Goal: Task Accomplishment & Management: Use online tool/utility

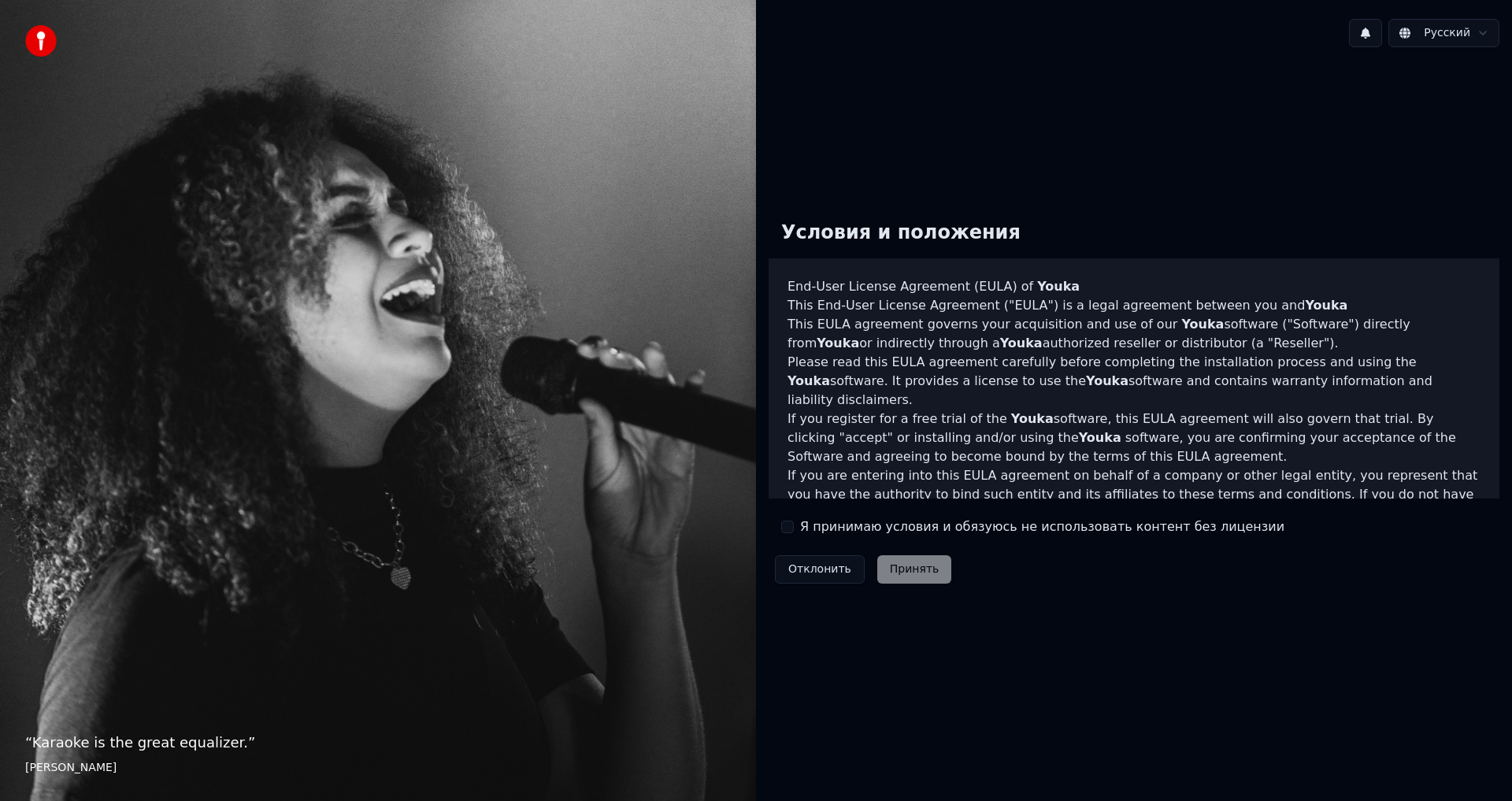
click at [804, 532] on label "Я принимаю условия и обязуюсь не использовать контент без лицензии" at bounding box center [1043, 527] width 484 height 19
click at [794, 532] on button "Я принимаю условия и обязуюсь не использовать контент без лицензии" at bounding box center [788, 528] width 13 height 13
drag, startPoint x: 806, startPoint y: 568, endPoint x: 966, endPoint y: 568, distance: 160.0
click at [966, 568] on div "Условия и положения End-User License Agreement (EULA) of Youka This End-User Li…" at bounding box center [1134, 399] width 731 height 382
click at [888, 568] on button "Принять" at bounding box center [915, 569] width 75 height 28
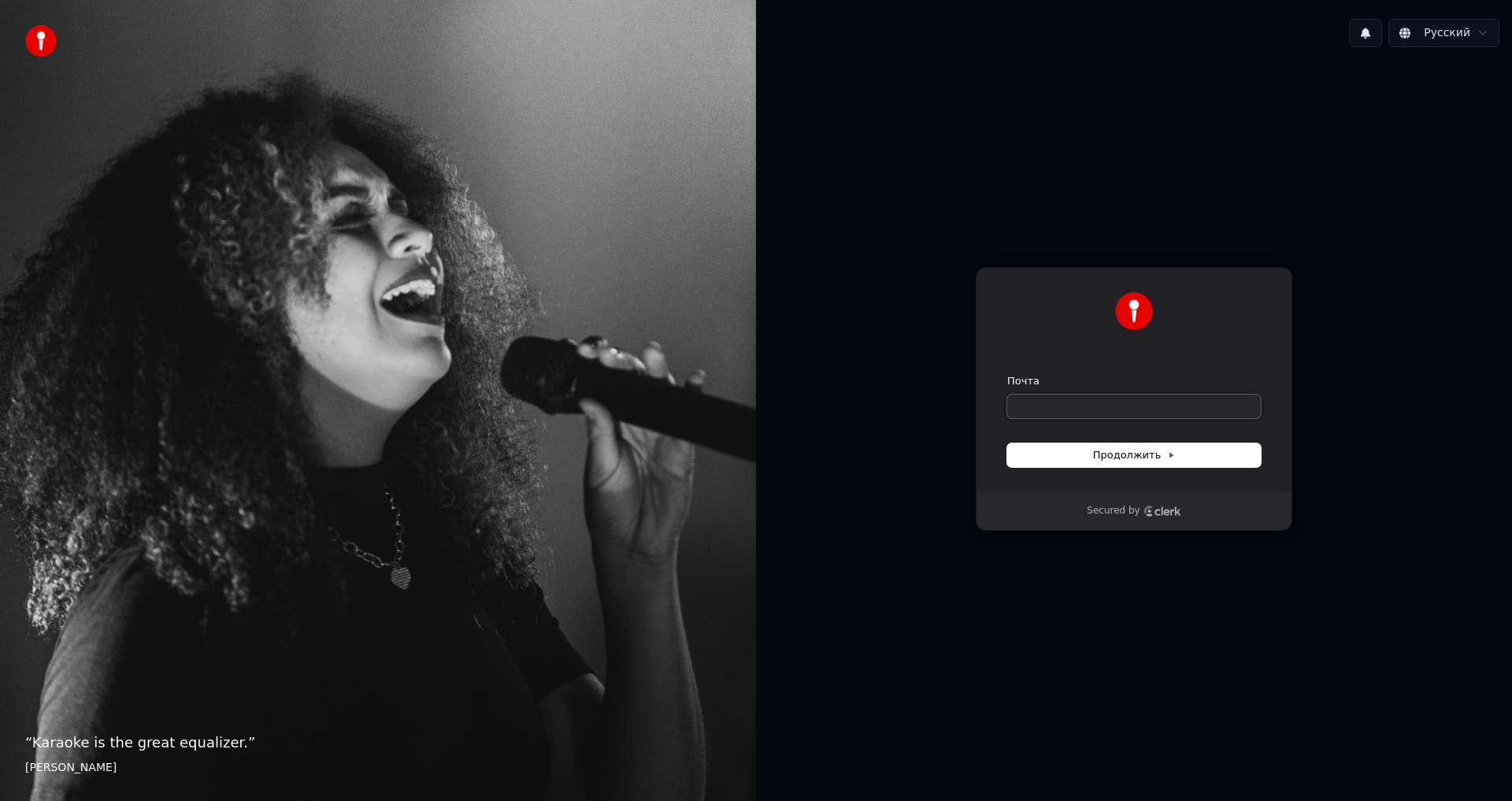
click at [1127, 402] on input "Почта" at bounding box center [1134, 406] width 254 height 24
click at [1144, 402] on input "Почта" at bounding box center [1134, 406] width 254 height 24
click at [1151, 402] on input "Почта" at bounding box center [1134, 406] width 254 height 24
click at [1132, 404] on input "Почта" at bounding box center [1134, 406] width 254 height 24
paste input "**********"
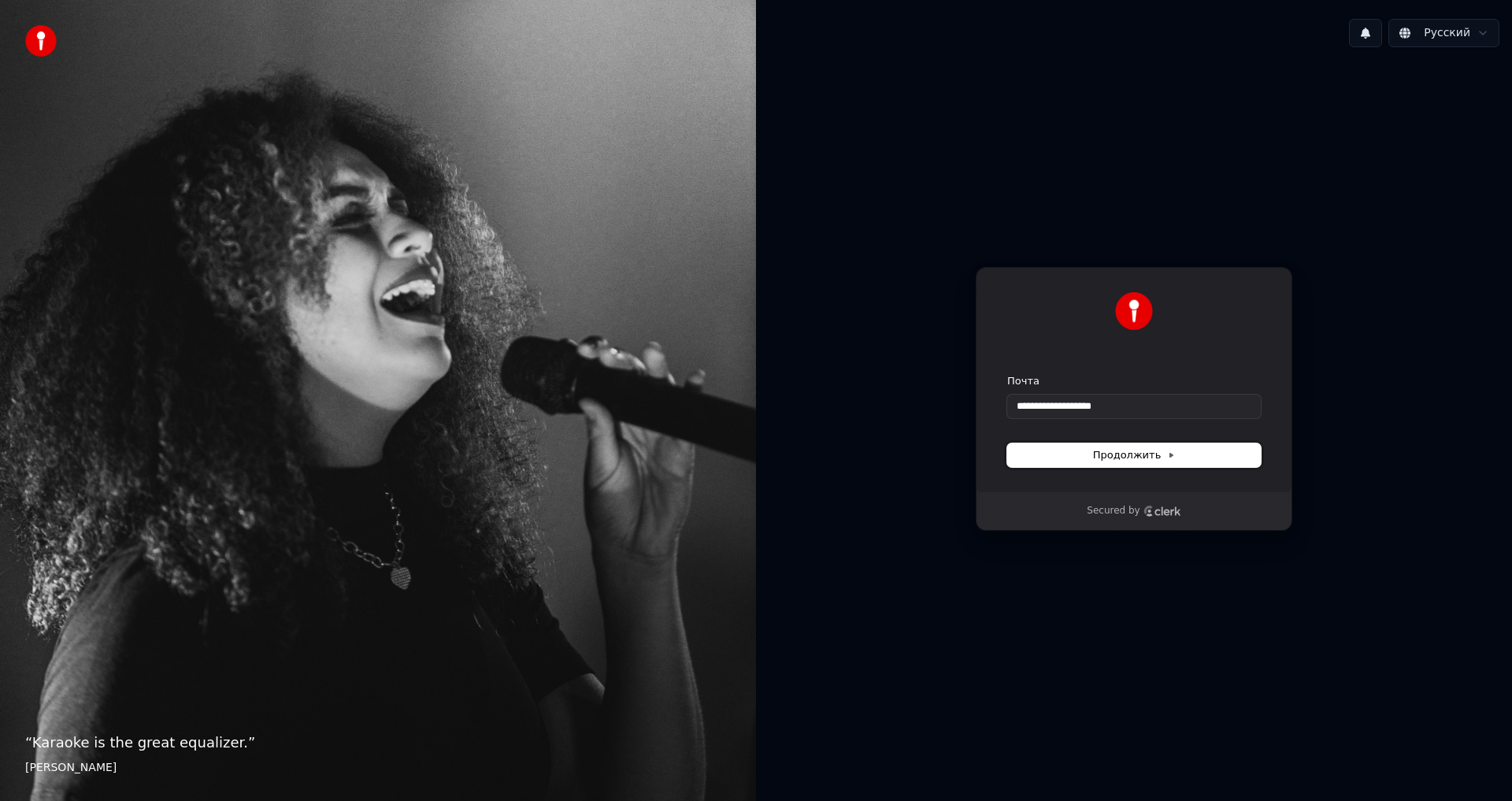
click at [1144, 456] on span "Продолжить" at bounding box center [1135, 455] width 83 height 14
type input "**********"
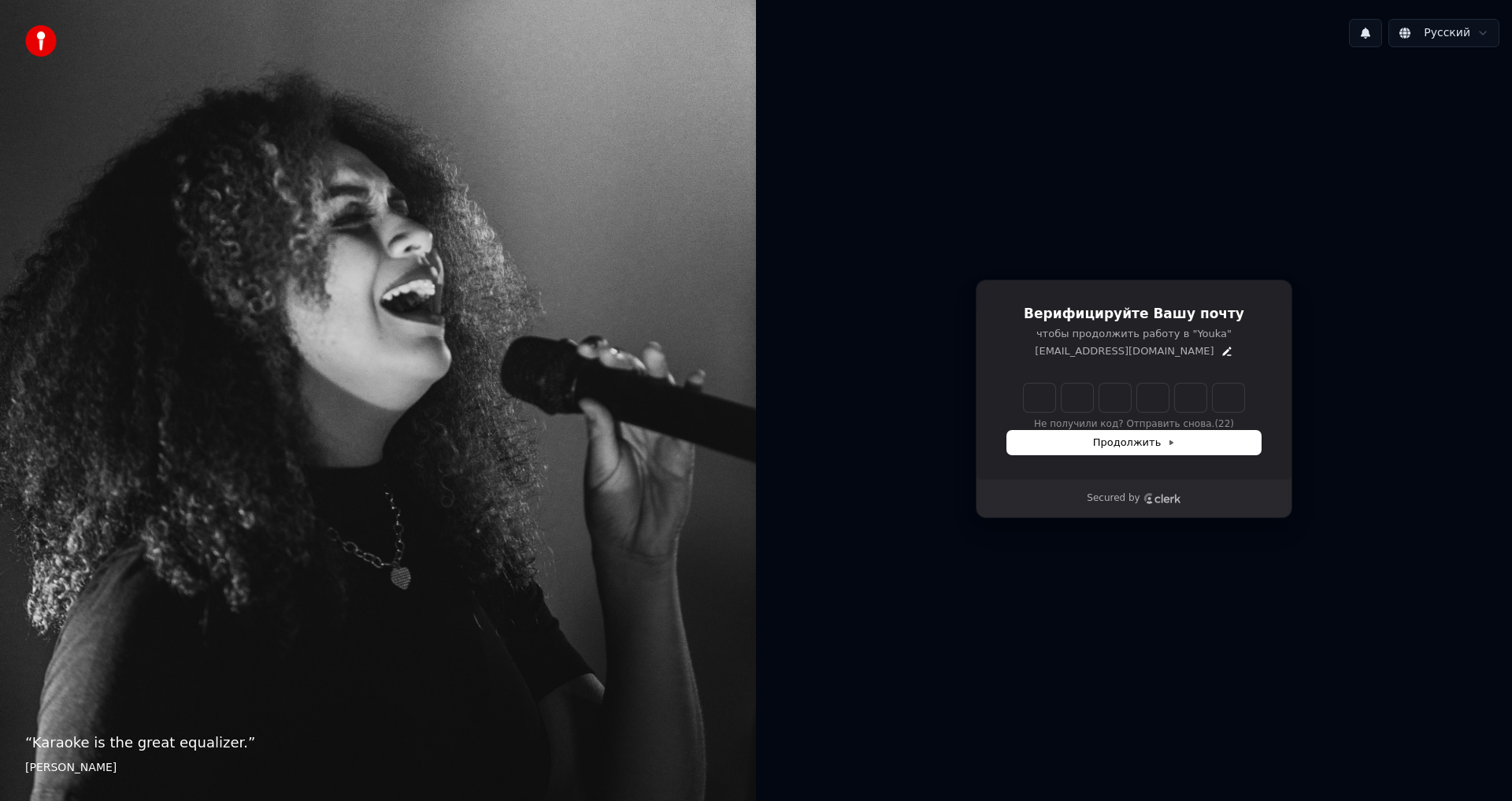
click at [1045, 399] on input "Enter verification code" at bounding box center [1150, 398] width 252 height 28
type input "******"
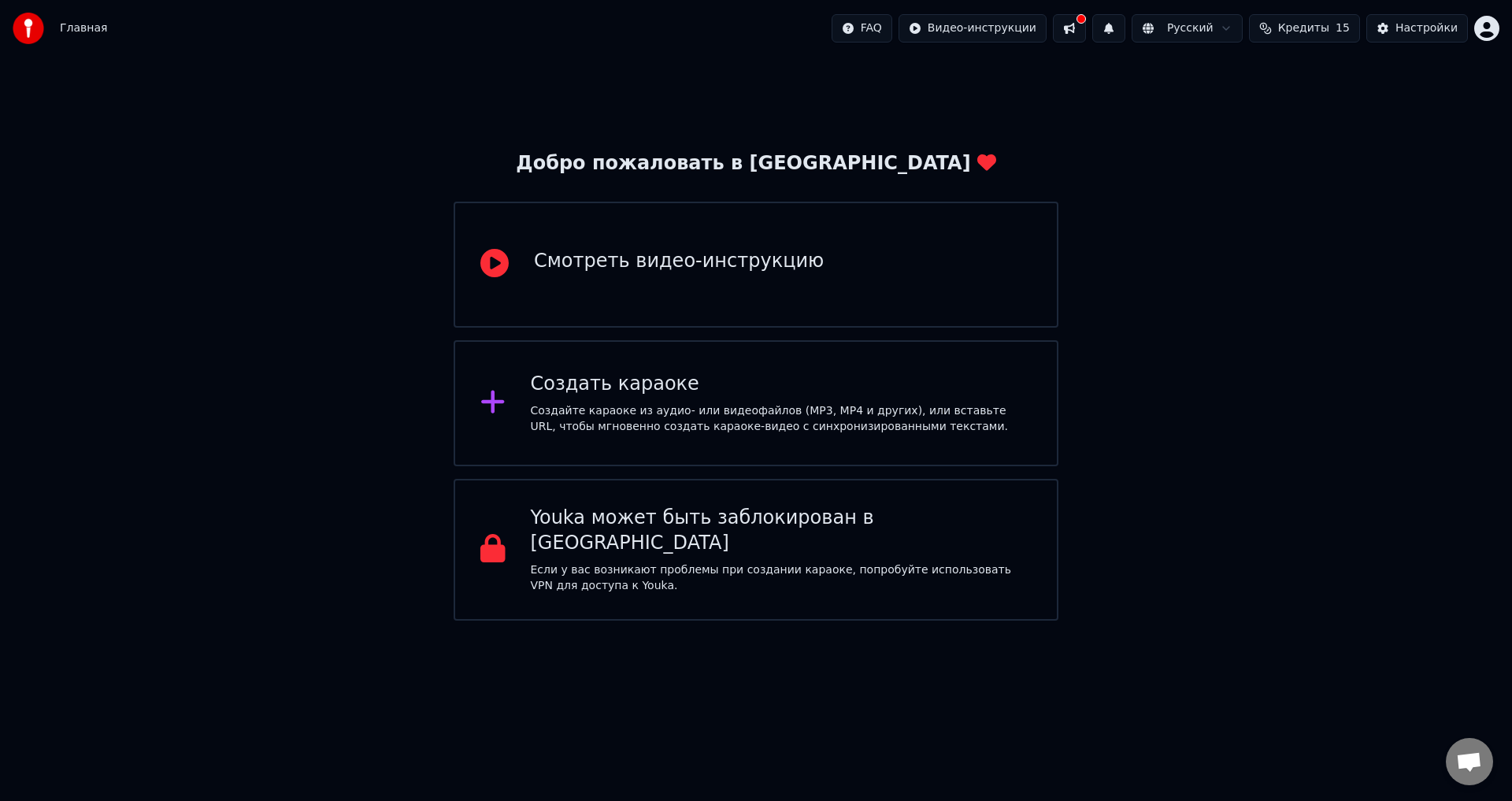
click at [1297, 246] on div "Добро пожаловать в Youka Смотреть видео-инструкцию Создать караоке Создайте кар…" at bounding box center [756, 339] width 1512 height 564
click at [749, 402] on div "Создать караоке Создайте караоке из аудио- или видеофайлов (MP3, MP4 и других),…" at bounding box center [781, 403] width 502 height 63
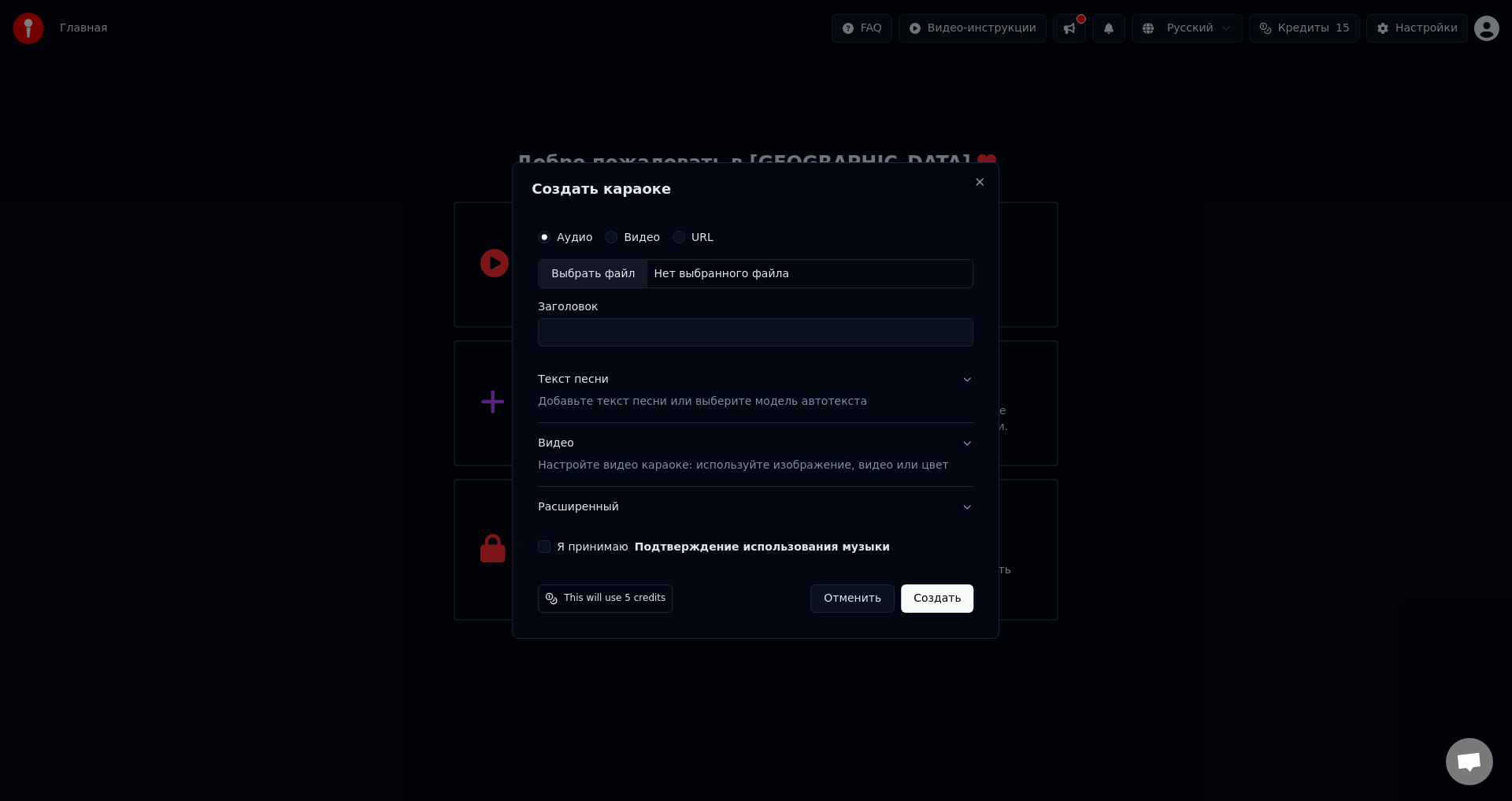
click at [632, 324] on input "Заголовок" at bounding box center [756, 333] width 436 height 28
click at [627, 326] on input "Заголовок" at bounding box center [756, 333] width 436 height 28
paste input "**********"
type input "**********"
click at [694, 402] on p "Добавьте текст песни или выберите модель автотекста" at bounding box center [702, 402] width 329 height 15
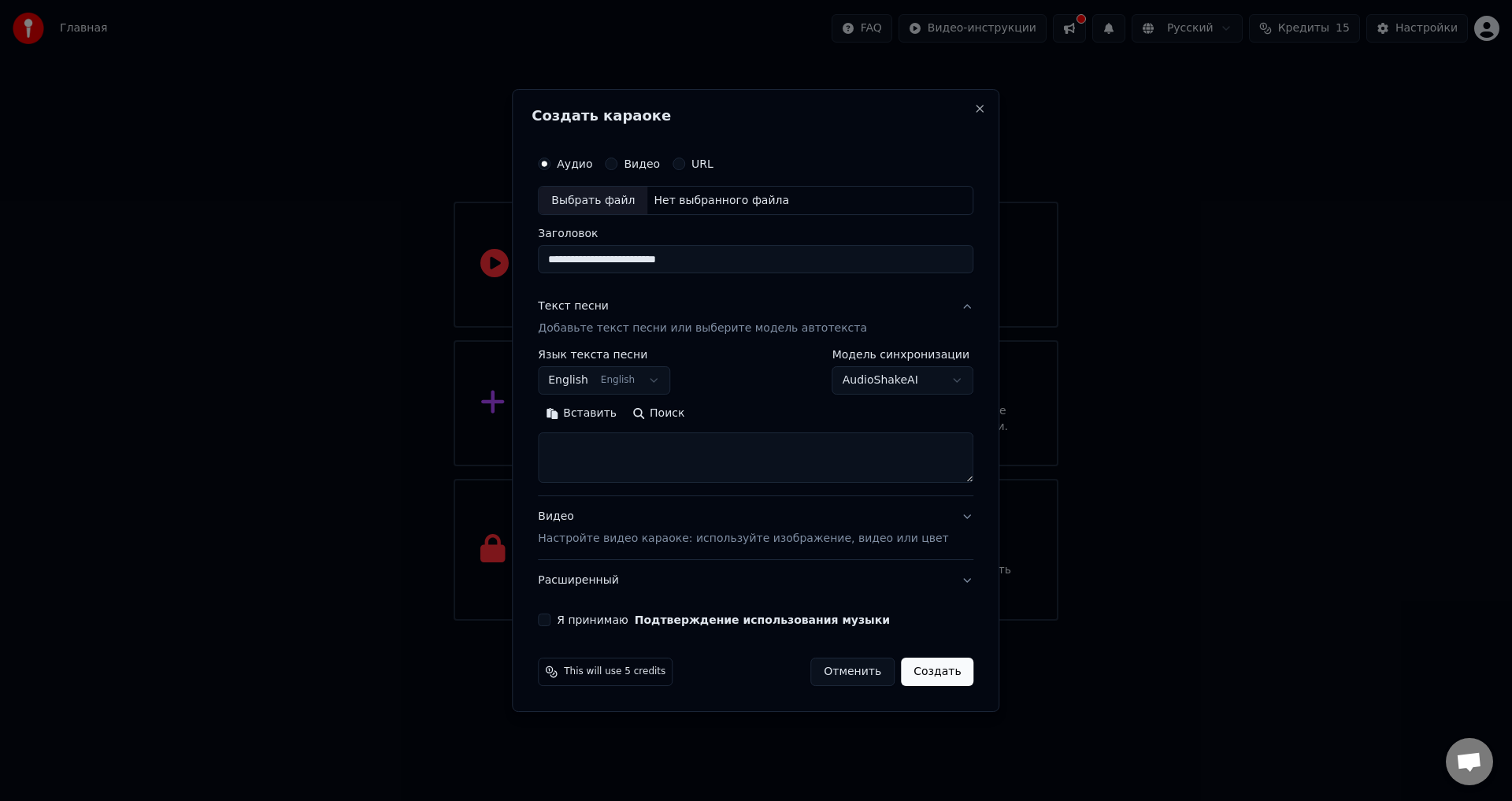
click at [632, 460] on textarea at bounding box center [756, 459] width 436 height 50
paste textarea "**********"
type textarea "**********"
click at [596, 380] on button "English English" at bounding box center [604, 381] width 133 height 28
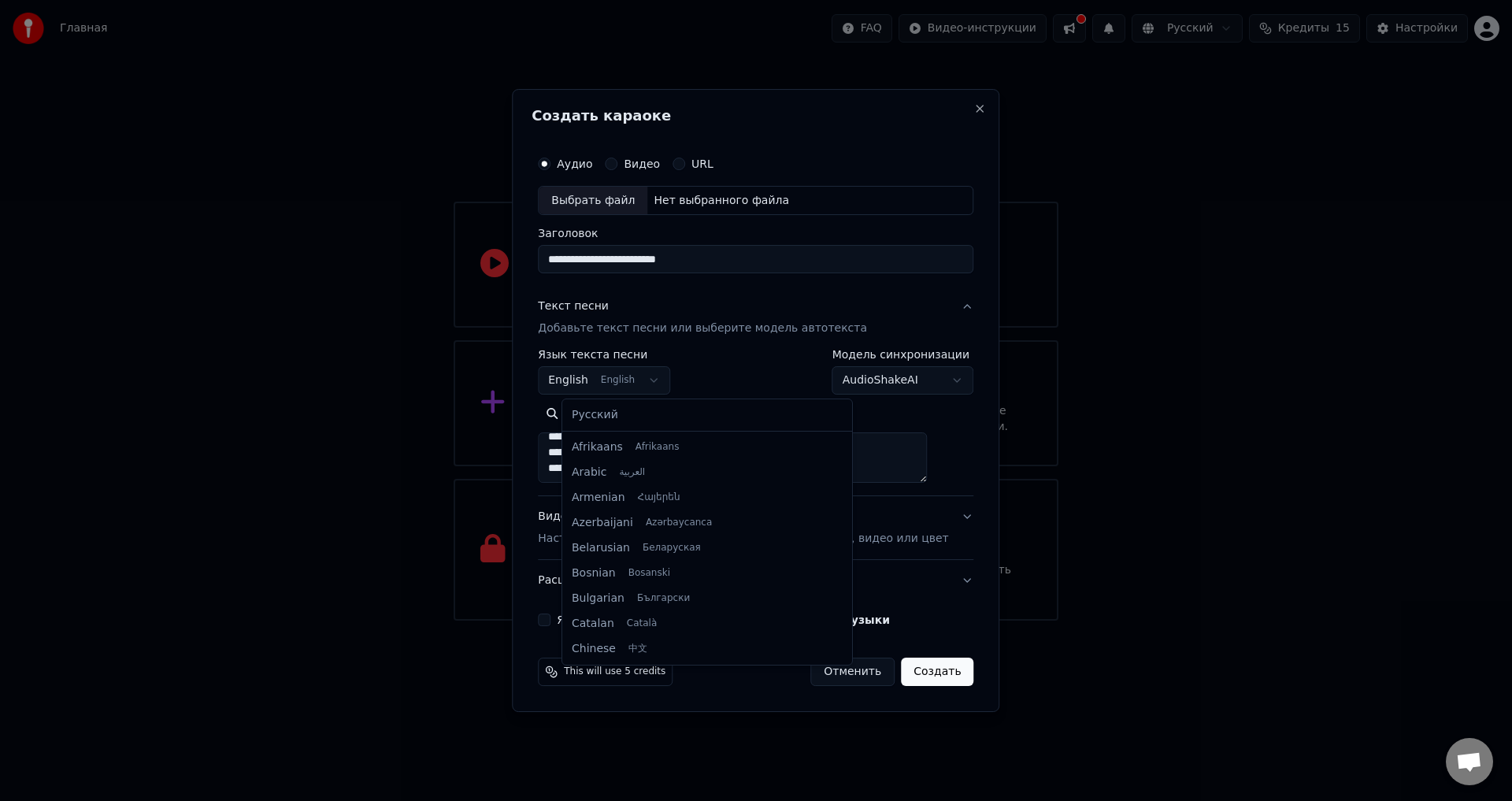
scroll to position [126, 0]
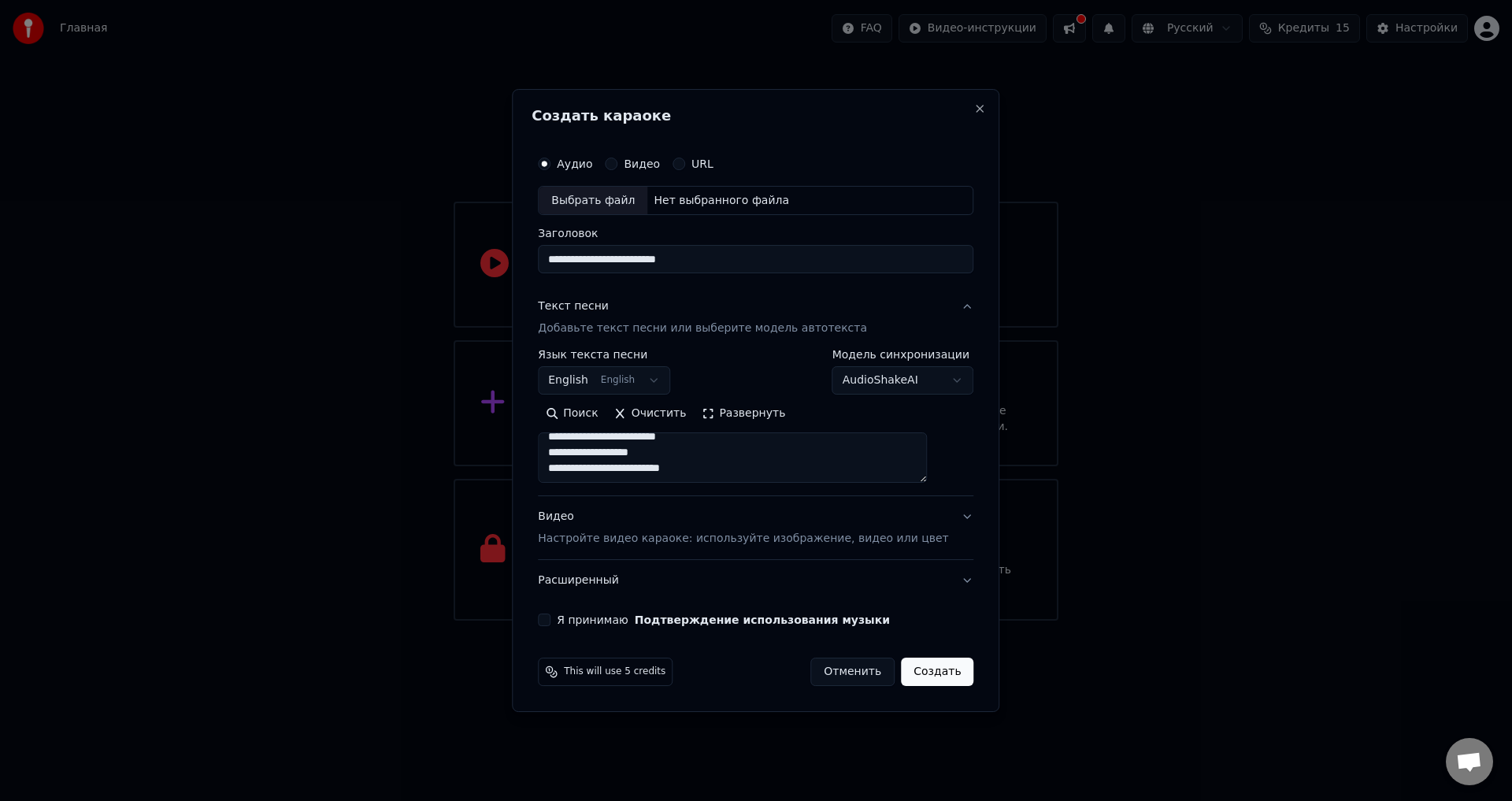
click at [615, 387] on body "**********" at bounding box center [756, 311] width 1512 height 621
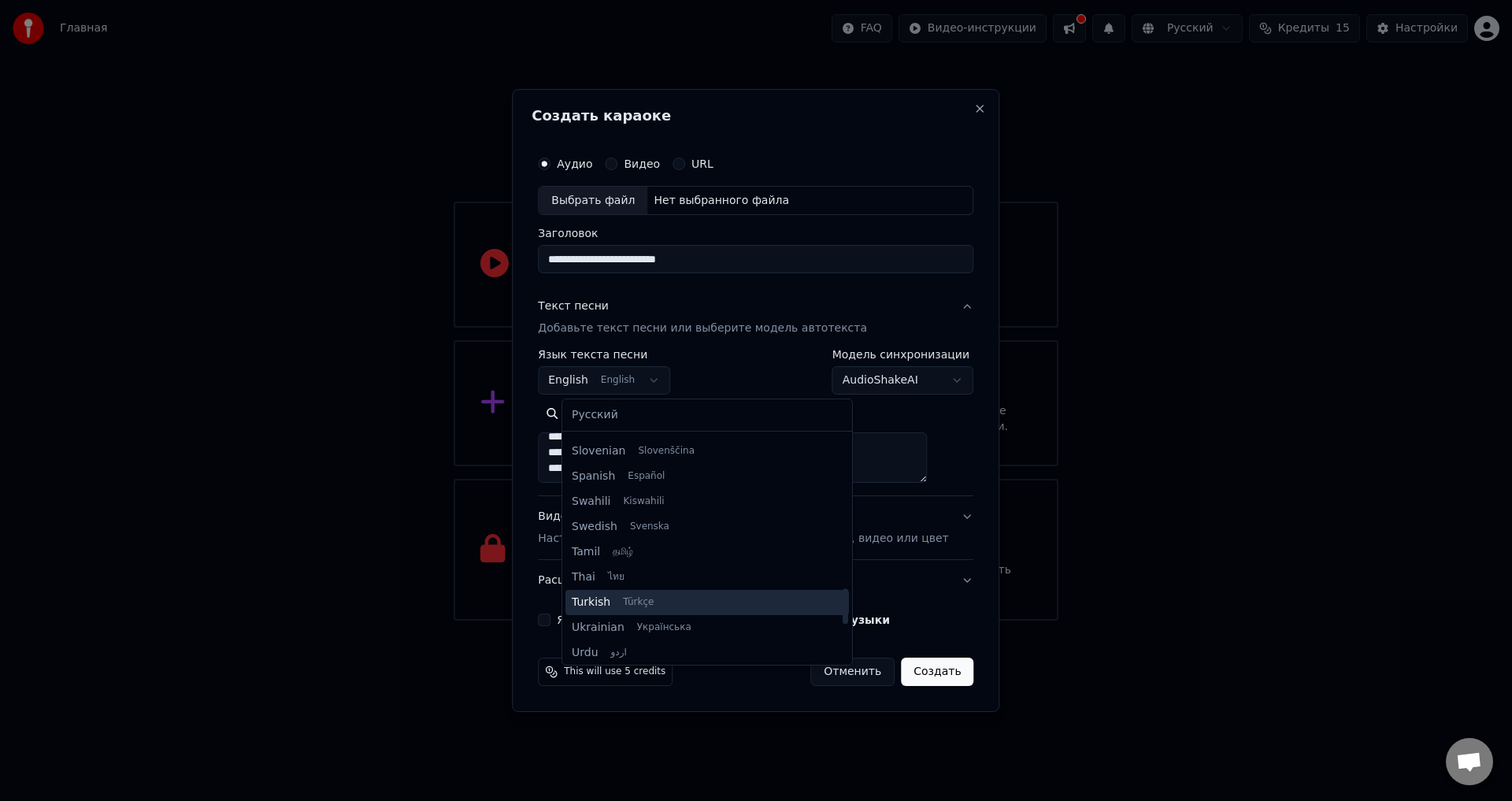
scroll to position [1209, 0]
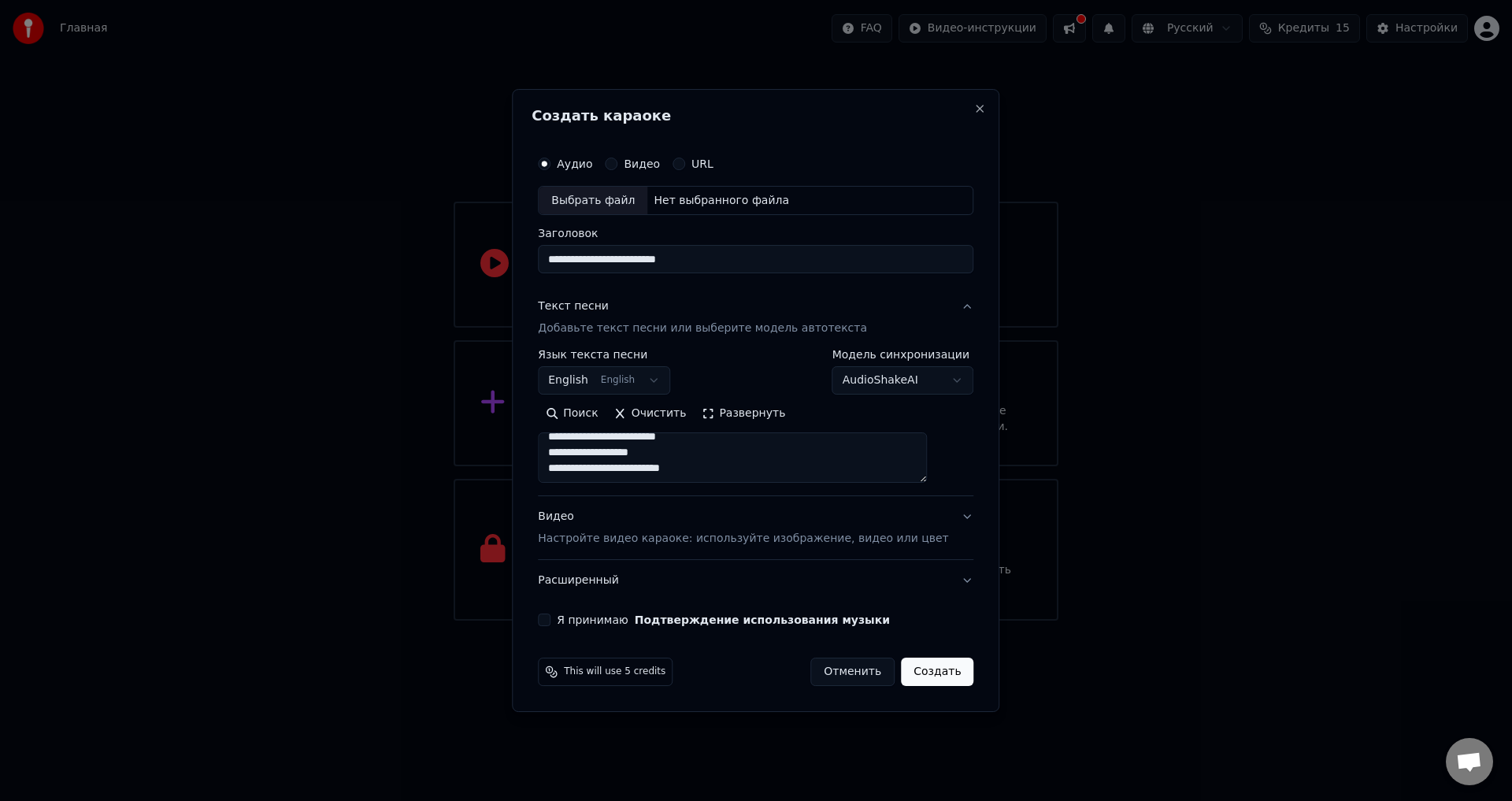
click at [831, 420] on body "**********" at bounding box center [756, 311] width 1512 height 621
click at [607, 373] on body "**********" at bounding box center [756, 311] width 1512 height 621
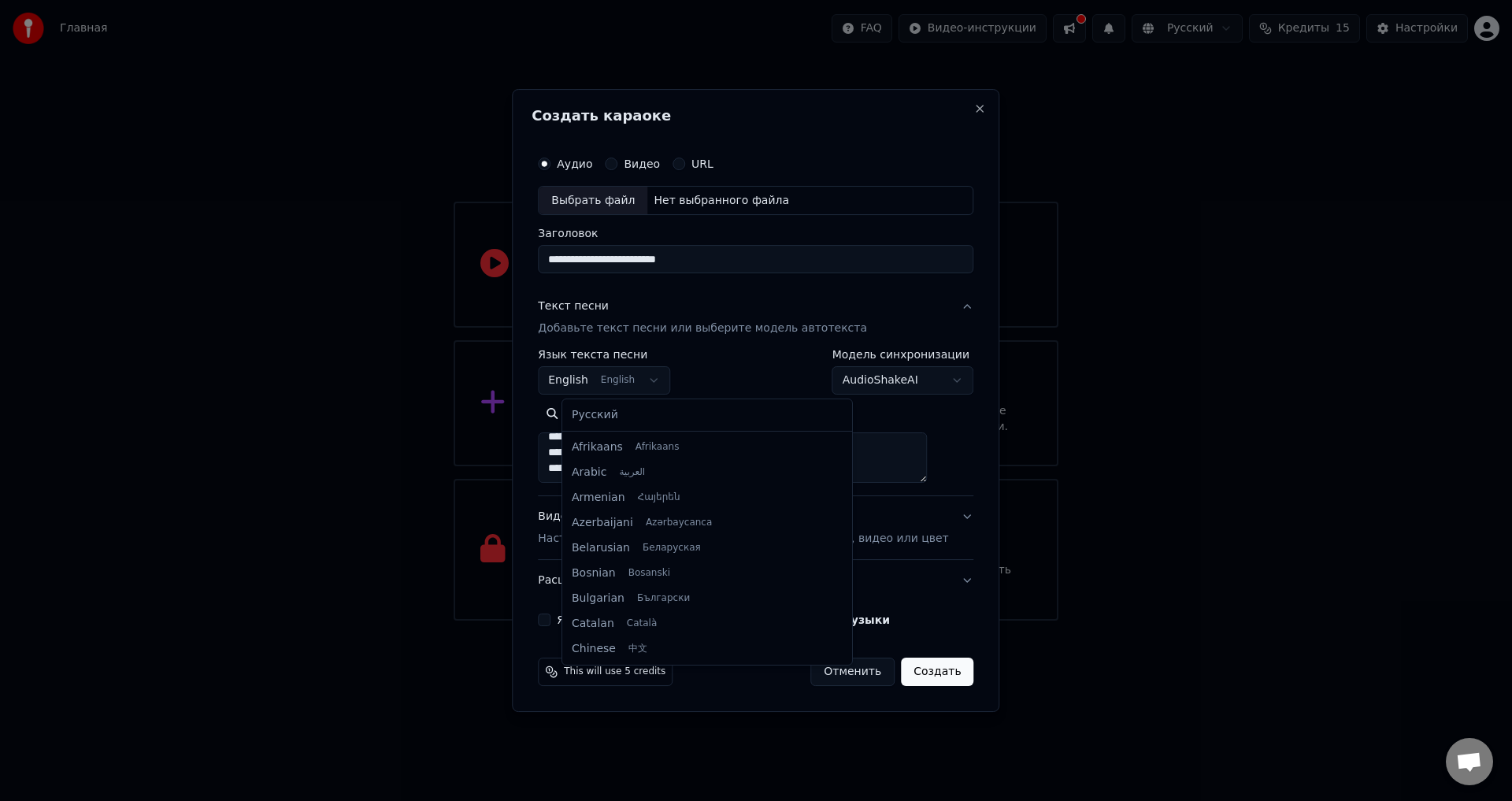
scroll to position [126, 0]
select select "**"
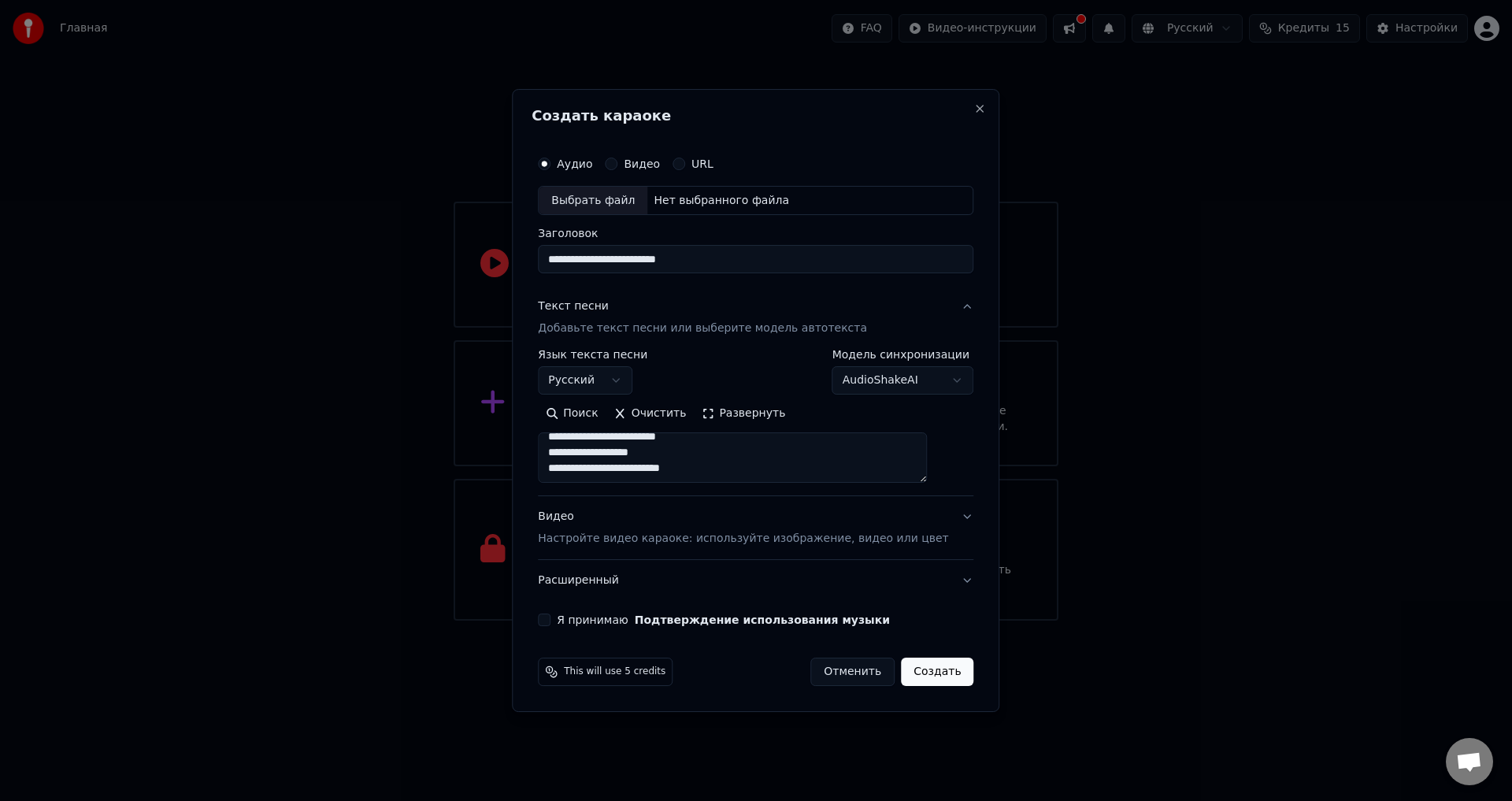
click at [616, 533] on p "Настройте видео караоке: используйте изображение, видео или цвет" at bounding box center [743, 538] width 411 height 15
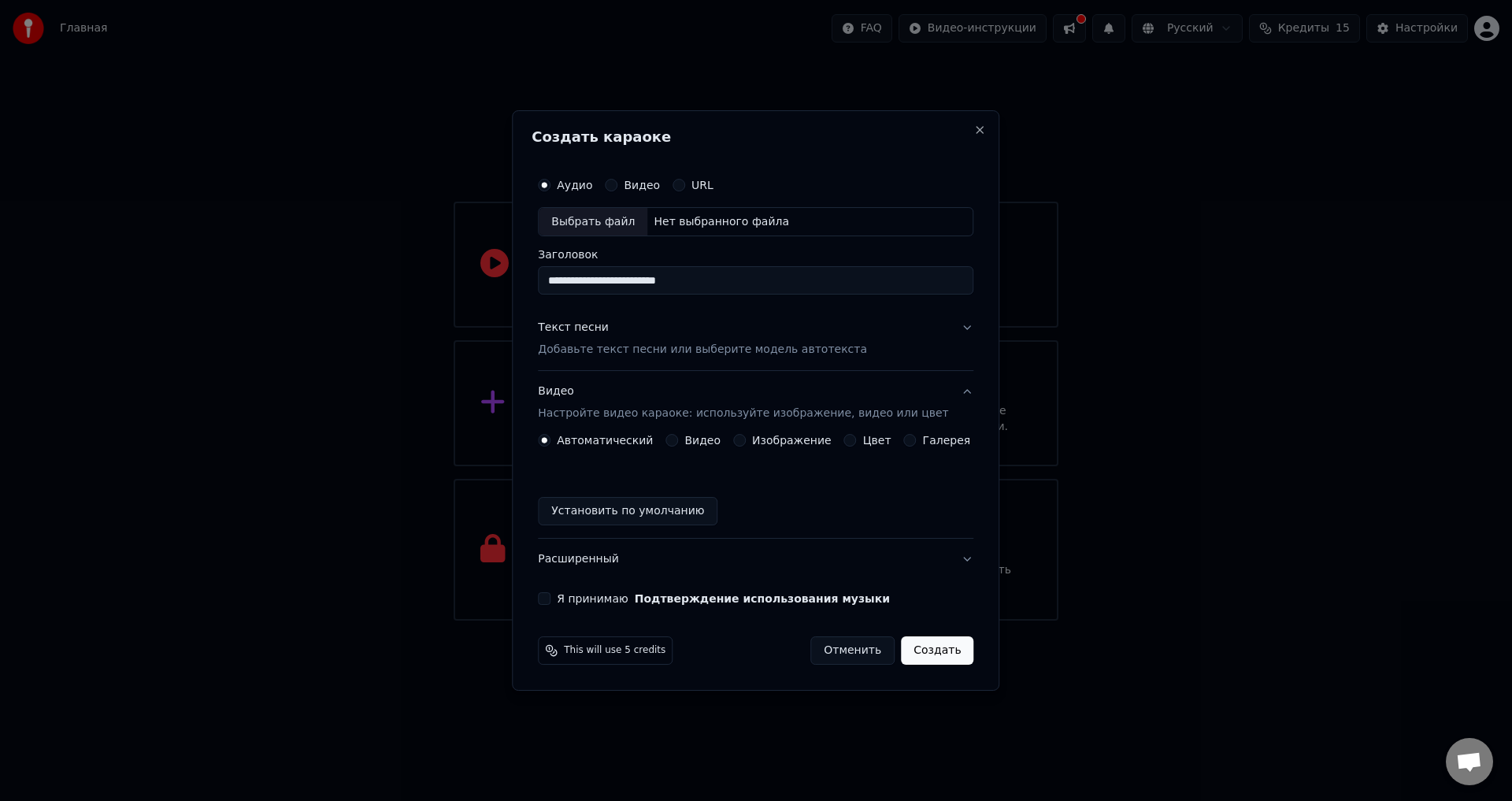
click at [779, 446] on label "Изображение" at bounding box center [792, 441] width 80 height 11
click at [746, 446] on button "Изображение" at bounding box center [740, 441] width 13 height 13
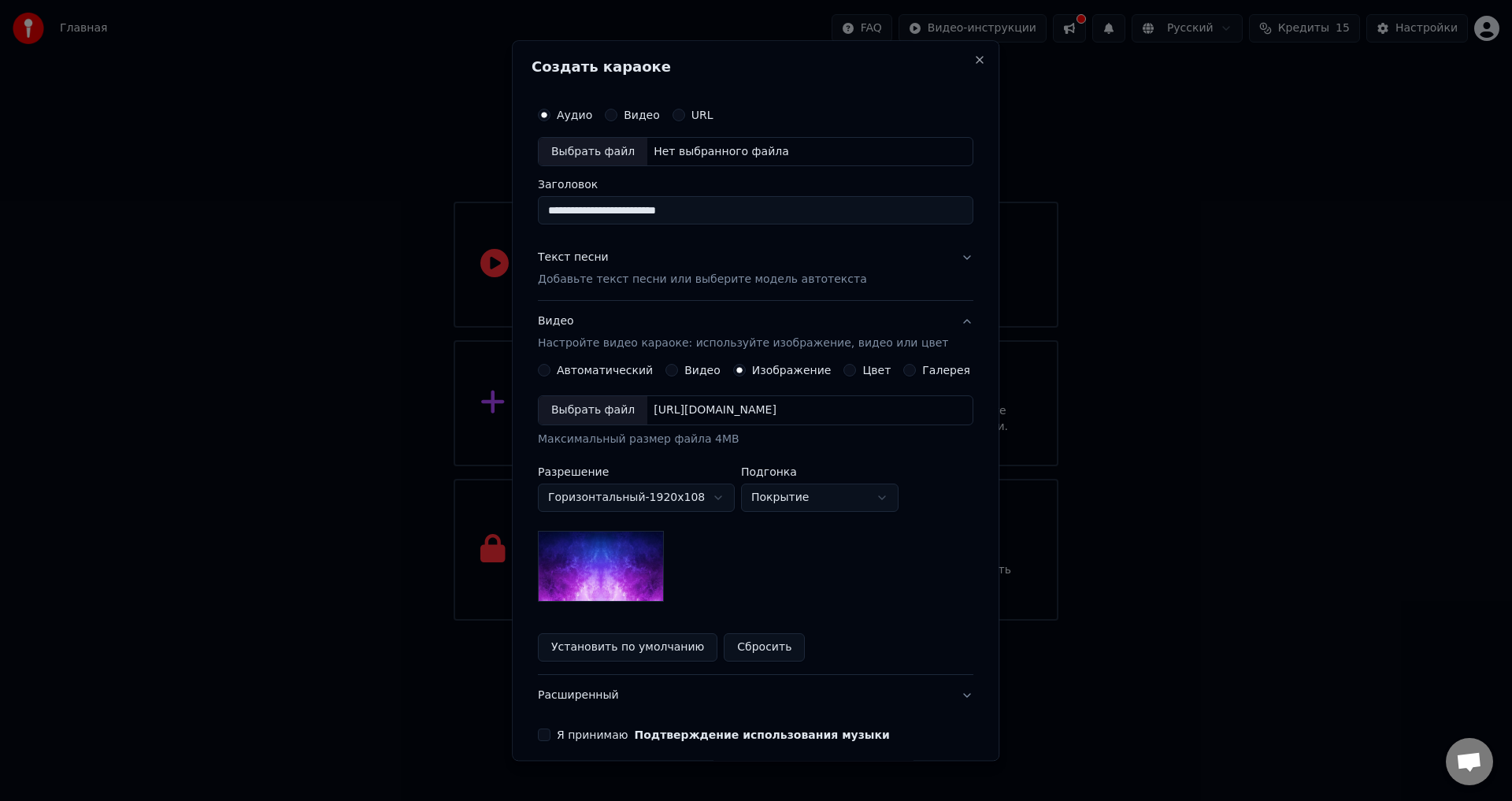
click at [617, 417] on div "Выбрать файл" at bounding box center [593, 411] width 109 height 28
click at [622, 413] on div "Выбрать файл" at bounding box center [593, 411] width 109 height 28
click at [930, 589] on div "**********" at bounding box center [756, 499] width 436 height 207
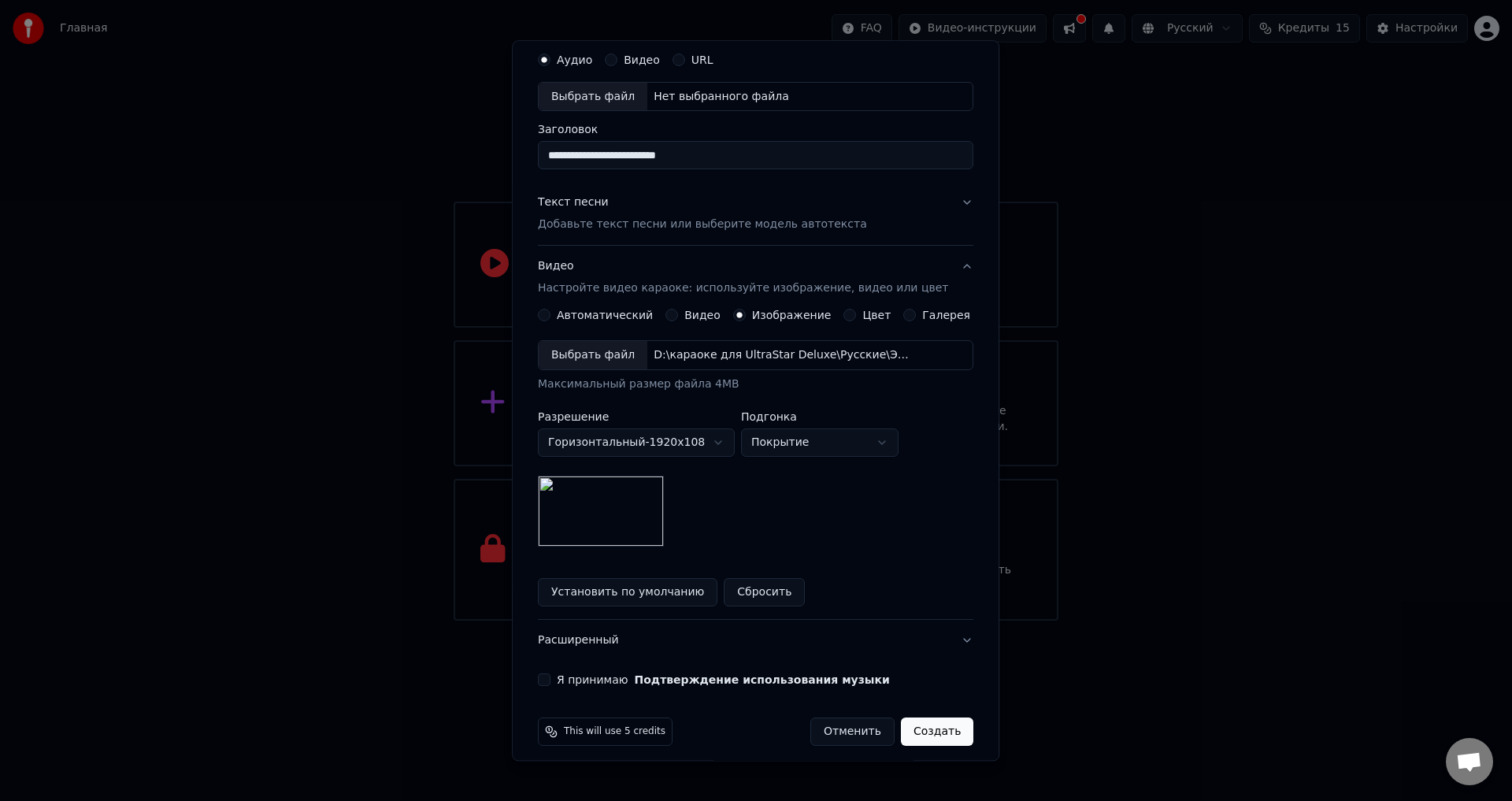
scroll to position [66, 0]
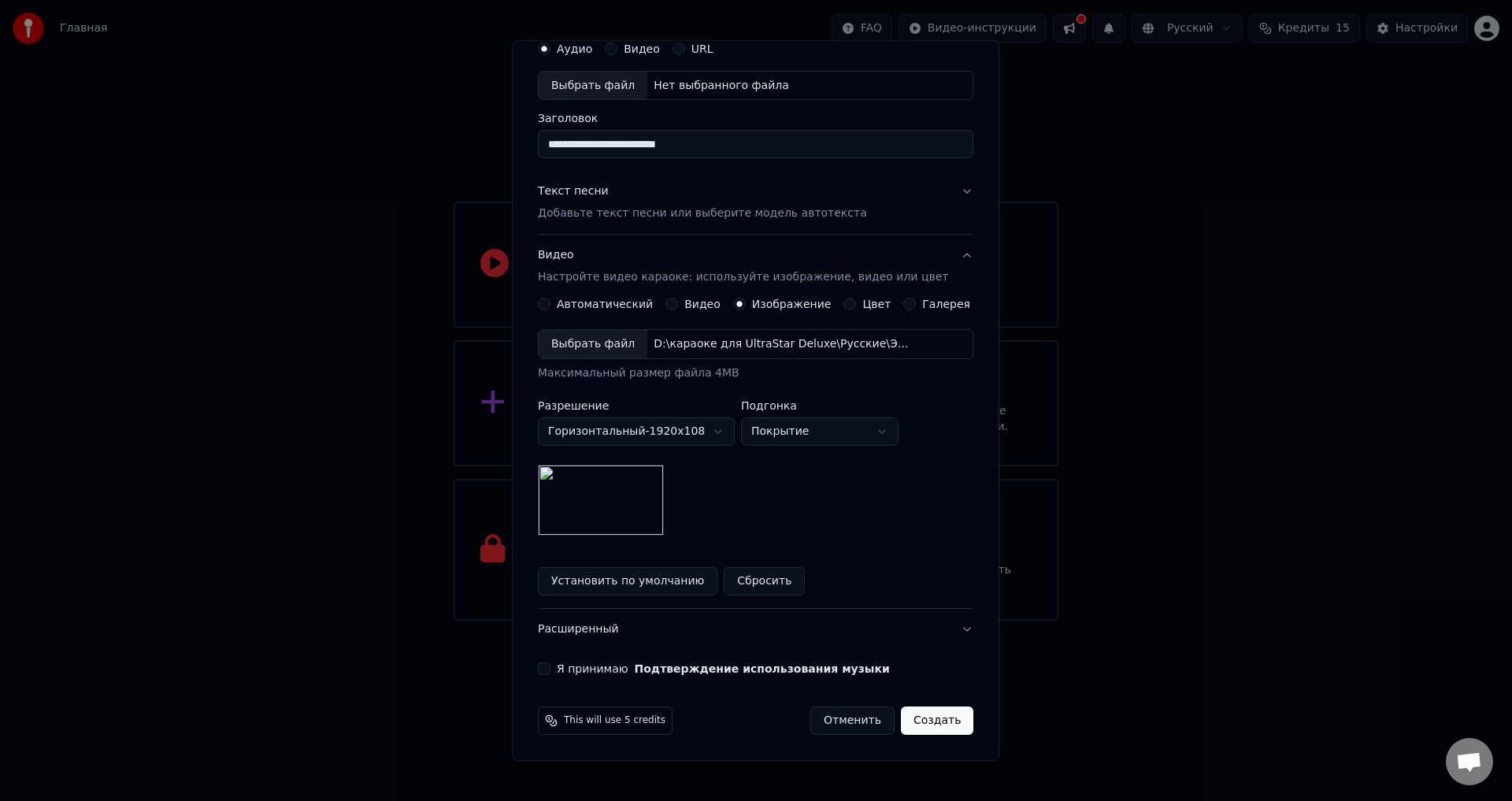
click at [588, 669] on label "Я принимаю Подтверждение использования музыки" at bounding box center [723, 670] width 333 height 11
click at [550, 669] on button "Я принимаю Подтверждение использования музыки" at bounding box center [545, 670] width 13 height 13
click at [931, 723] on button "Создать" at bounding box center [937, 721] width 72 height 28
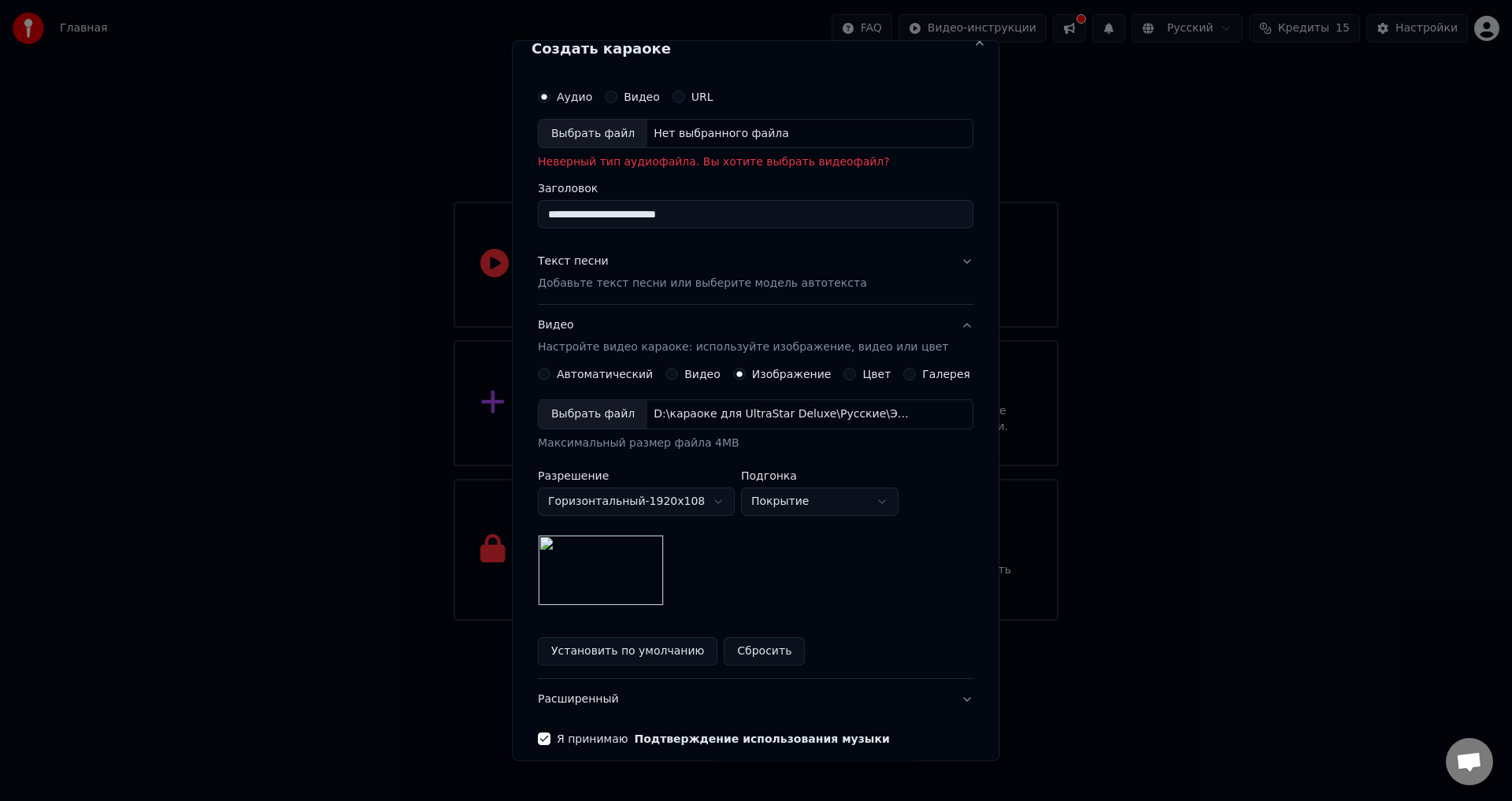
scroll to position [0, 0]
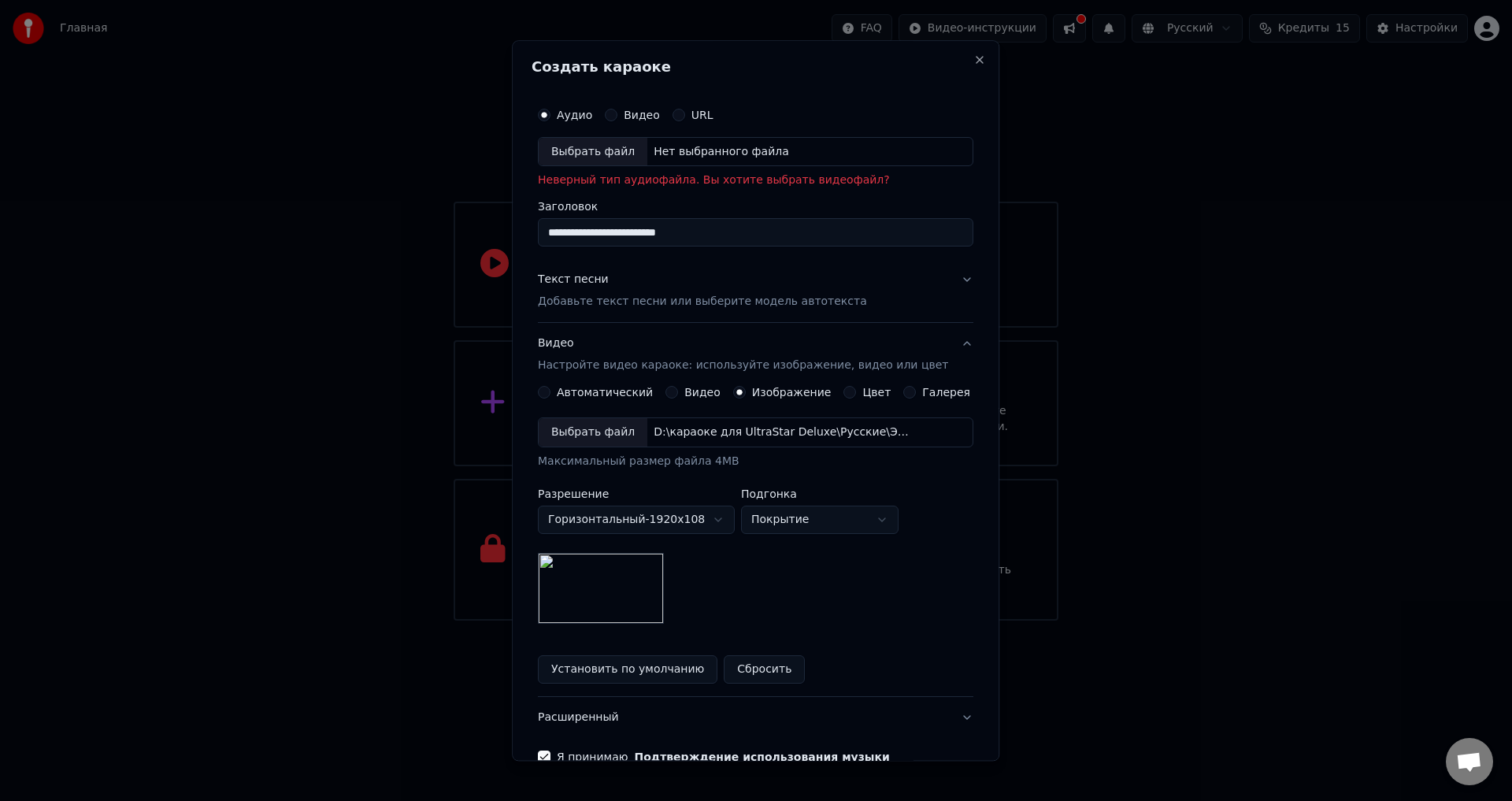
click at [623, 161] on div "Выбрать файл" at bounding box center [593, 152] width 109 height 28
click at [602, 149] on div "Выбрать файл" at bounding box center [593, 152] width 109 height 28
type input "**********"
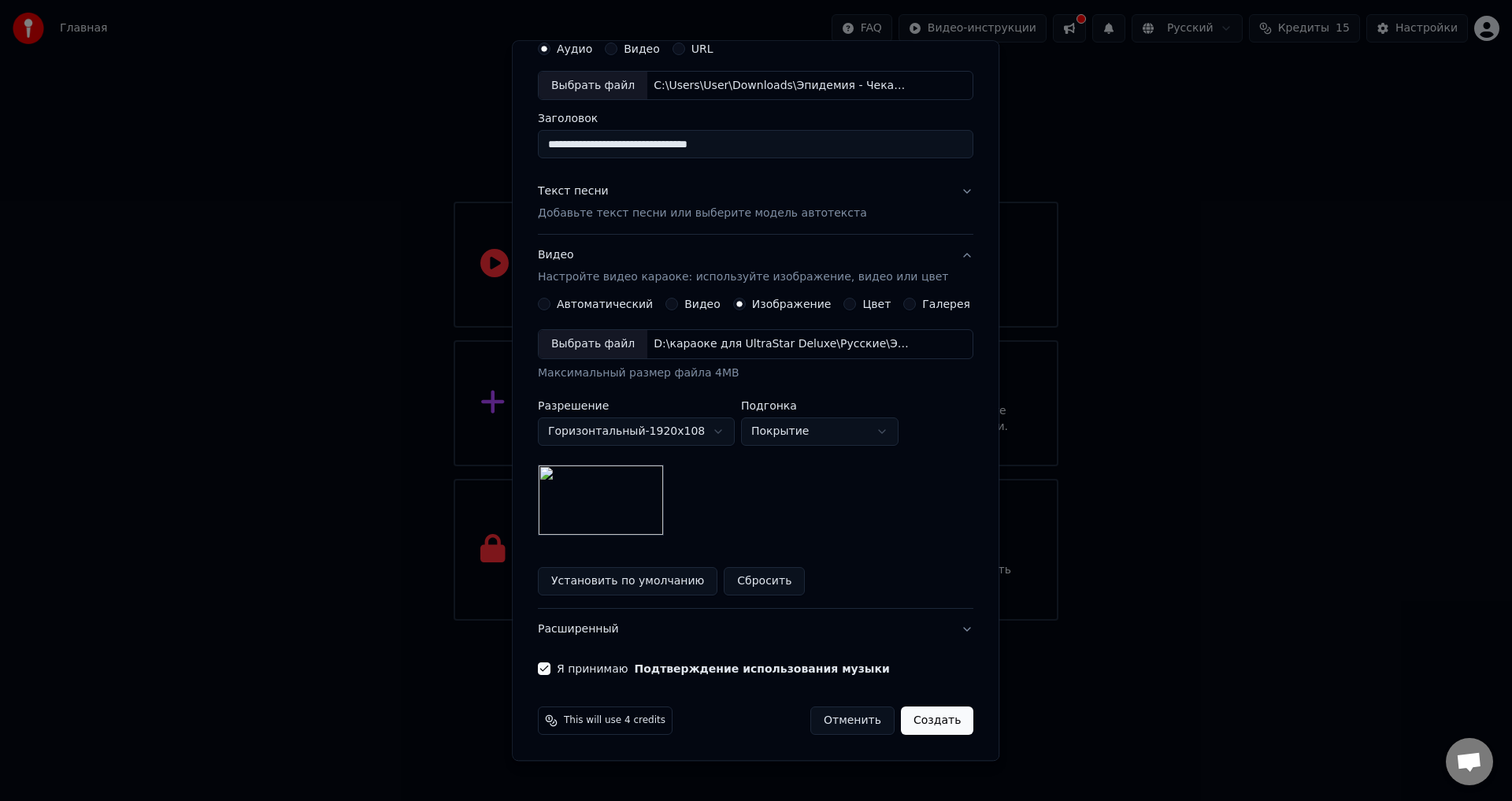
click at [925, 713] on button "Создать" at bounding box center [937, 721] width 72 height 28
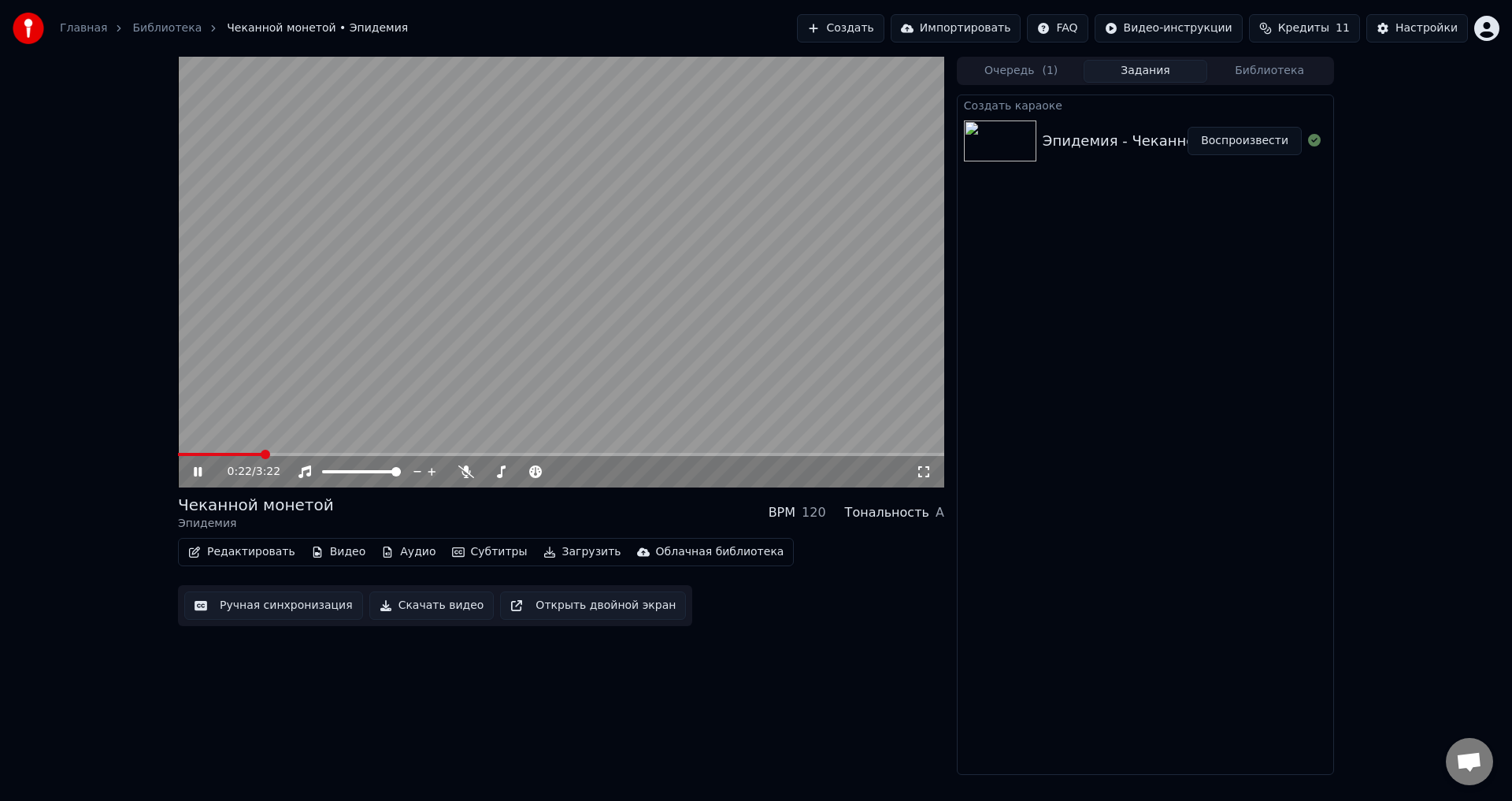
click at [196, 472] on icon at bounding box center [198, 472] width 8 height 10
click at [878, 30] on button "Создать" at bounding box center [841, 28] width 87 height 28
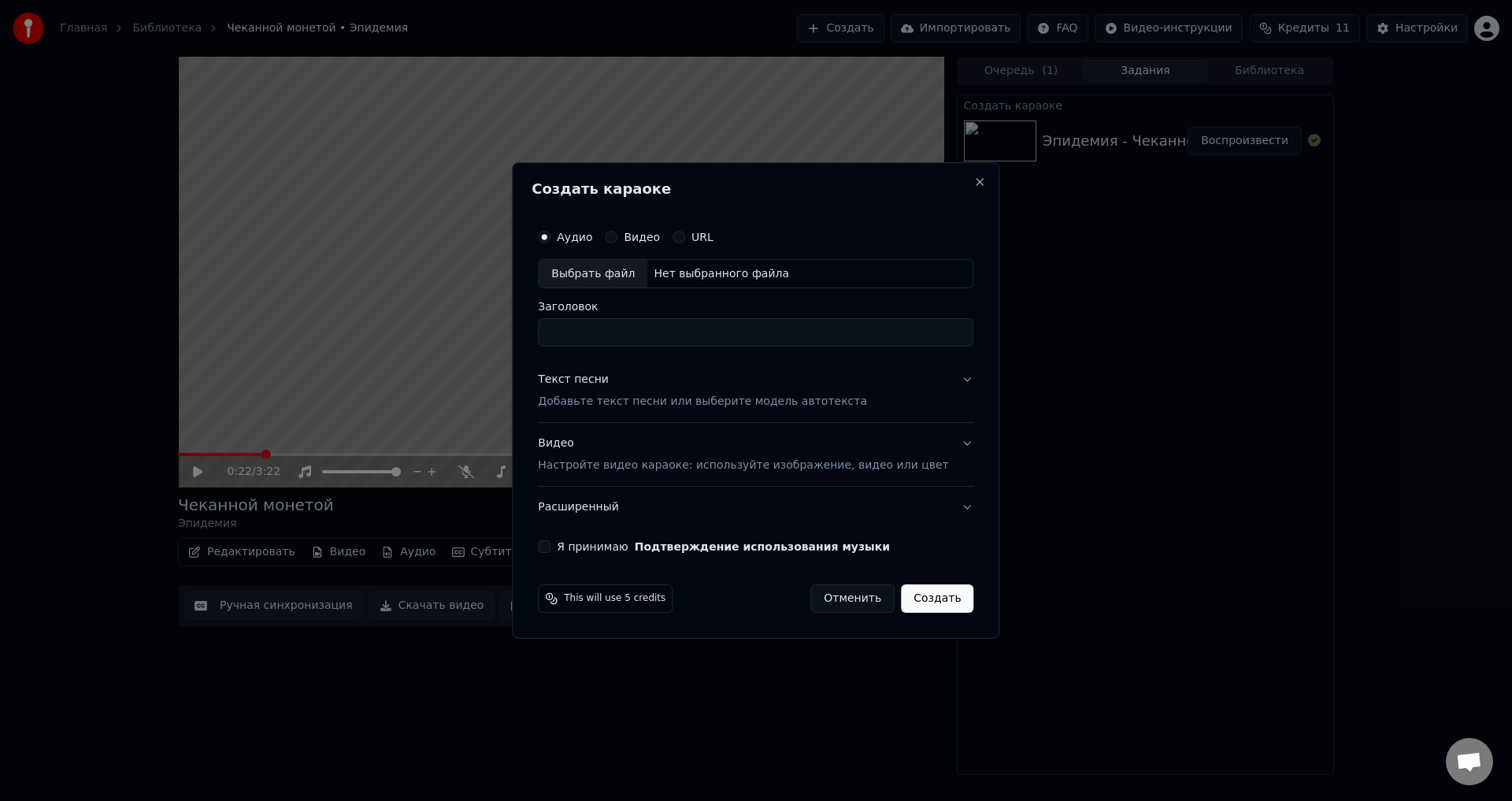
click at [614, 268] on div "Выбрать файл" at bounding box center [593, 274] width 109 height 28
type input "**********"
click at [652, 401] on p "Добавьте текст песни или выберите модель автотекста" at bounding box center [702, 402] width 329 height 15
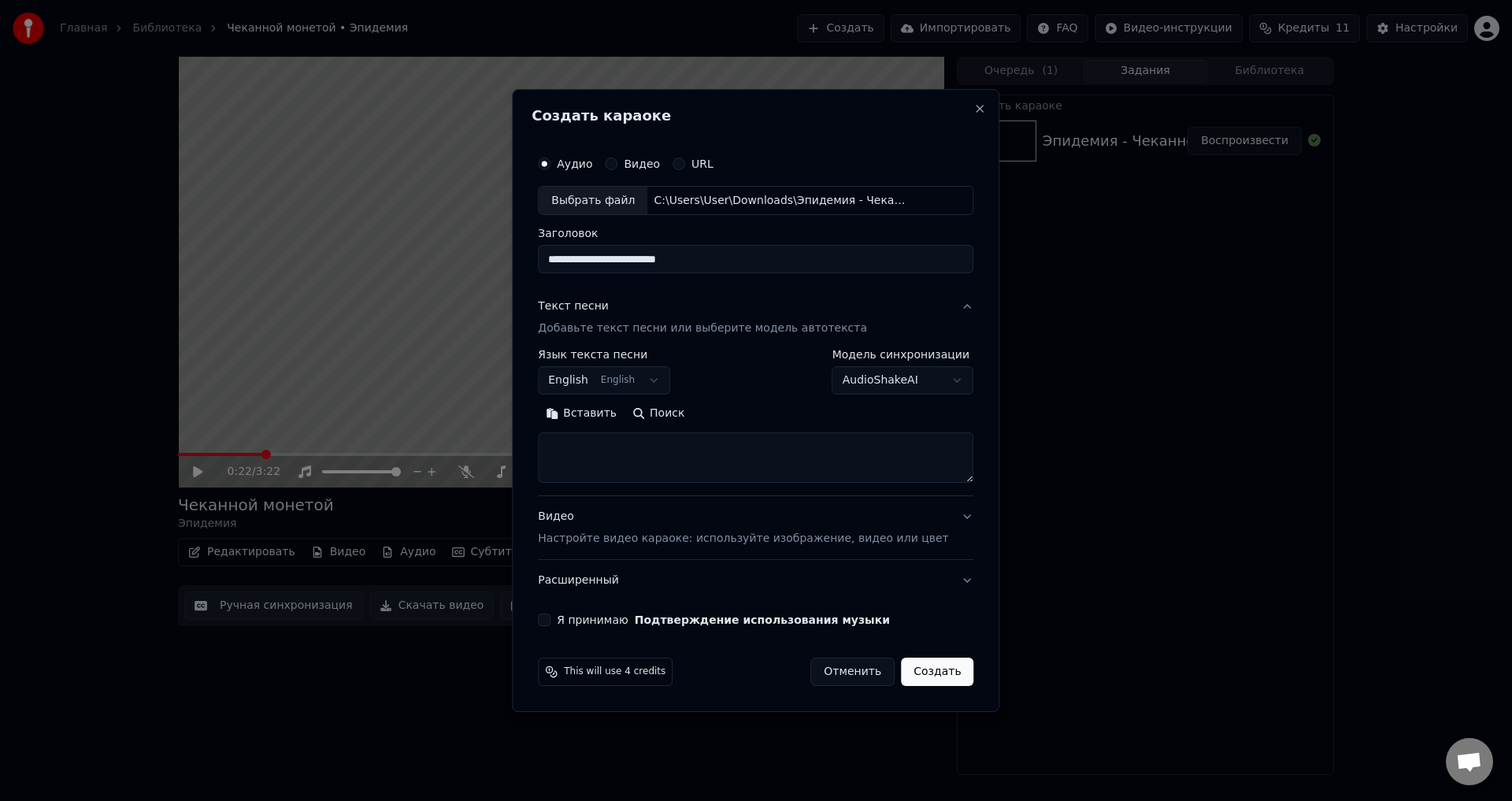
click at [622, 440] on textarea at bounding box center [756, 459] width 436 height 50
paste textarea "**********"
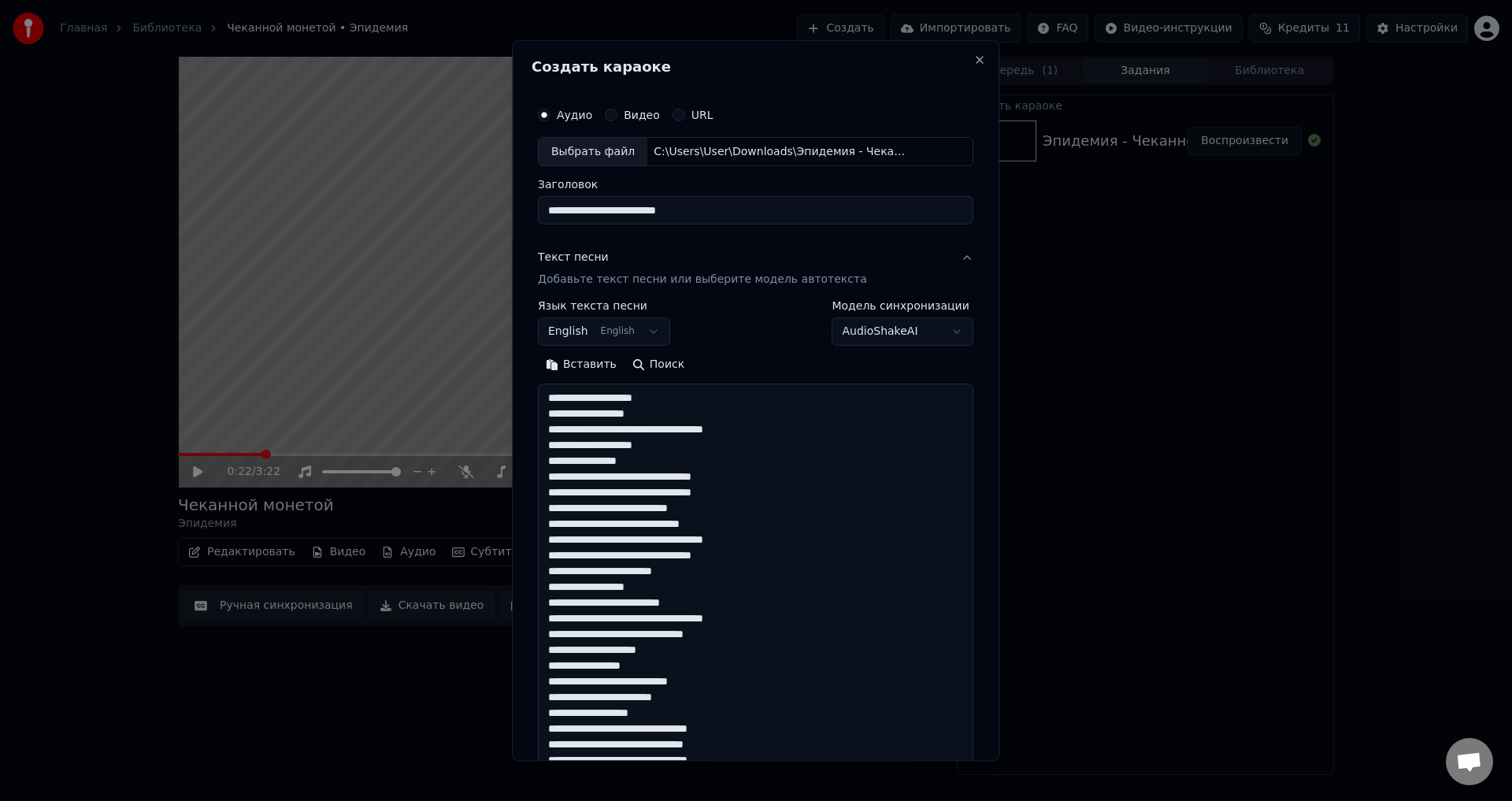
scroll to position [587, 0]
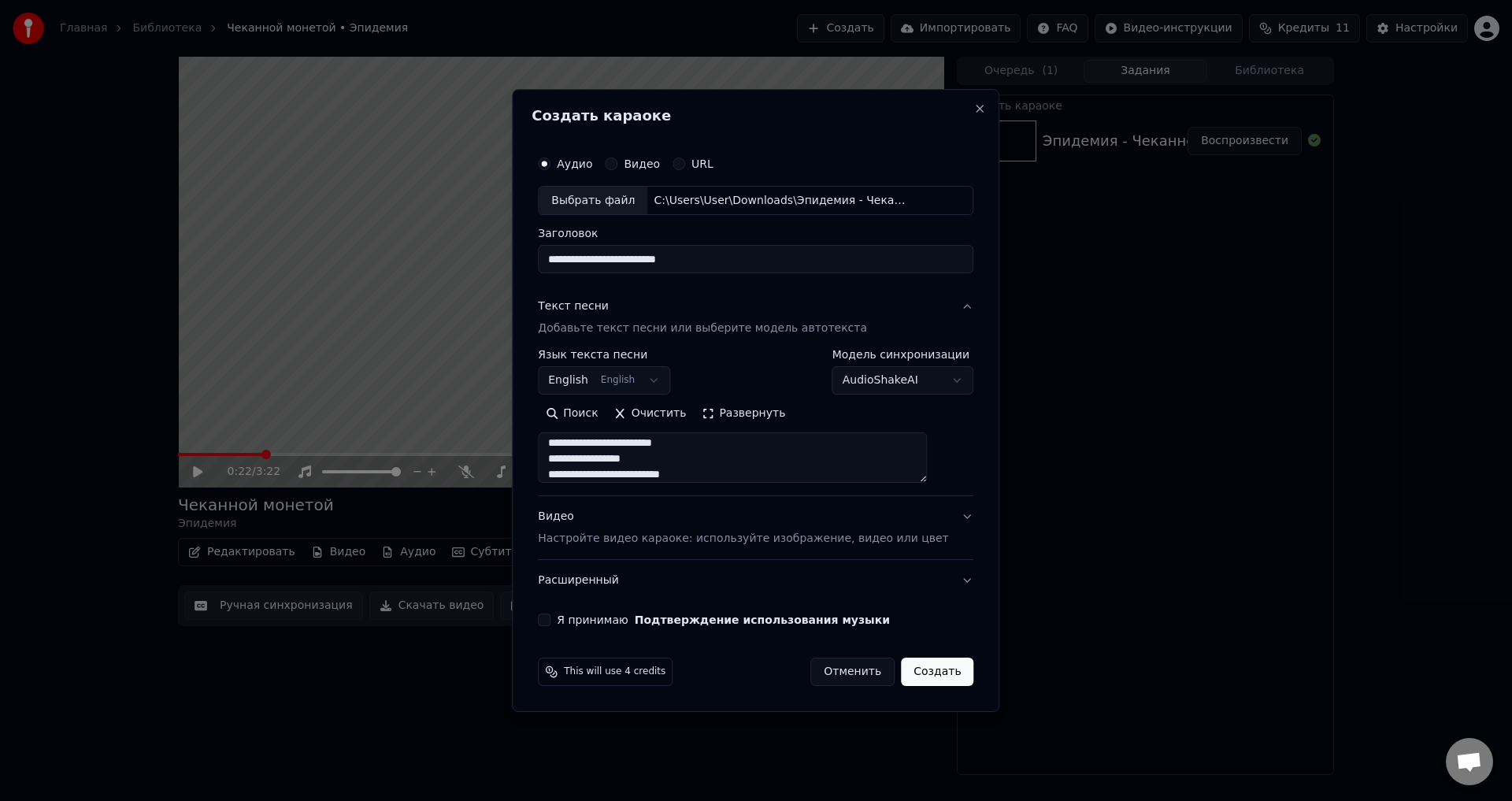
type textarea "**********"
click at [751, 370] on div "**********" at bounding box center [756, 372] width 436 height 46
click at [886, 381] on body "**********" at bounding box center [756, 400] width 1512 height 801
click at [598, 383] on button "English English" at bounding box center [604, 381] width 133 height 28
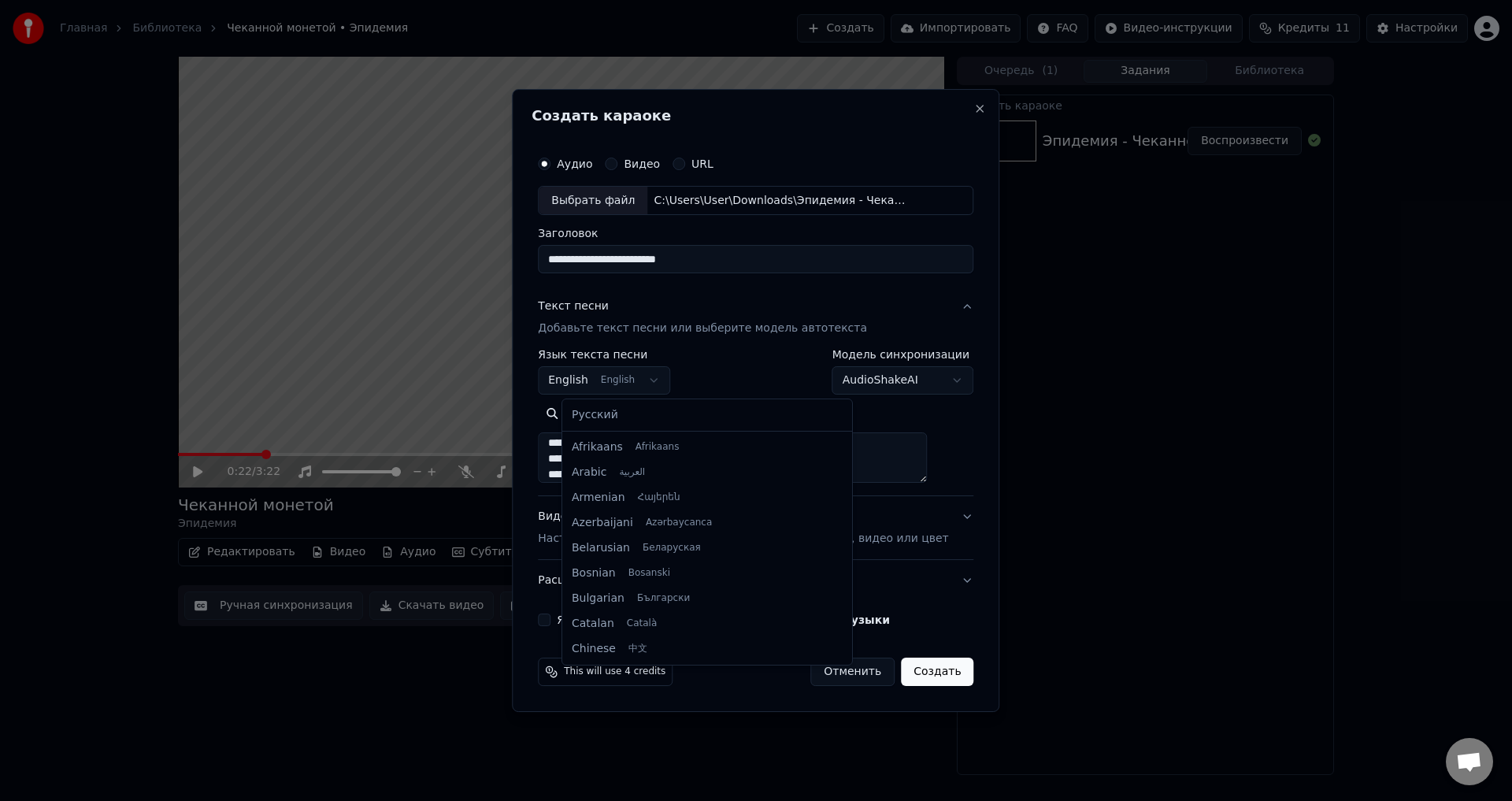
scroll to position [126, 0]
select select "**"
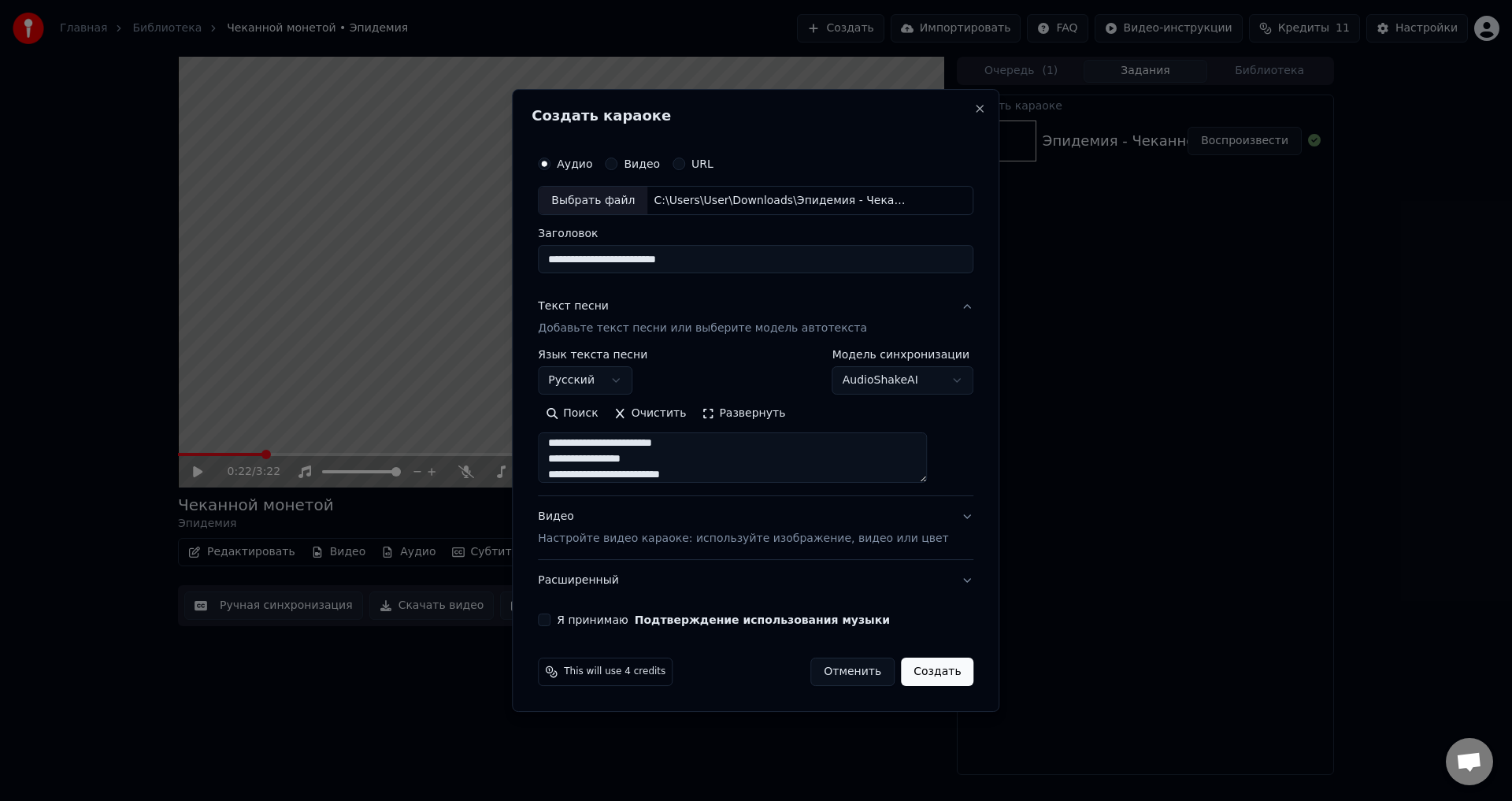
click at [781, 520] on div "Видео Настройте видео караоке: используйте изображение, видео или цвет" at bounding box center [743, 529] width 411 height 38
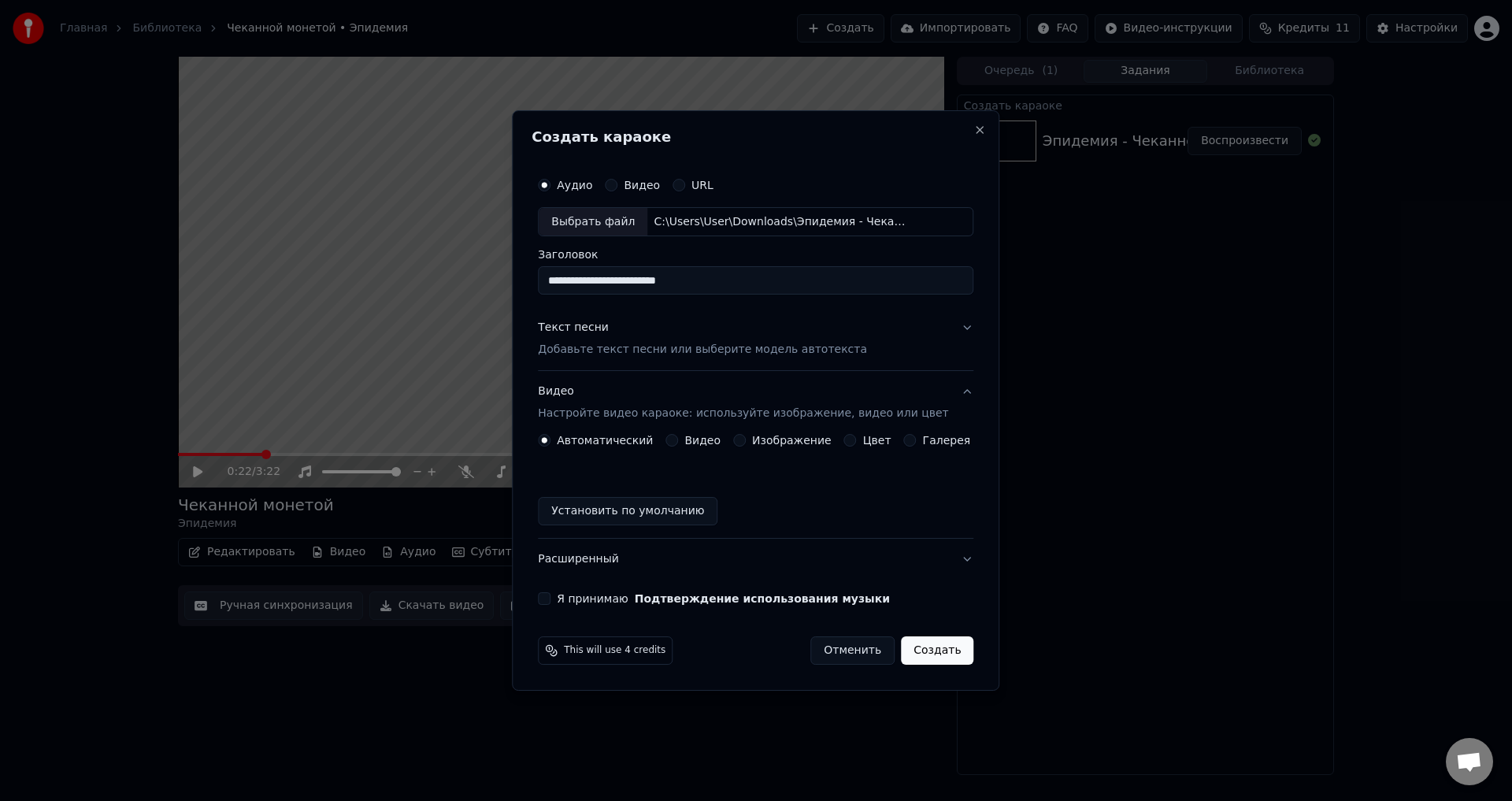
click at [746, 438] on button "Изображение" at bounding box center [740, 441] width 13 height 13
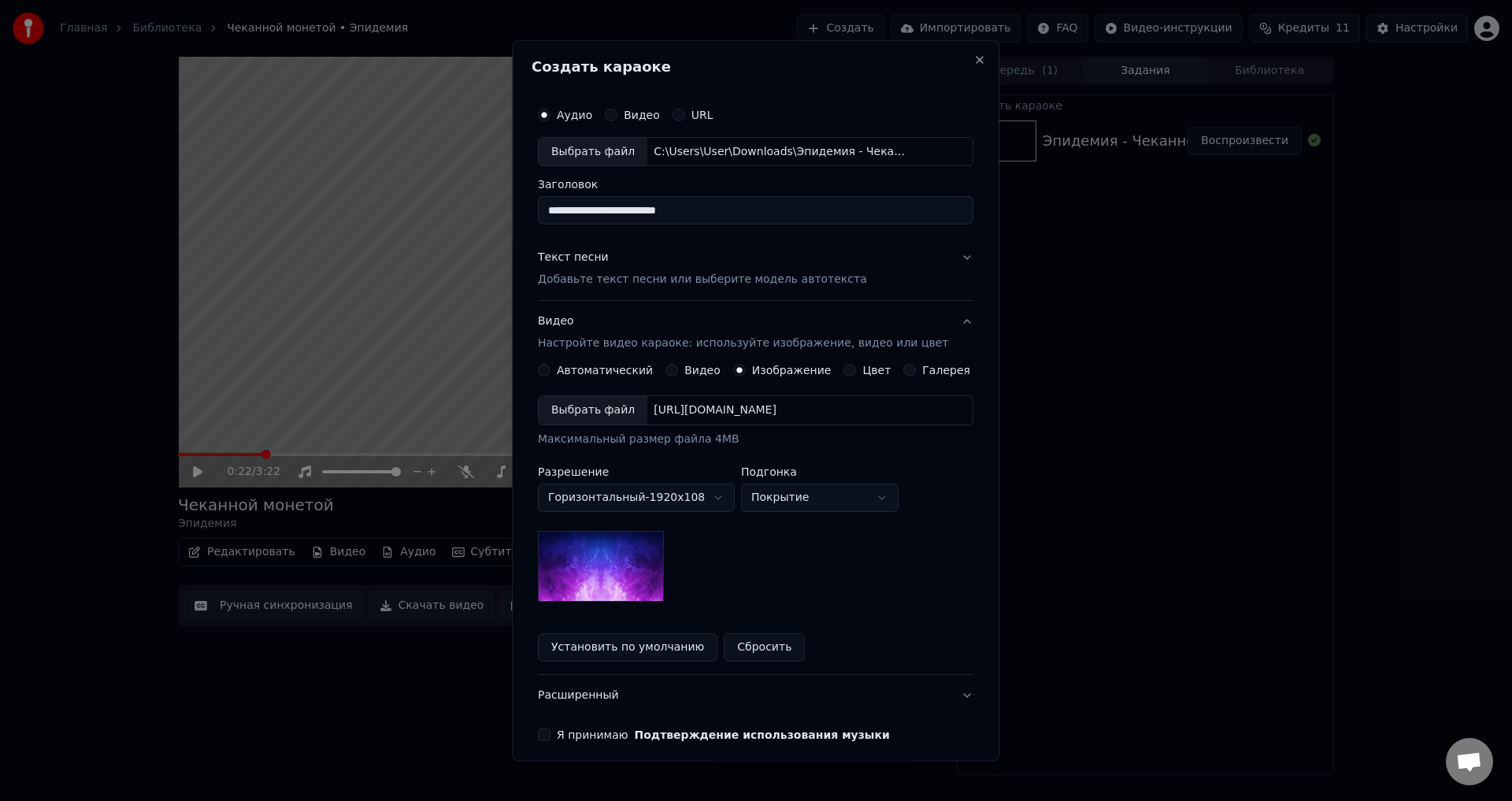
click at [586, 414] on div "Выбрать файл" at bounding box center [593, 411] width 109 height 28
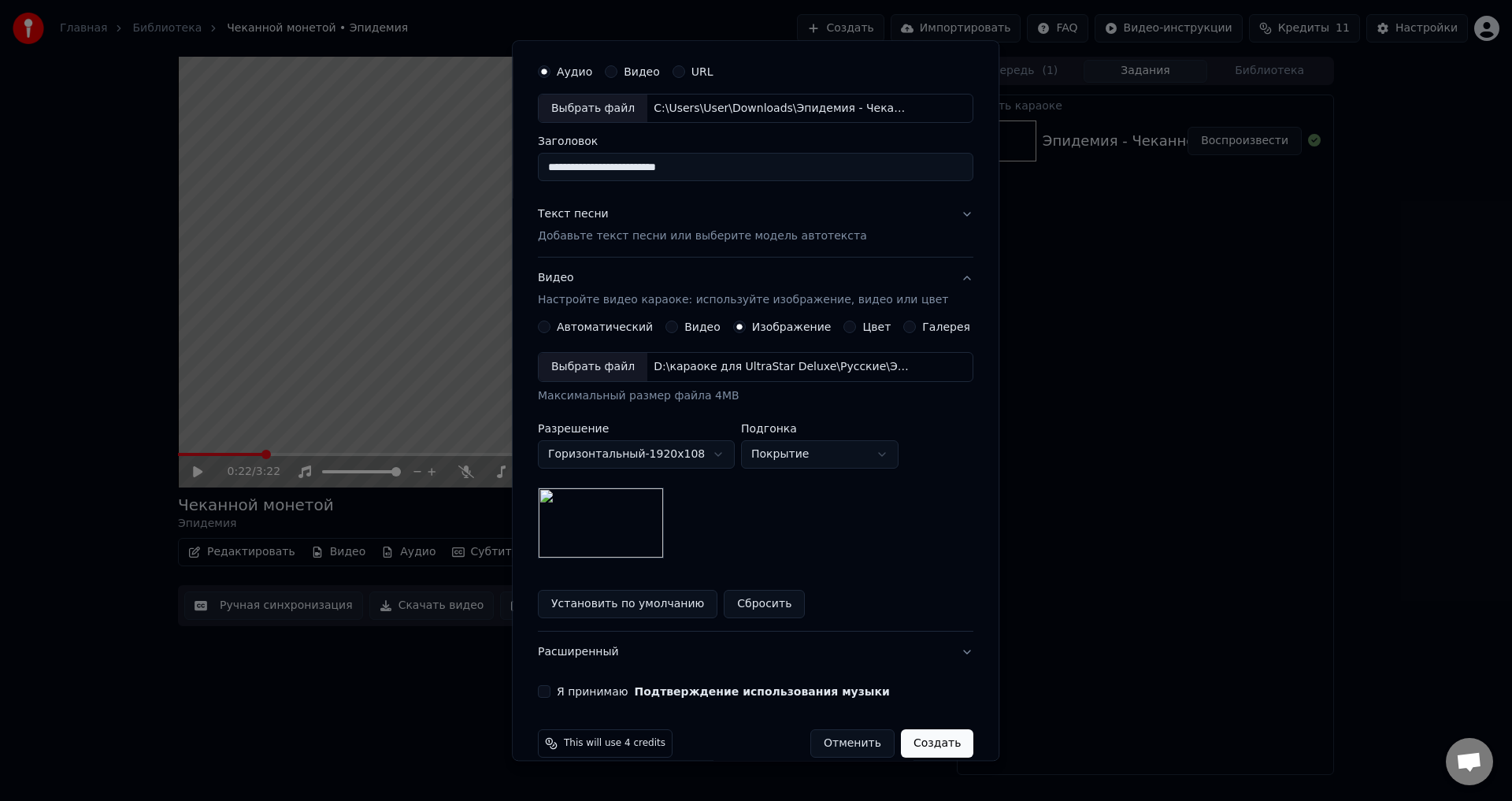
scroll to position [66, 0]
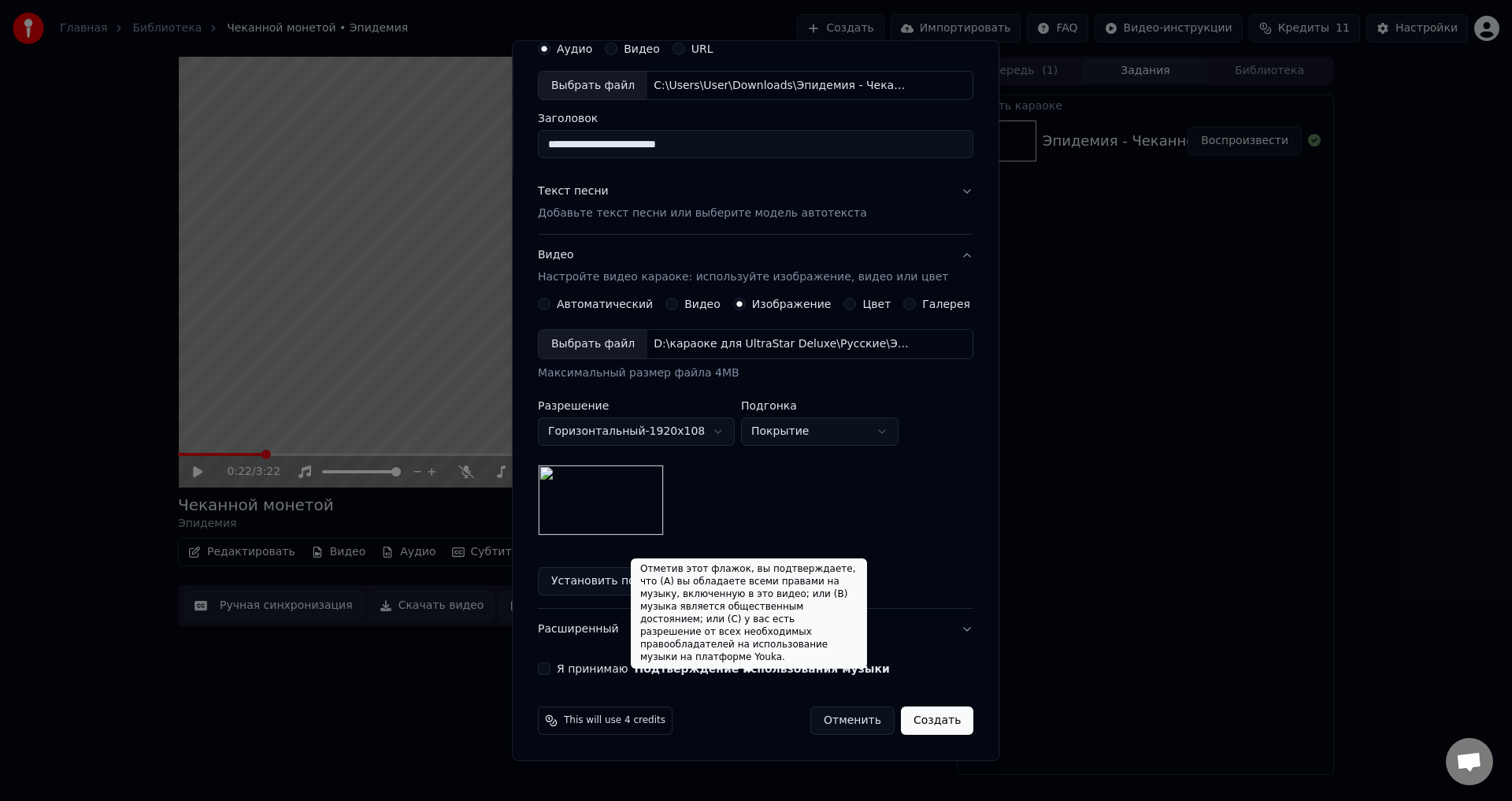
click at [828, 672] on button "Подтверждение использования музыки" at bounding box center [763, 670] width 255 height 11
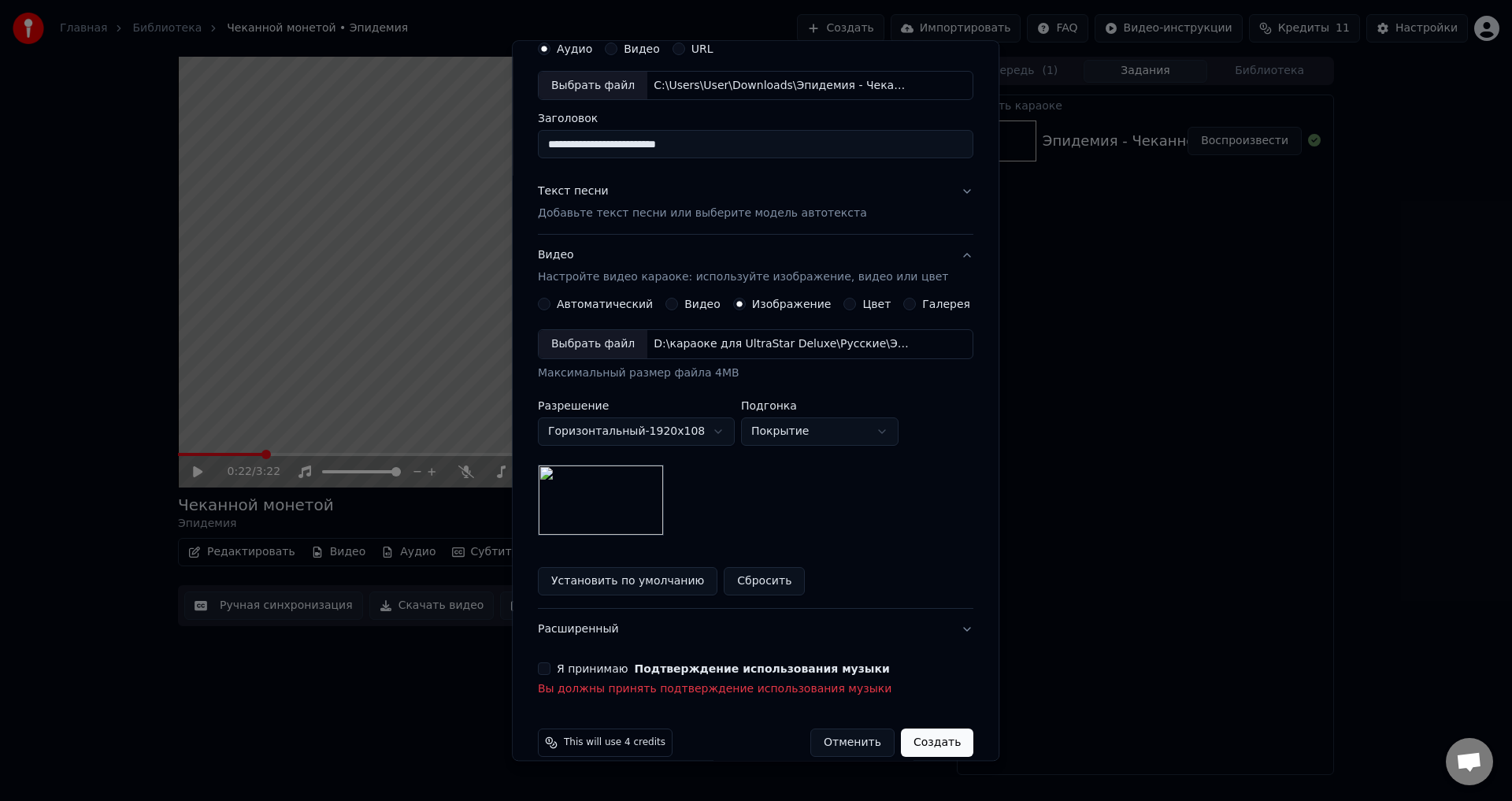
click at [550, 665] on button "Я принимаю Подтверждение использования музыки" at bounding box center [545, 670] width 13 height 13
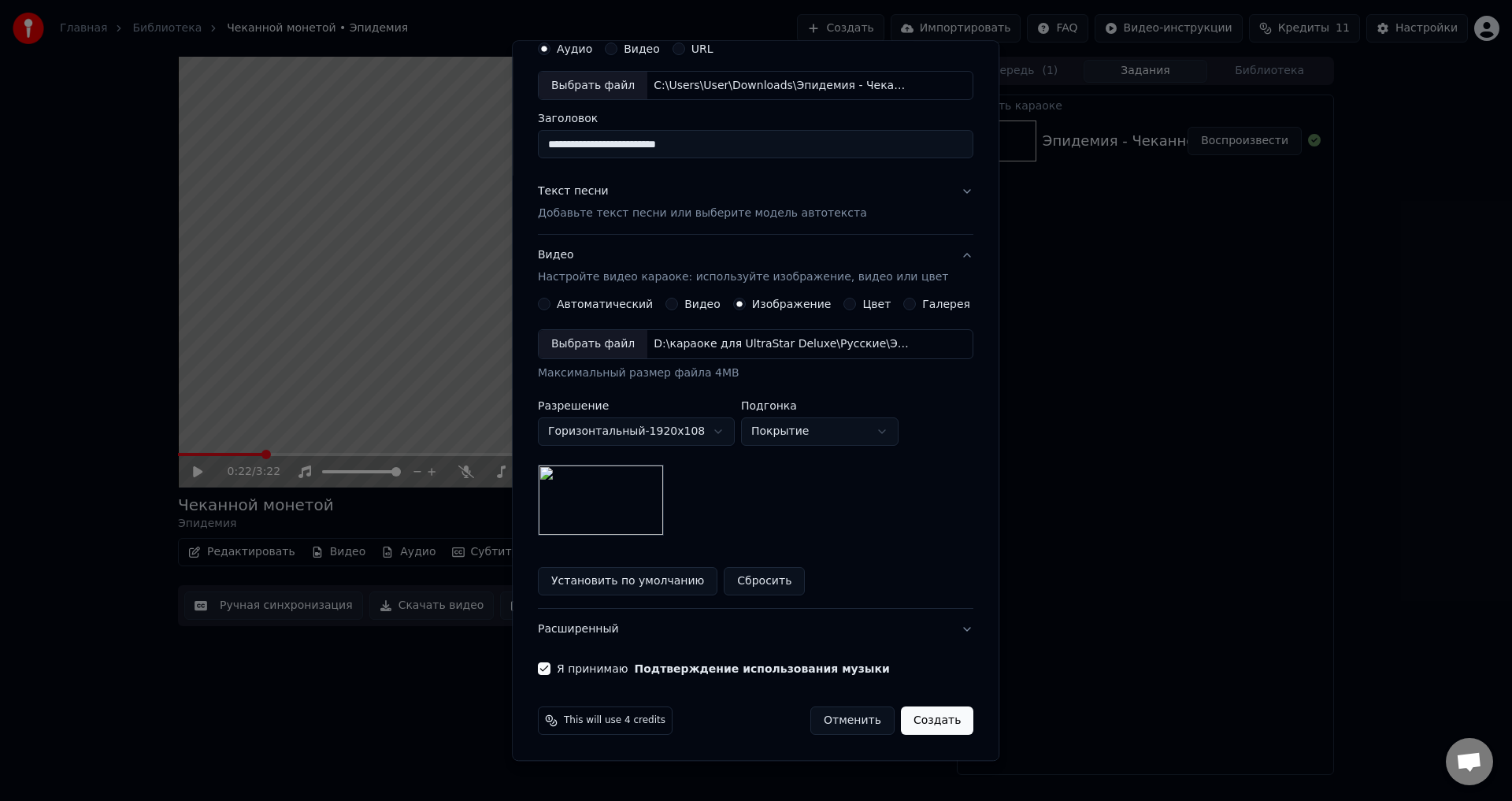
click at [917, 719] on button "Создать" at bounding box center [937, 721] width 72 height 28
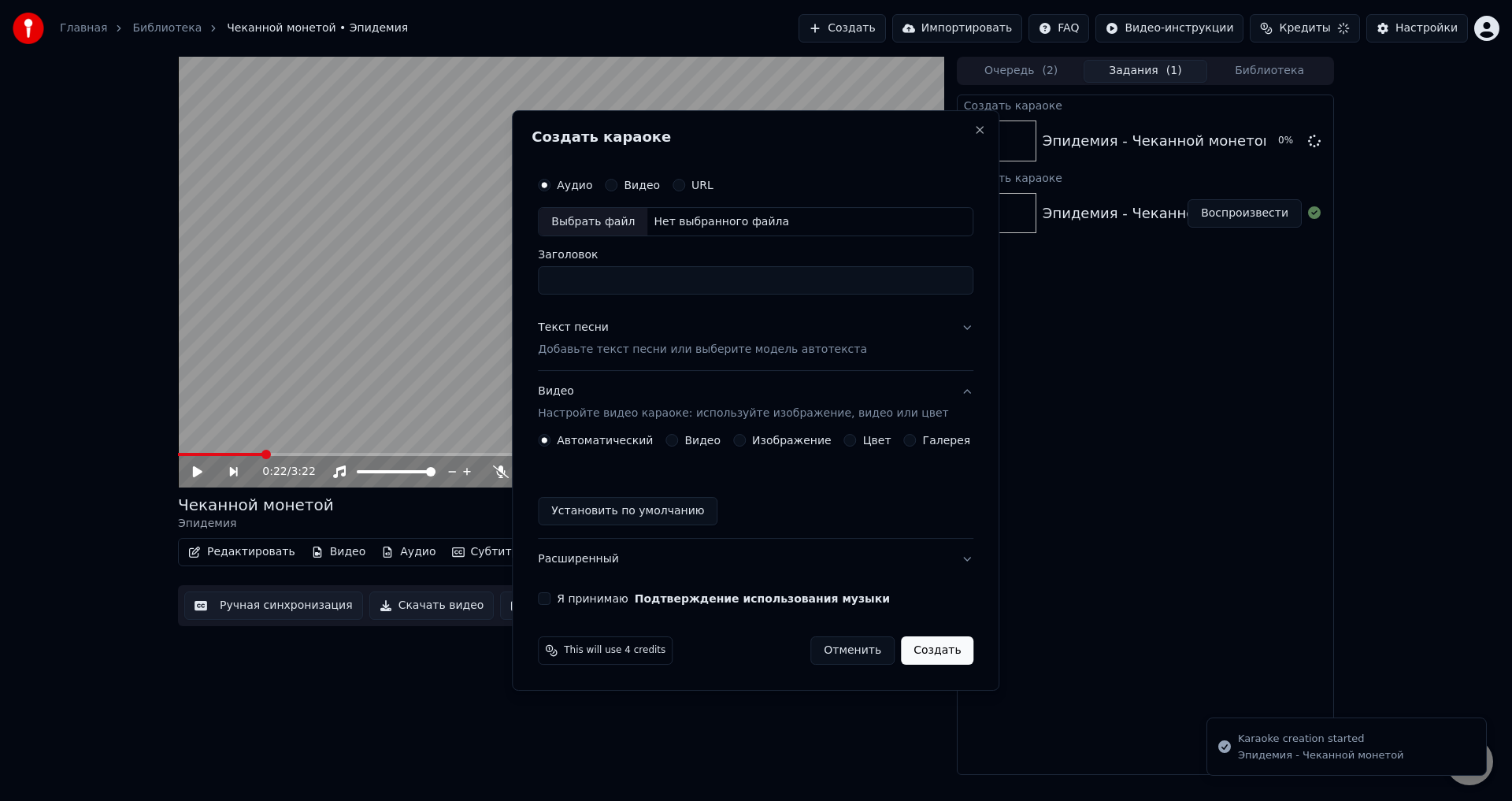
scroll to position [0, 0]
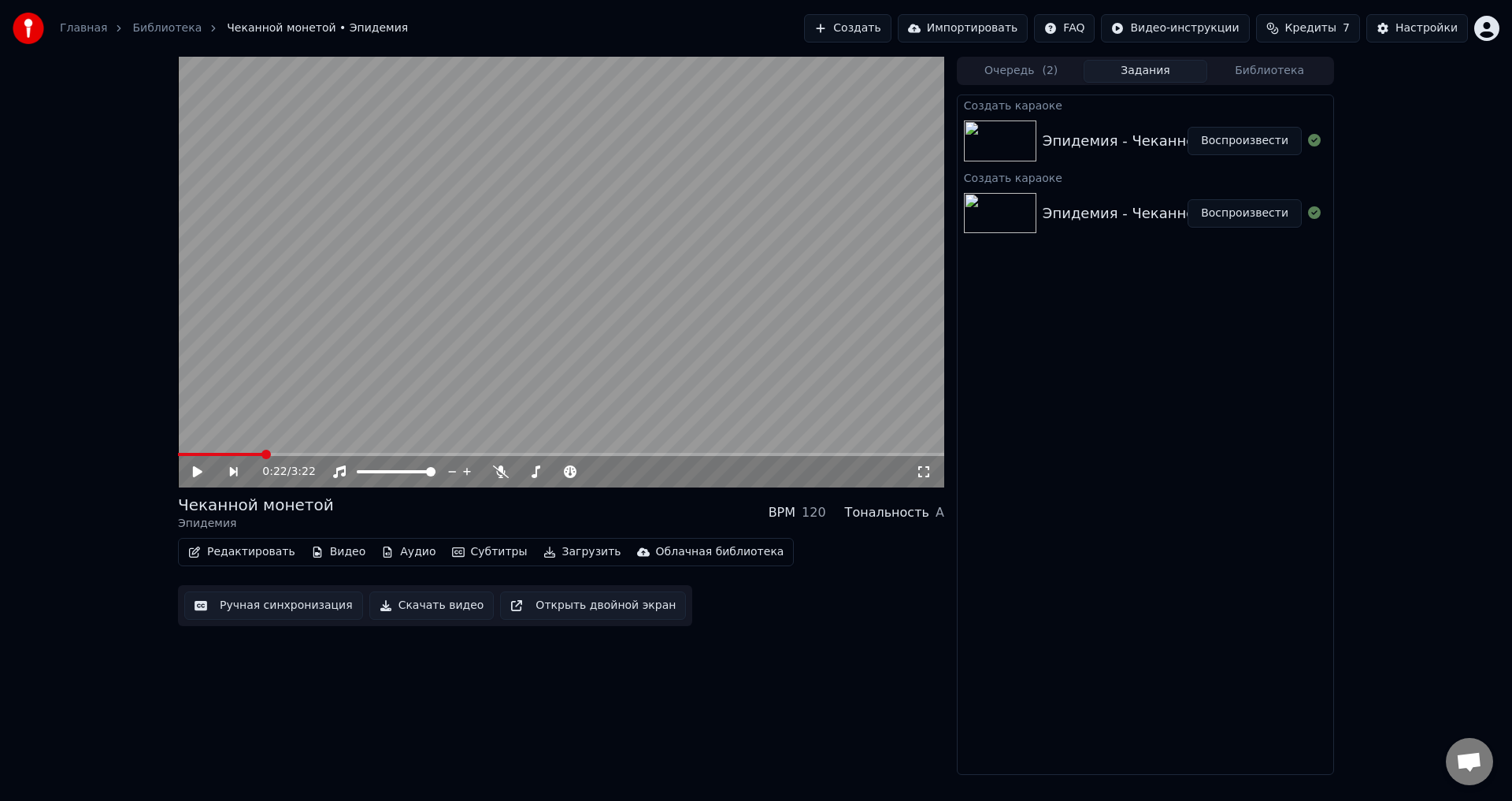
click at [1018, 146] on img at bounding box center [1000, 141] width 72 height 41
click at [1004, 149] on img at bounding box center [1000, 141] width 72 height 41
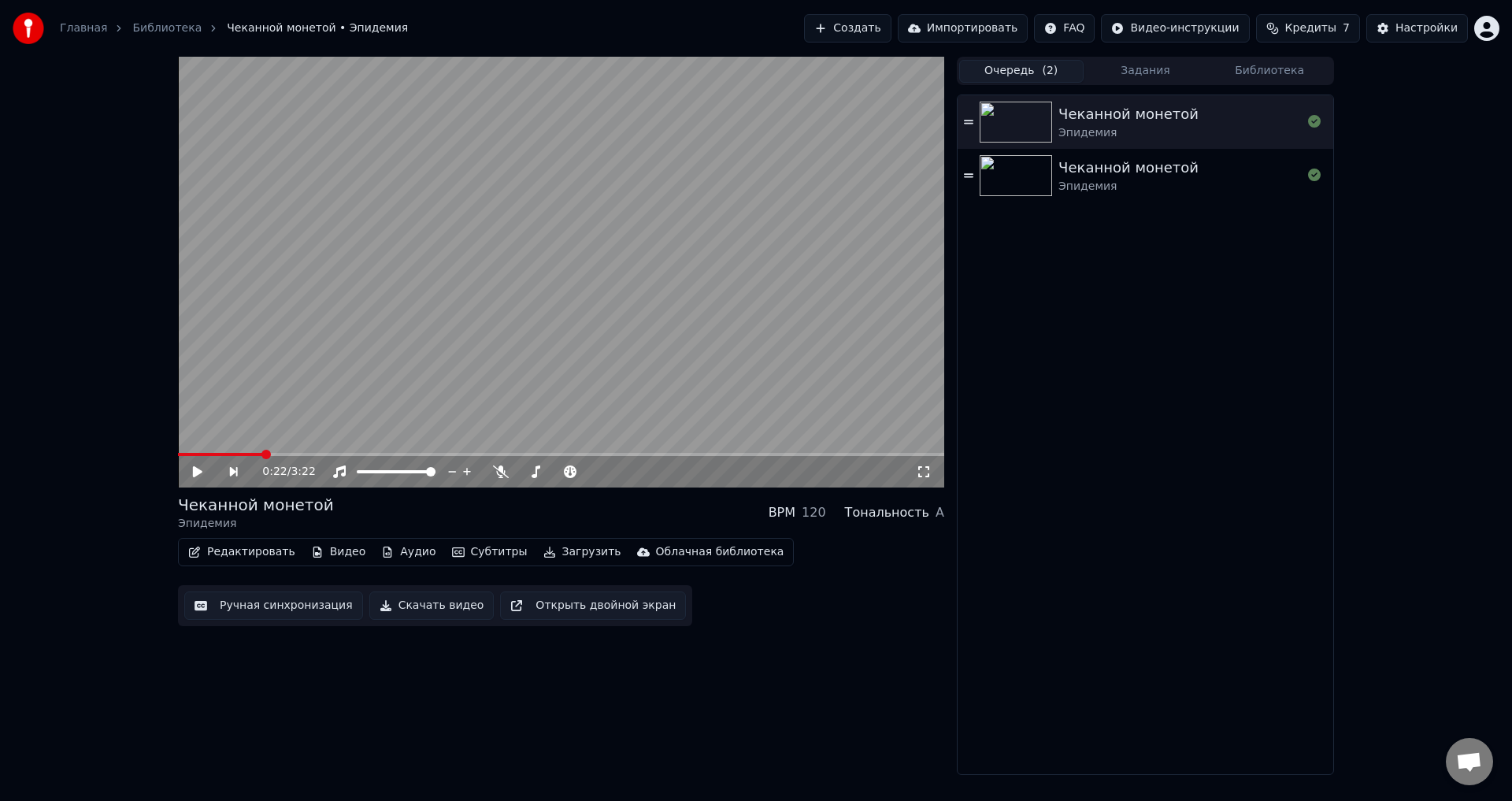
click at [1017, 71] on button "Очередь ( 2 )" at bounding box center [1021, 72] width 124 height 23
click at [1009, 120] on img at bounding box center [1015, 122] width 72 height 41
click at [1010, 176] on img at bounding box center [1015, 176] width 72 height 41
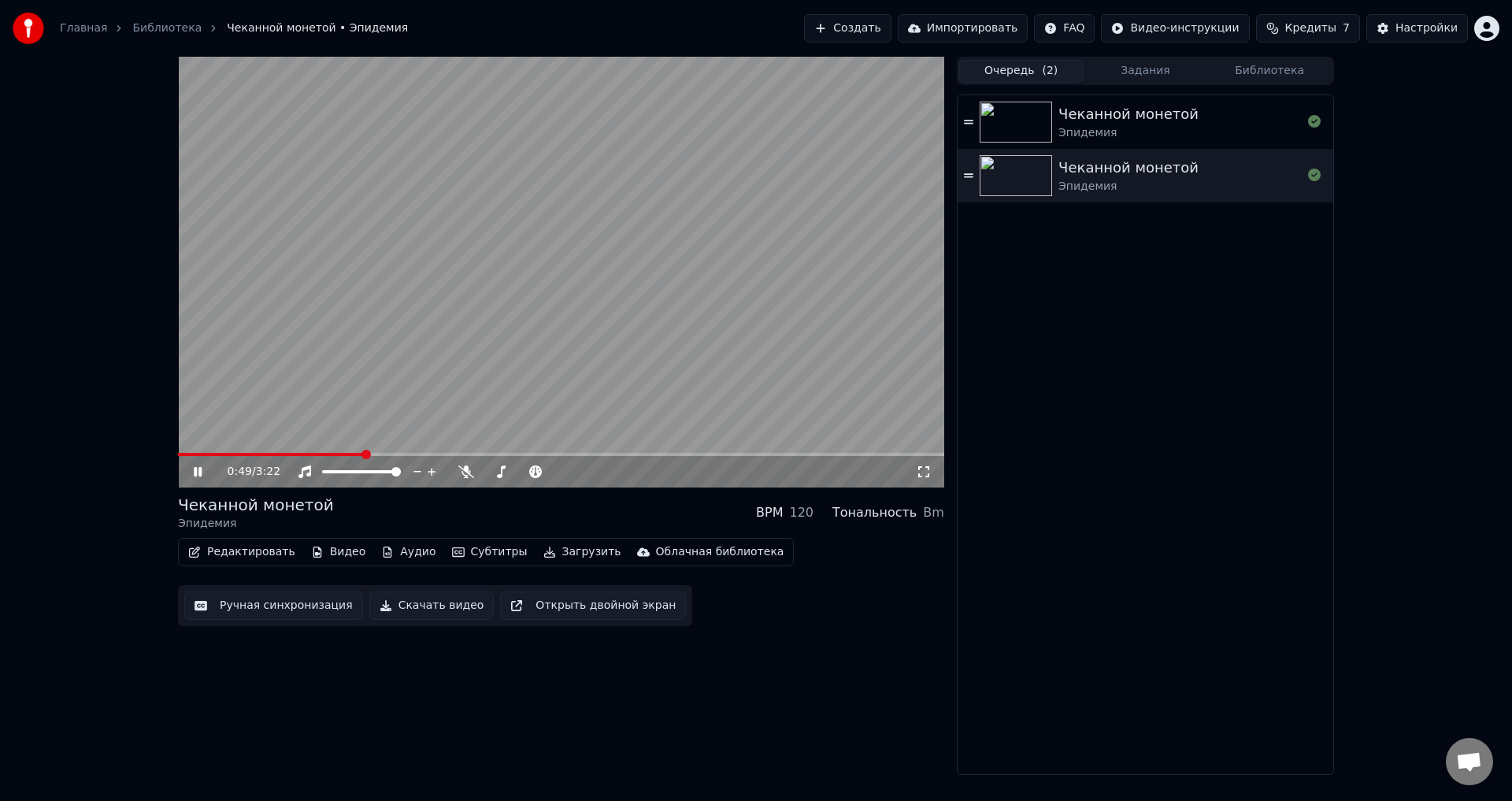
click at [540, 554] on button "Загрузить" at bounding box center [582, 552] width 90 height 22
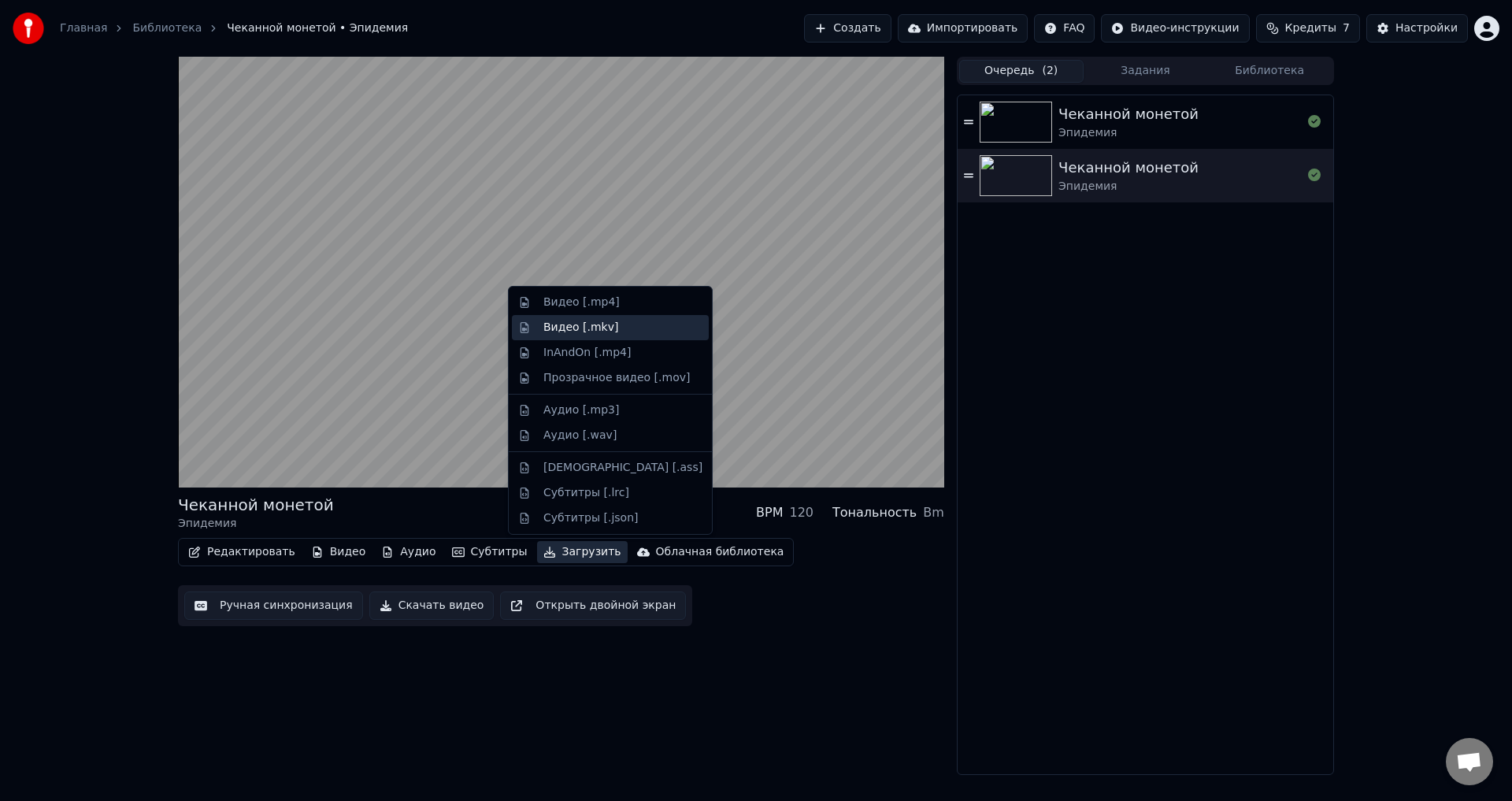
click at [604, 321] on div "Видео [.mkv]" at bounding box center [581, 327] width 75 height 15
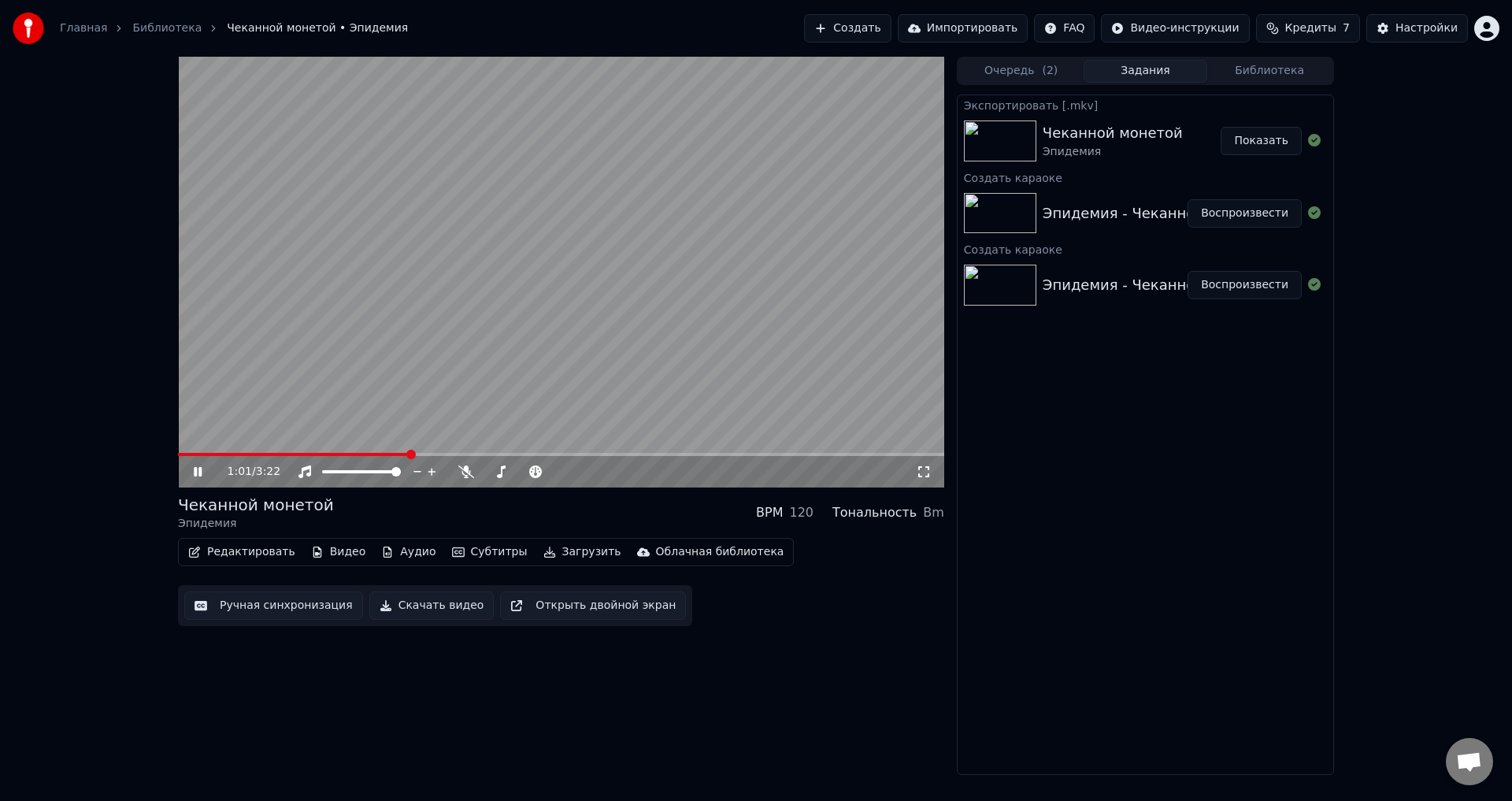
click at [1261, 140] on button "Показать" at bounding box center [1262, 141] width 81 height 28
click at [1253, 139] on button "Показать" at bounding box center [1262, 141] width 81 height 28
click at [742, 134] on video at bounding box center [561, 272] width 767 height 431
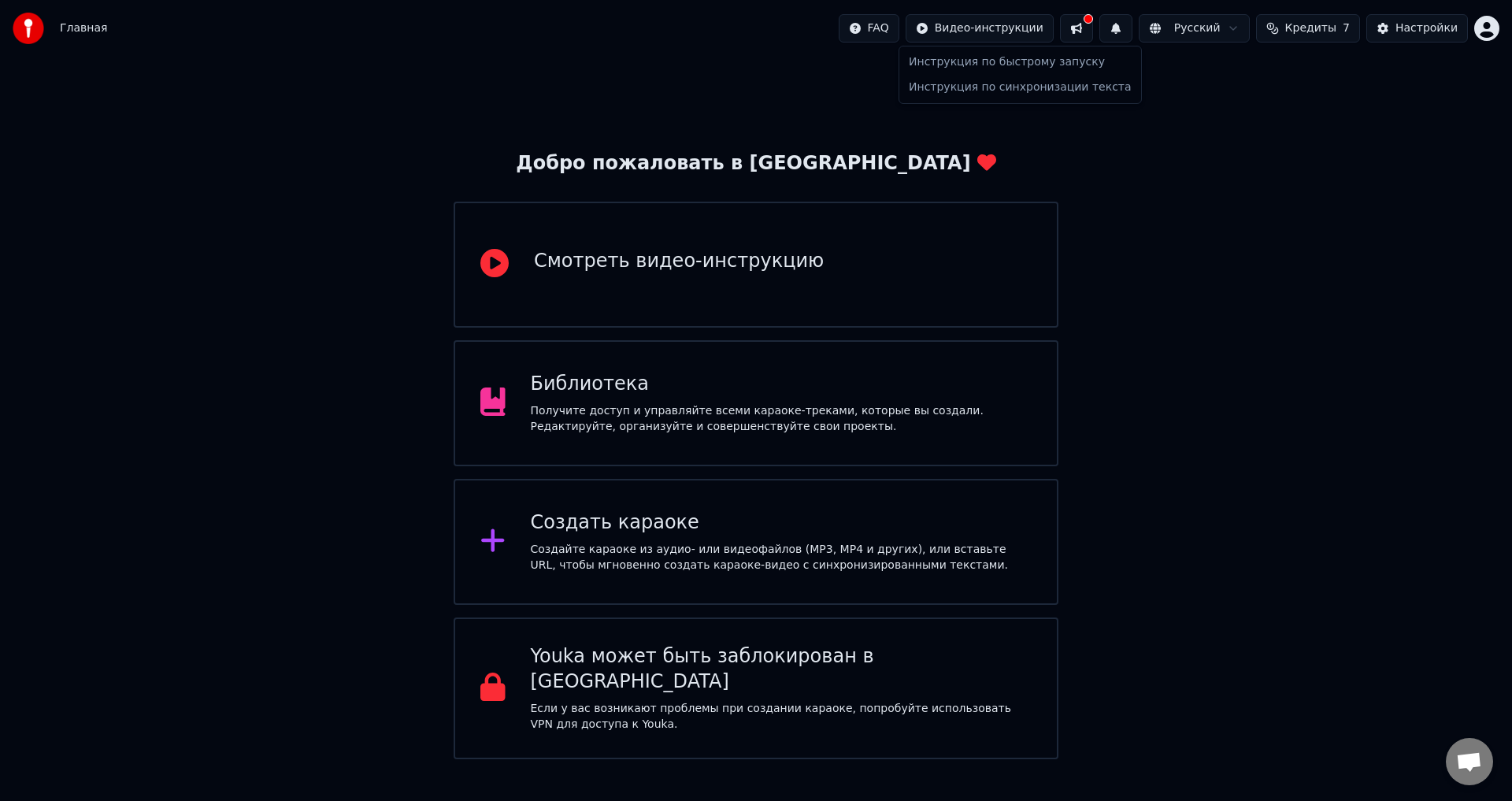
click at [1028, 22] on html "Главная FAQ Видео-инструкции Русский Кредиты 7 Настройки Добро пожаловать в You…" at bounding box center [756, 380] width 1512 height 760
click at [1014, 87] on div "Инструкция по синхронизации текста" at bounding box center [1020, 87] width 236 height 25
click at [715, 288] on div "Смотреть видео-инструкцию" at bounding box center [756, 264] width 605 height 126
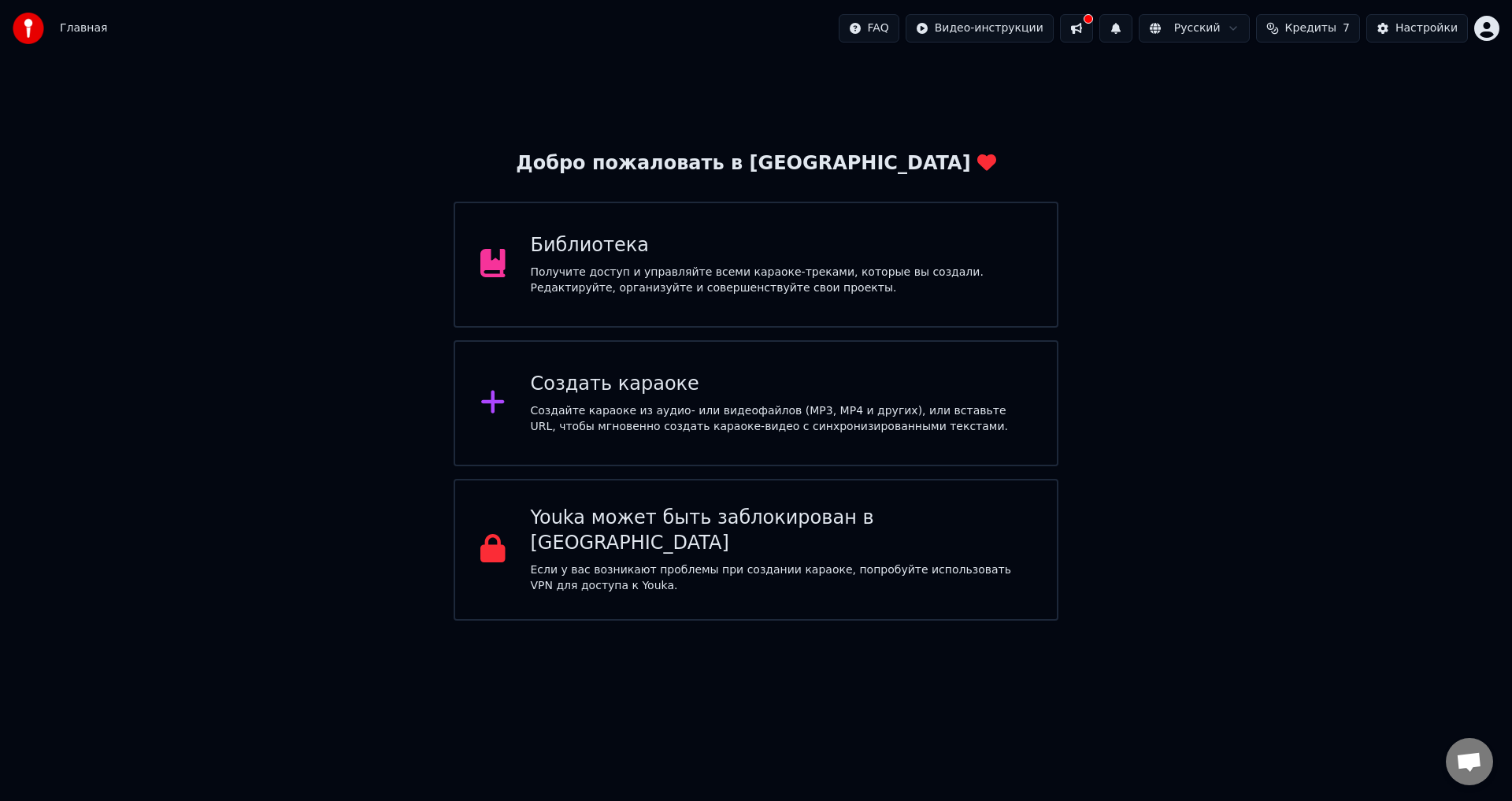
click at [1320, 28] on span "Кредиты" at bounding box center [1310, 28] width 51 height 15
click at [1093, 26] on button at bounding box center [1076, 28] width 33 height 28
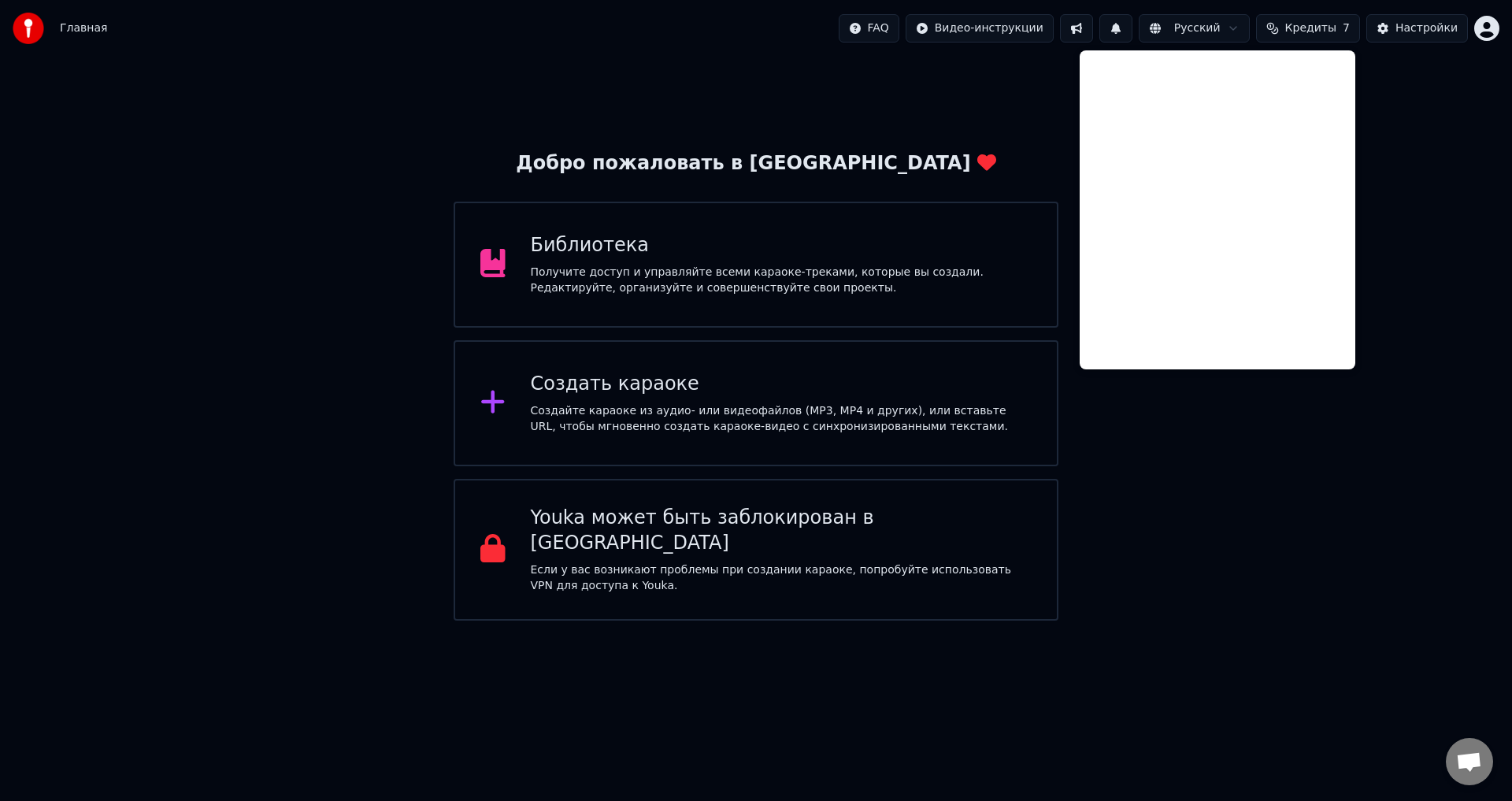
click at [1205, 26] on html "Главная FAQ Видео-инструкции Русский Кредиты 7 Настройки Добро пожаловать в You…" at bounding box center [756, 311] width 1512 height 621
click at [546, 402] on html "Главная FAQ Видео-инструкции Русский Кредиты 7 Настройки Добро пожаловать в You…" at bounding box center [756, 311] width 1512 height 621
click at [607, 403] on div "Создайте караоке из аудио- или видеофайлов (MP3, MP4 и других), или вставьте UR…" at bounding box center [781, 419] width 502 height 32
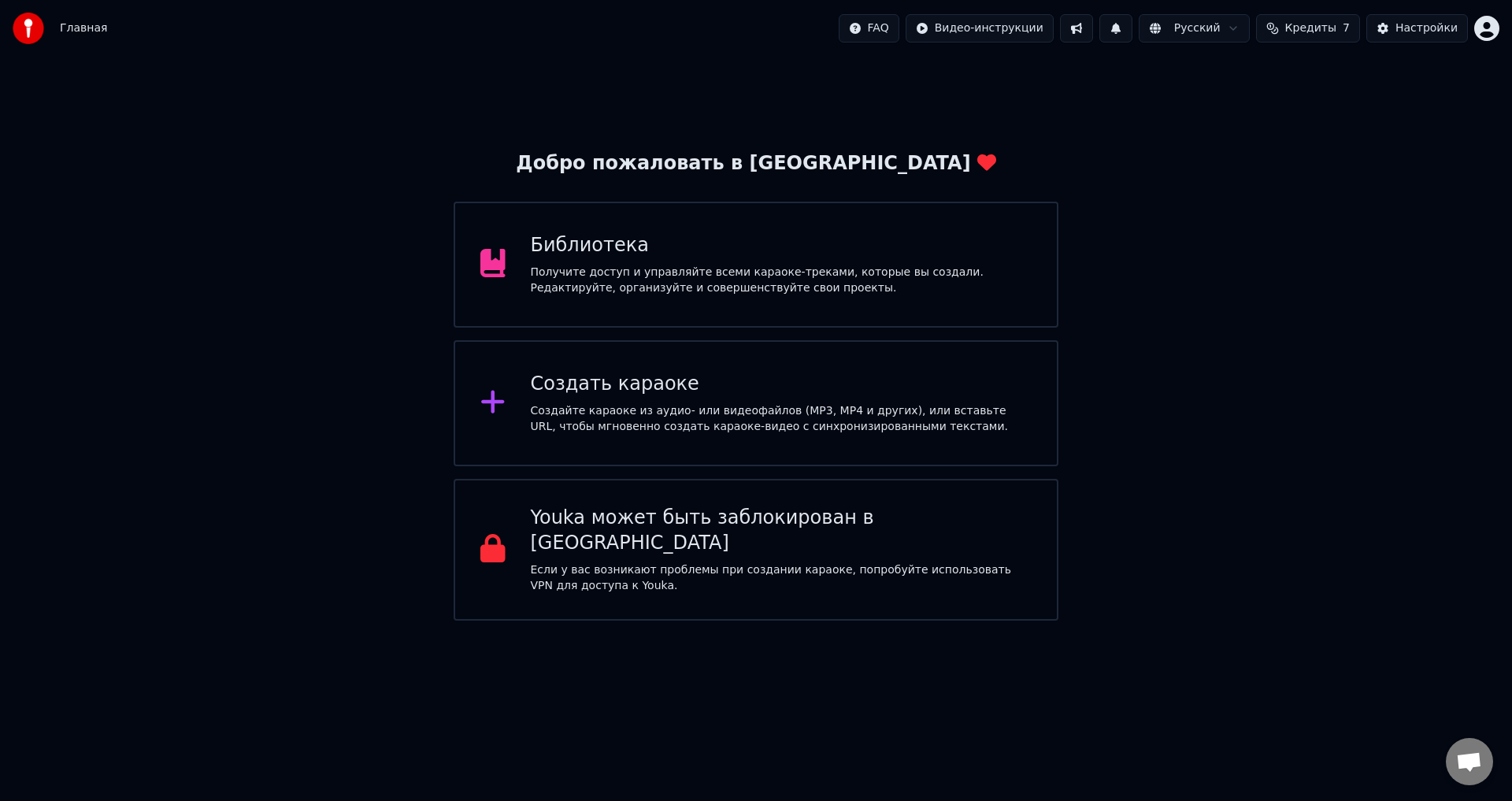
click at [1501, 23] on div "Главная FAQ Видео-инструкции Русский Кредиты 7 Настройки" at bounding box center [756, 28] width 1512 height 57
click at [1488, 28] on html "Главная FAQ Видео-инструкции Русский Кредиты 7 Настройки Добро пожаловать в You…" at bounding box center [756, 311] width 1512 height 621
click at [1109, 121] on html "Главная FAQ Видео-инструкции Русский Кредиты 7 Настройки Добро пожаловать в You…" at bounding box center [756, 311] width 1512 height 621
click at [613, 391] on div "Создать караоке" at bounding box center [781, 384] width 502 height 25
click at [719, 397] on div "Создать караоке Создайте караоке из аудио- или видеофайлов (MP3, MP4 и других),…" at bounding box center [781, 403] width 502 height 63
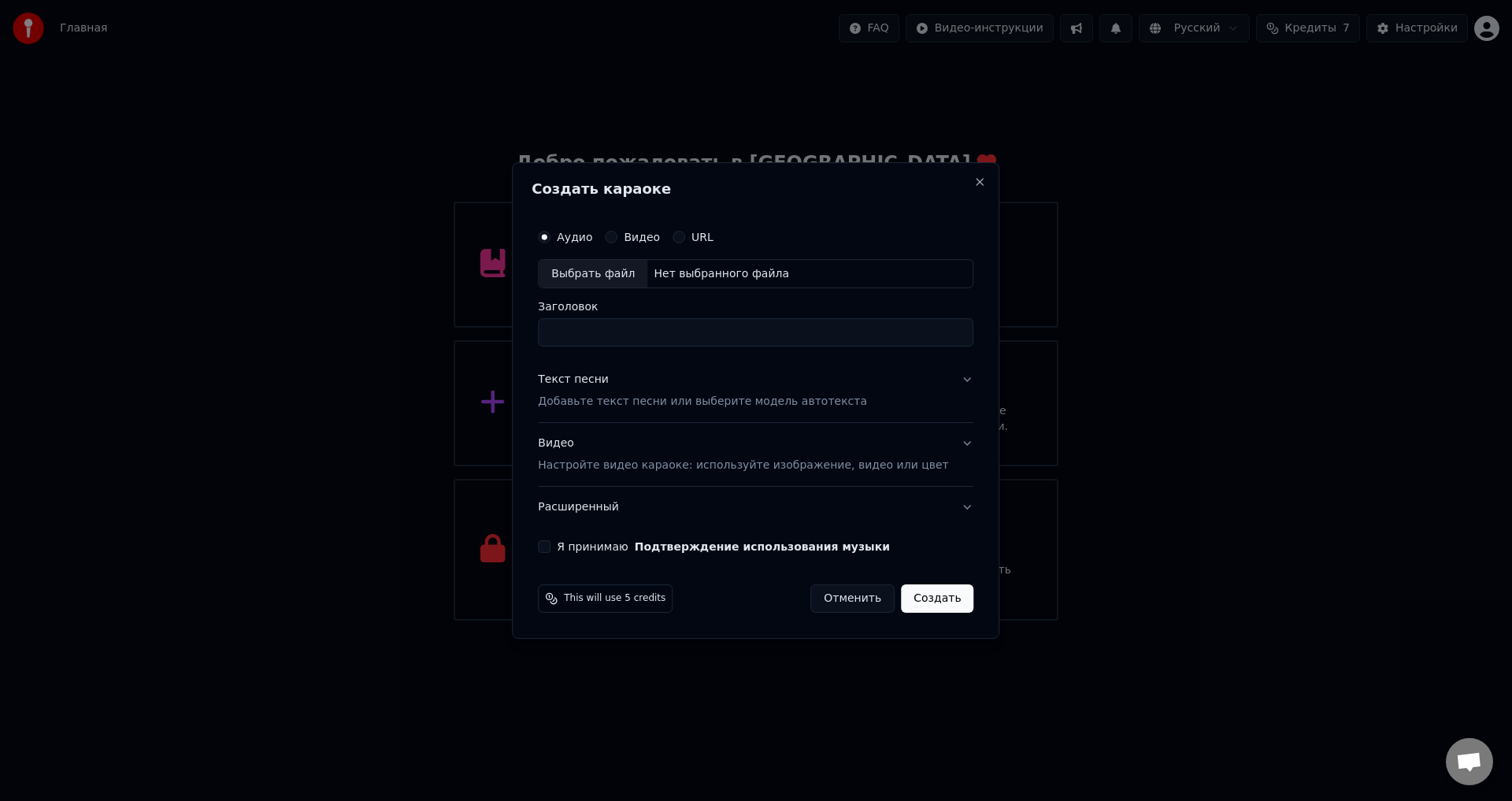
click at [619, 277] on div "Выбрать файл" at bounding box center [593, 274] width 109 height 28
type input "**********"
click at [582, 376] on div "Текст песни" at bounding box center [573, 380] width 71 height 15
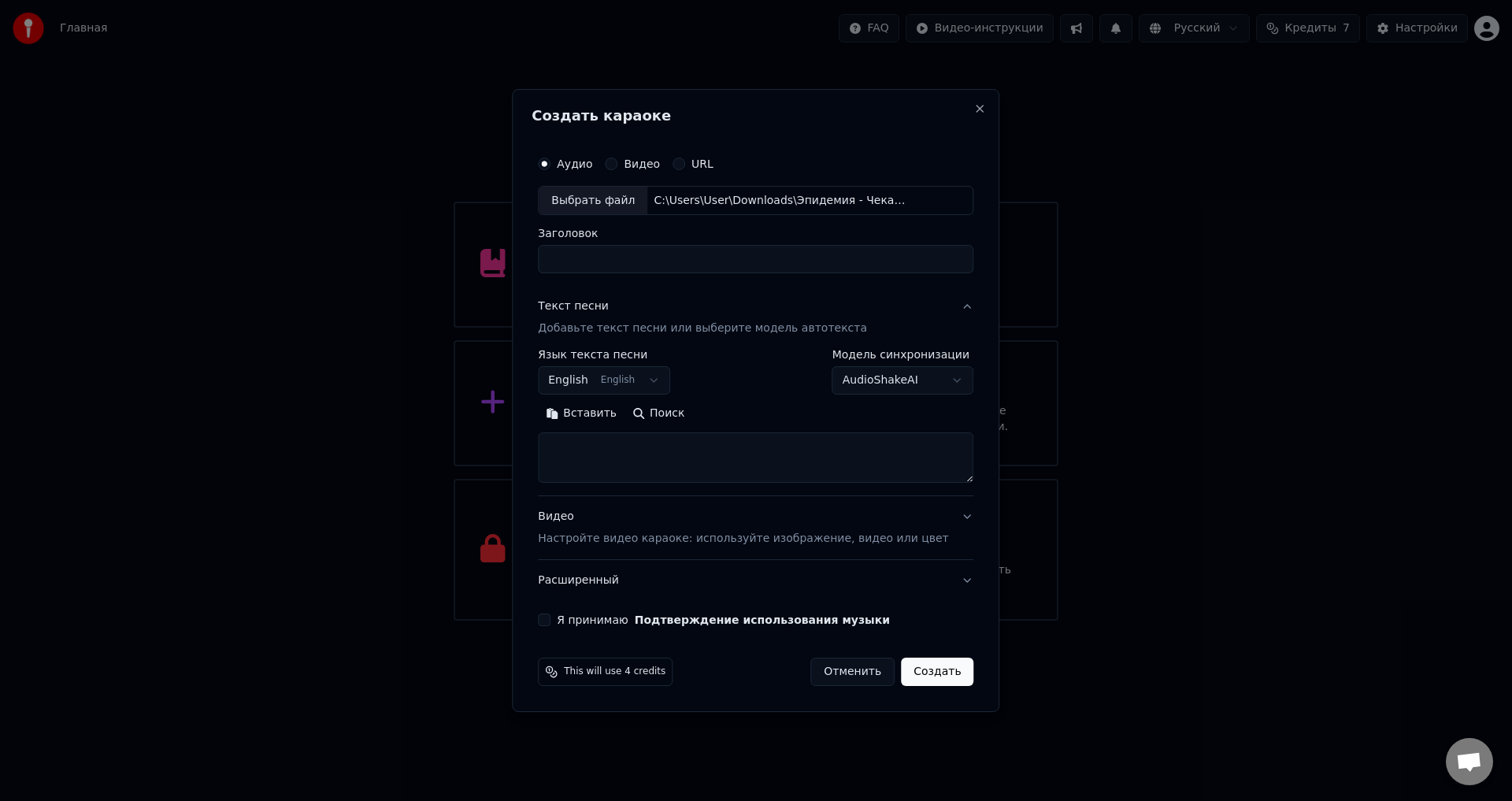
select select
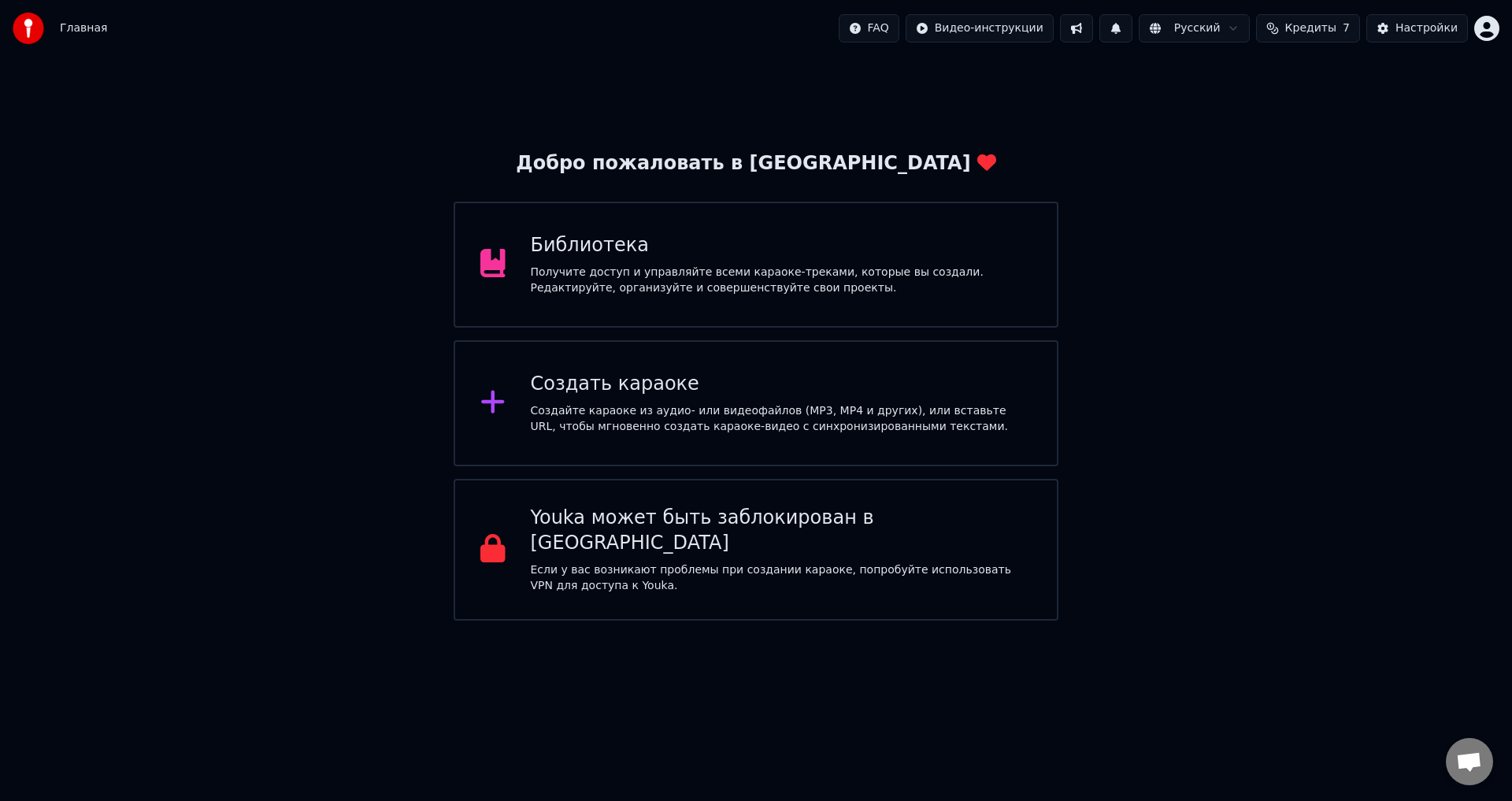
click at [630, 397] on div "Создать караоке Создайте караоке из аудио- или видеофайлов (MP3, MP4 и других),…" at bounding box center [781, 403] width 502 height 63
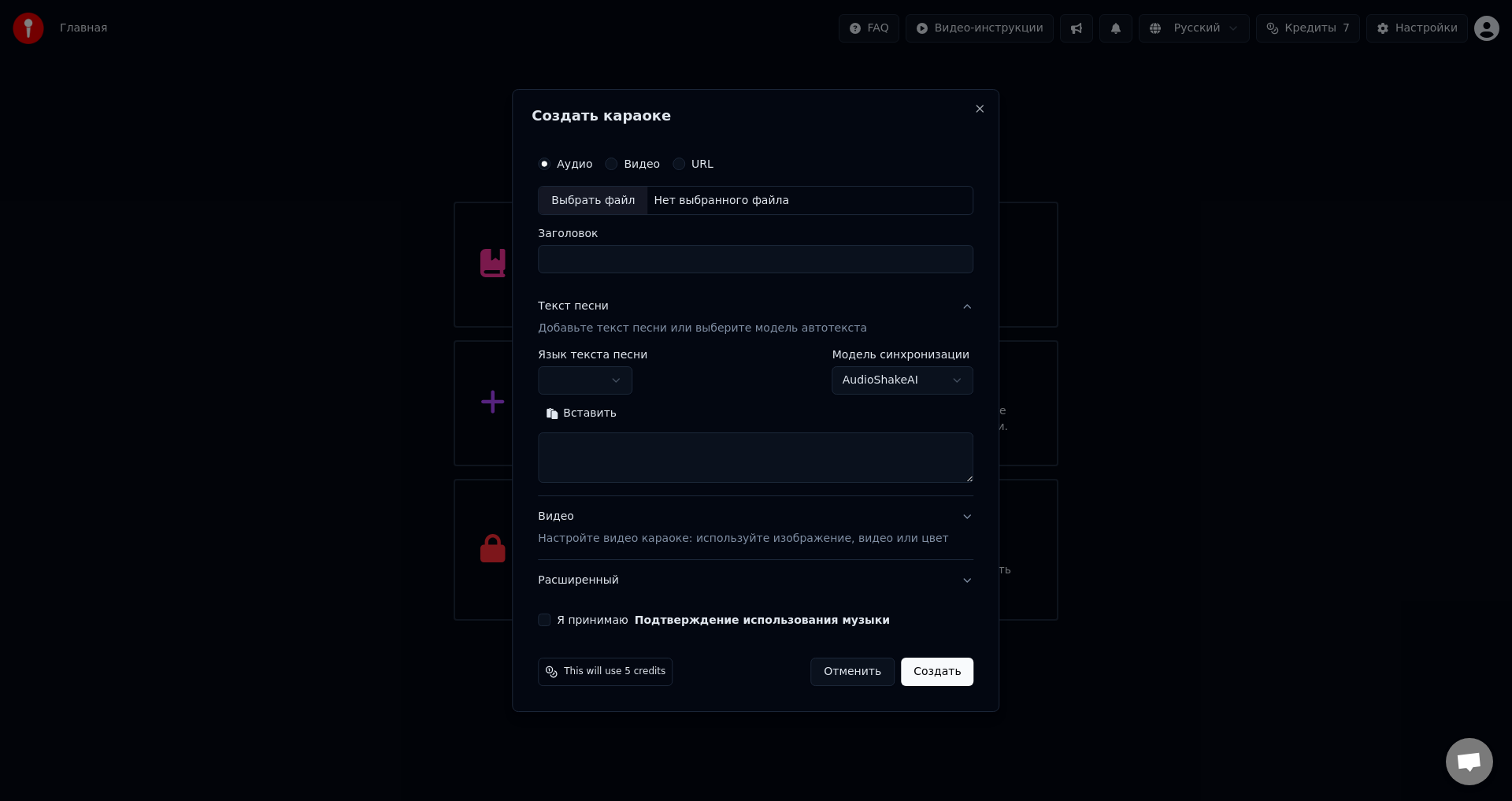
click at [593, 166] on label "Аудио" at bounding box center [575, 164] width 36 height 11
click at [550, 166] on button "Аудио" at bounding box center [545, 164] width 13 height 13
click at [606, 194] on div "Выбрать файл" at bounding box center [593, 201] width 109 height 28
type input "**********"
click at [611, 434] on textarea at bounding box center [756, 459] width 436 height 50
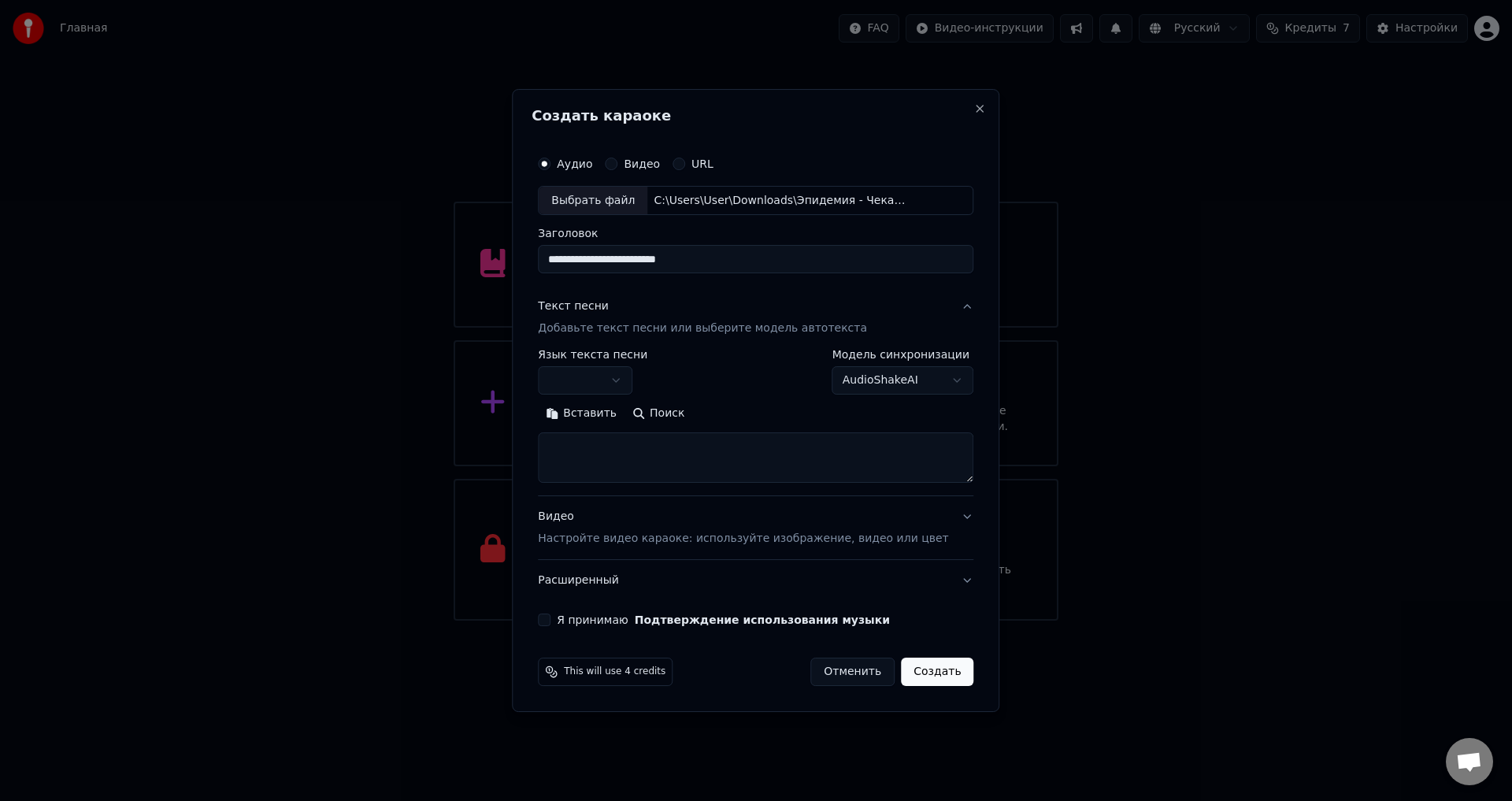
click at [632, 379] on button "button" at bounding box center [585, 381] width 94 height 28
click at [635, 450] on textarea at bounding box center [756, 459] width 436 height 50
click at [629, 466] on textarea at bounding box center [756, 459] width 436 height 50
paste textarea "**********"
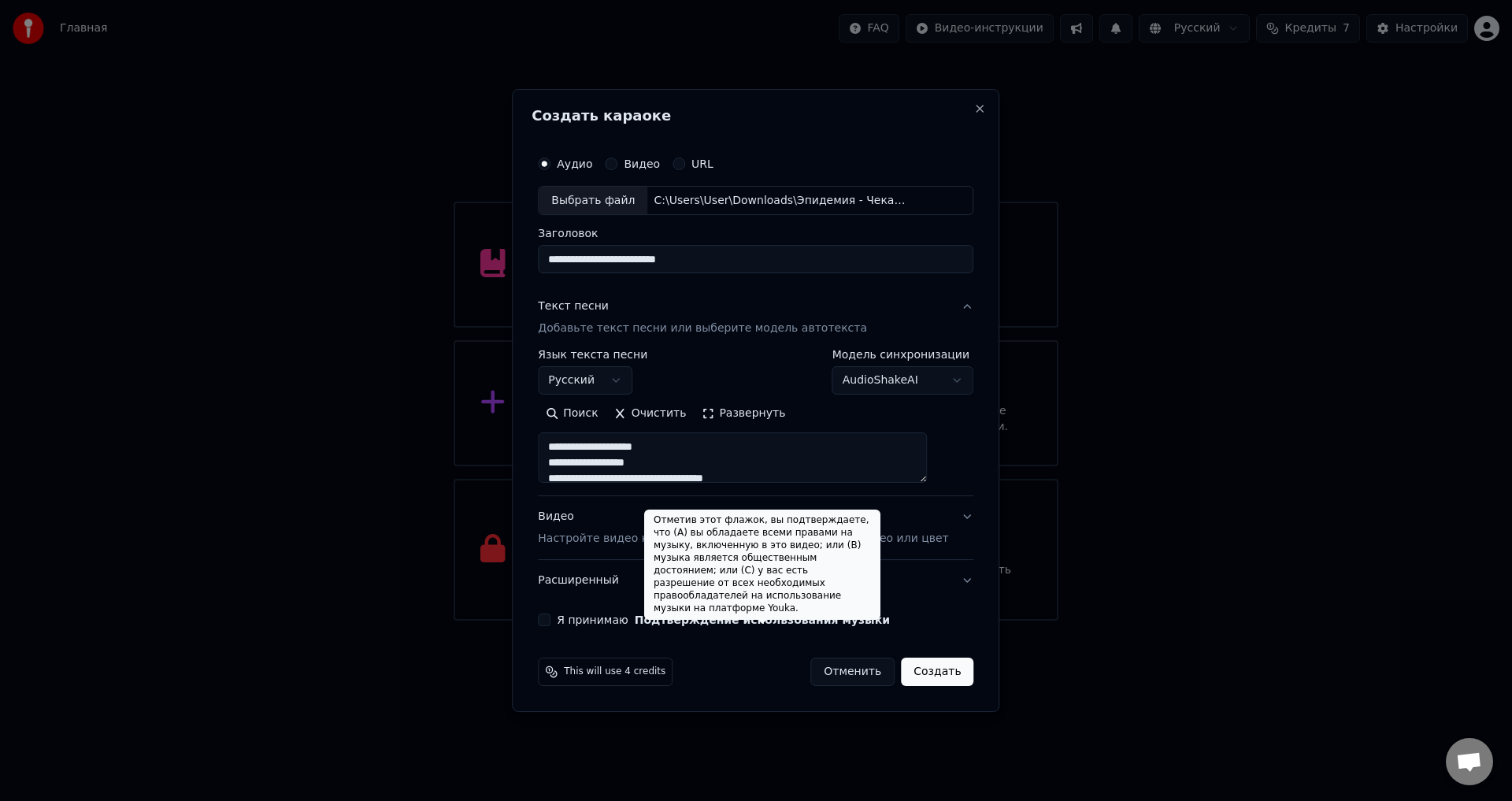
type textarea "**********"
click at [789, 531] on div "Отметив этот флажок, вы подтверждаете, что (A) вы обладаете всеми правами на му…" at bounding box center [763, 565] width 237 height 111
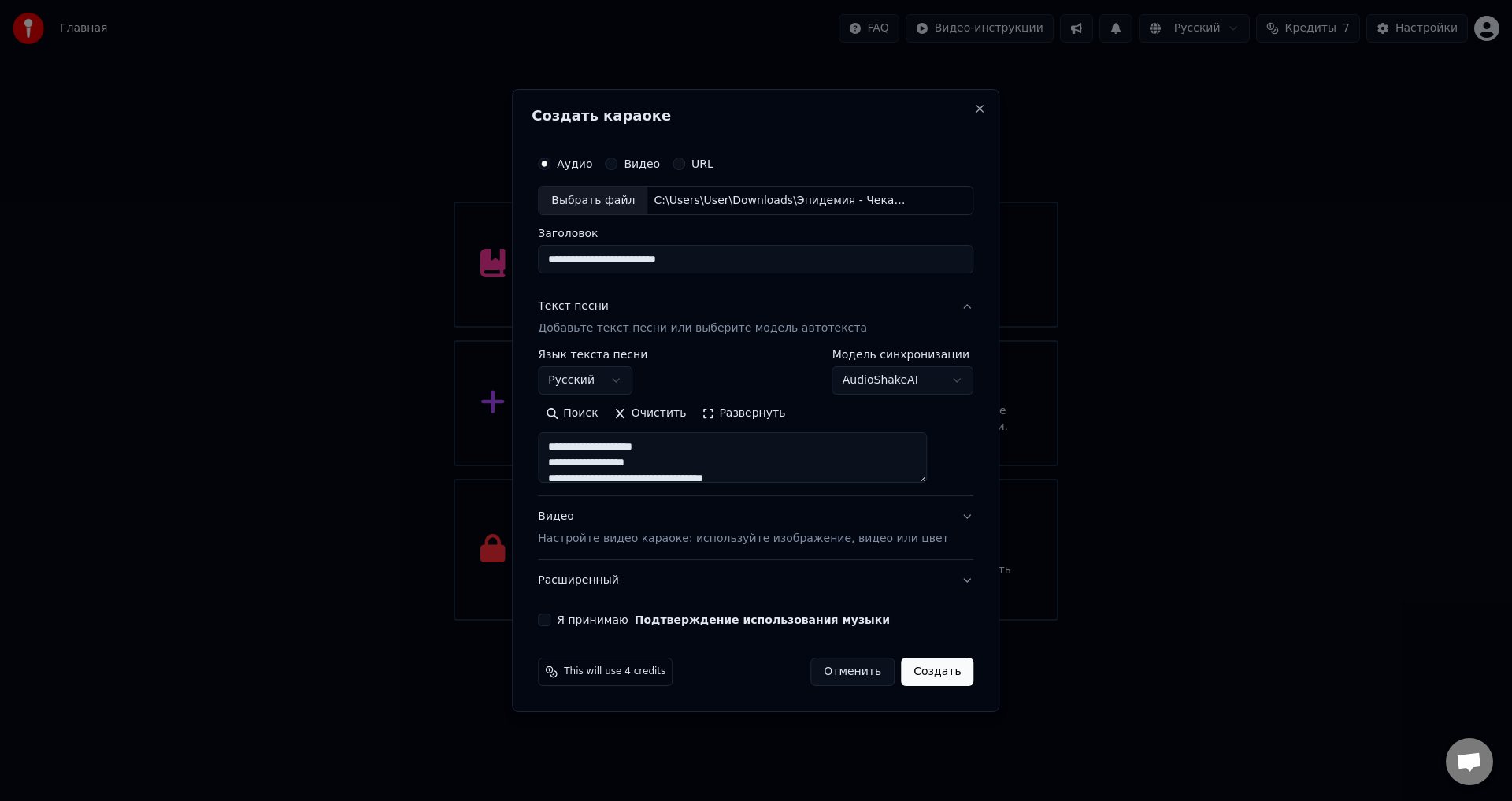
click at [608, 526] on div "Видео Настройте видео караоке: используйте изображение, видео или цвет" at bounding box center [743, 529] width 411 height 38
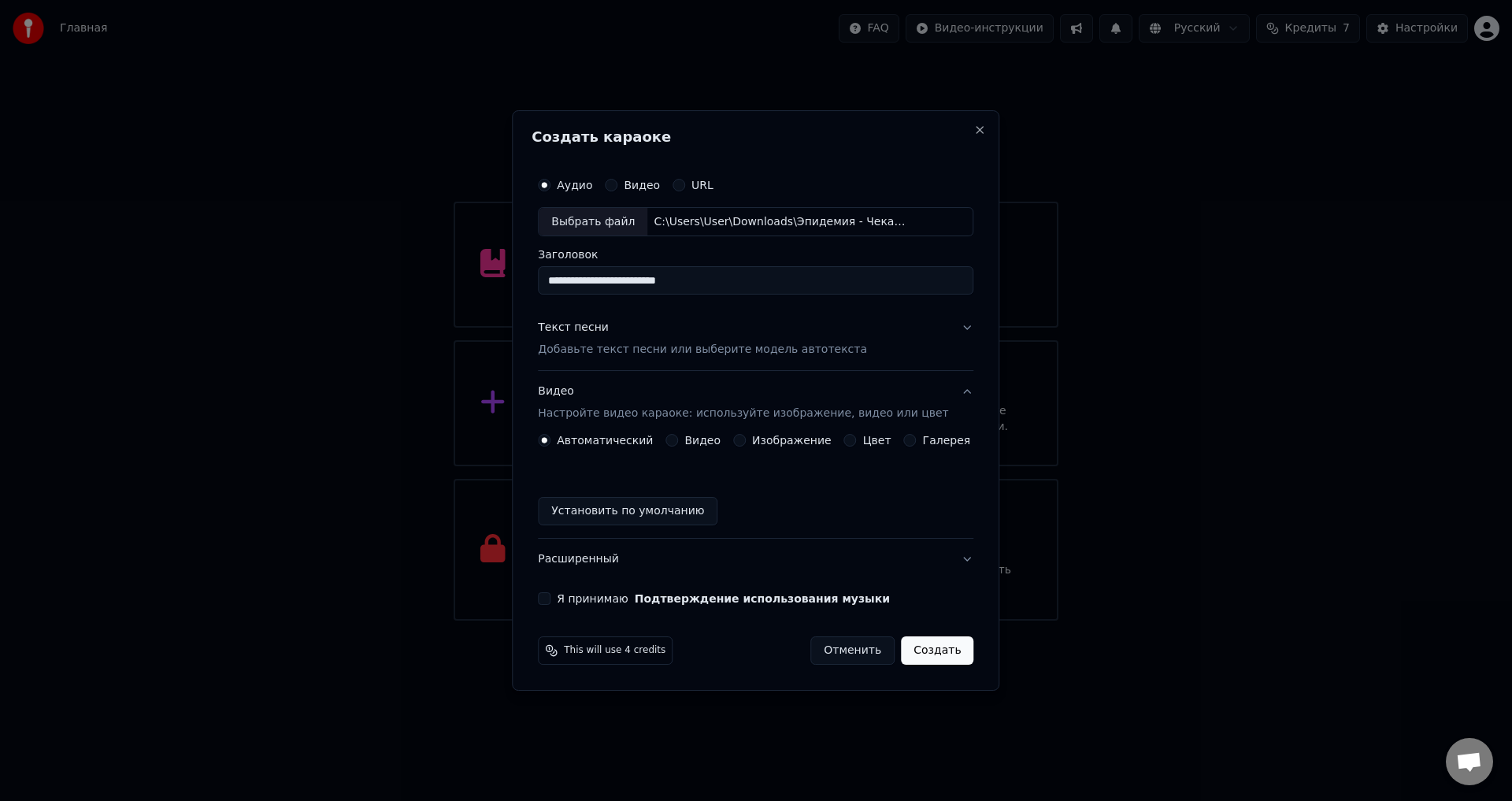
click at [745, 443] on button "Изображение" at bounding box center [740, 441] width 13 height 13
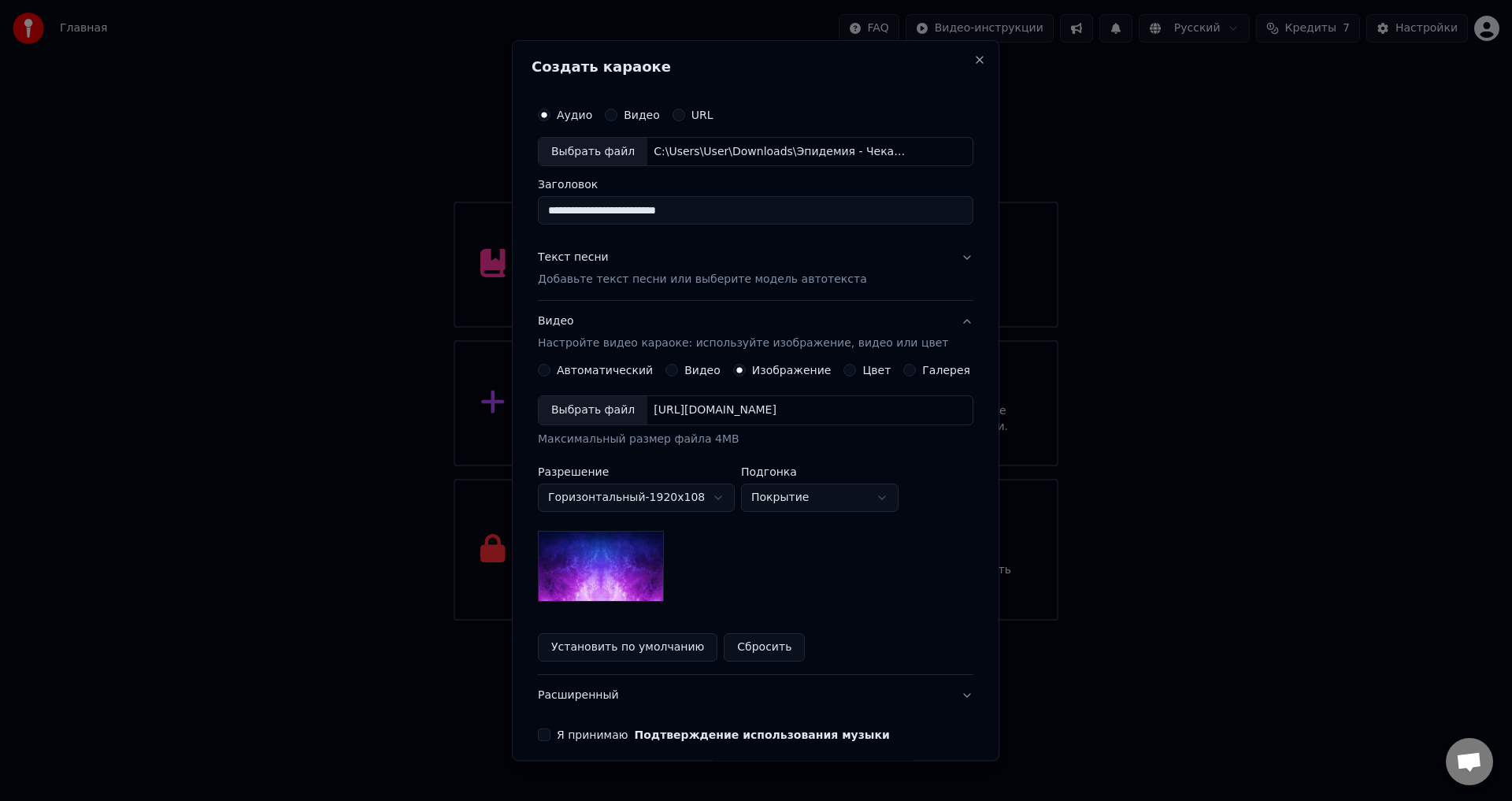
click at [602, 411] on div "Выбрать файл" at bounding box center [593, 411] width 109 height 28
click at [659, 652] on button "Установить по умолчанию" at bounding box center [628, 648] width 180 height 28
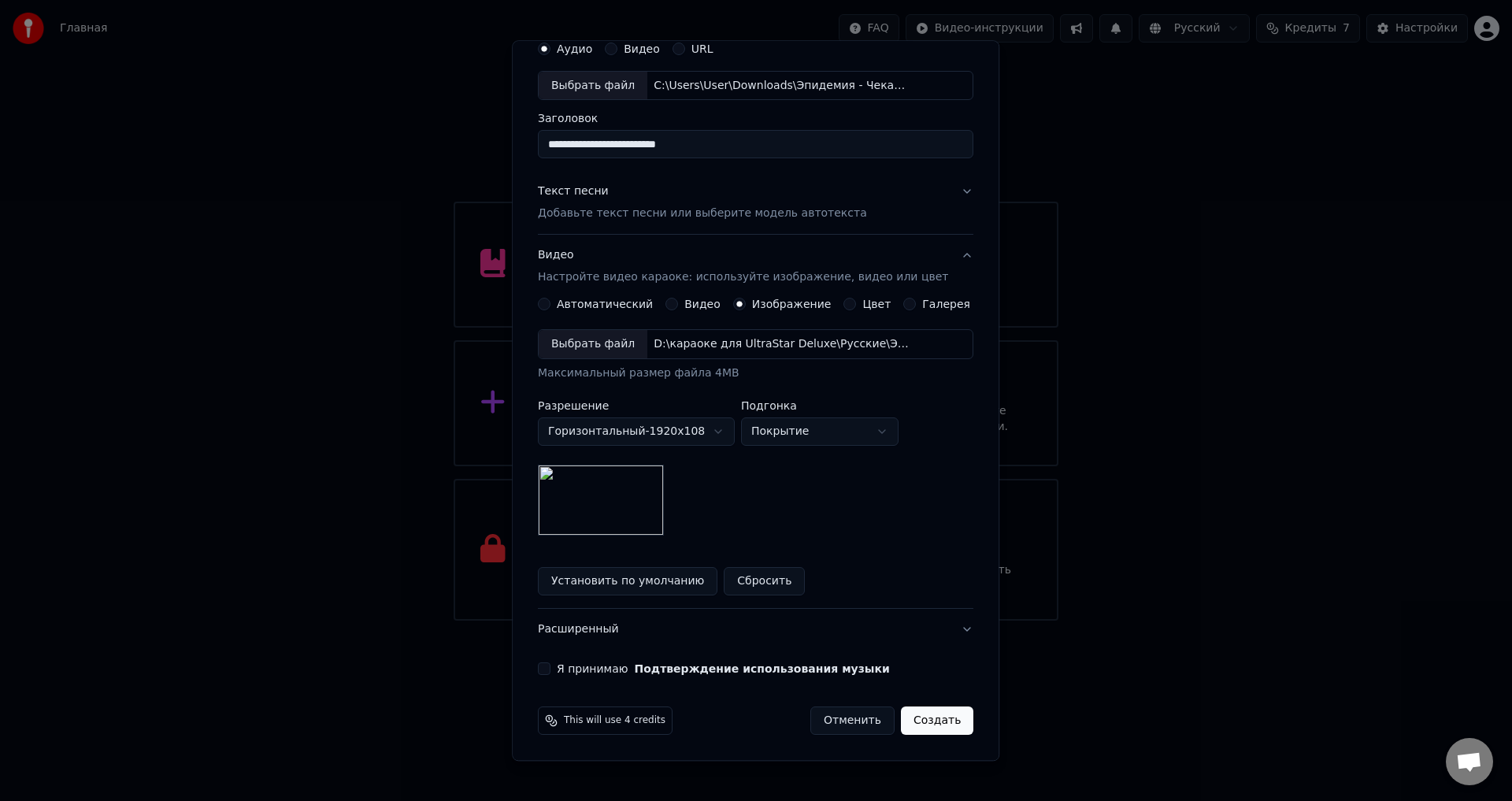
click at [915, 723] on button "Создать" at bounding box center [937, 721] width 72 height 28
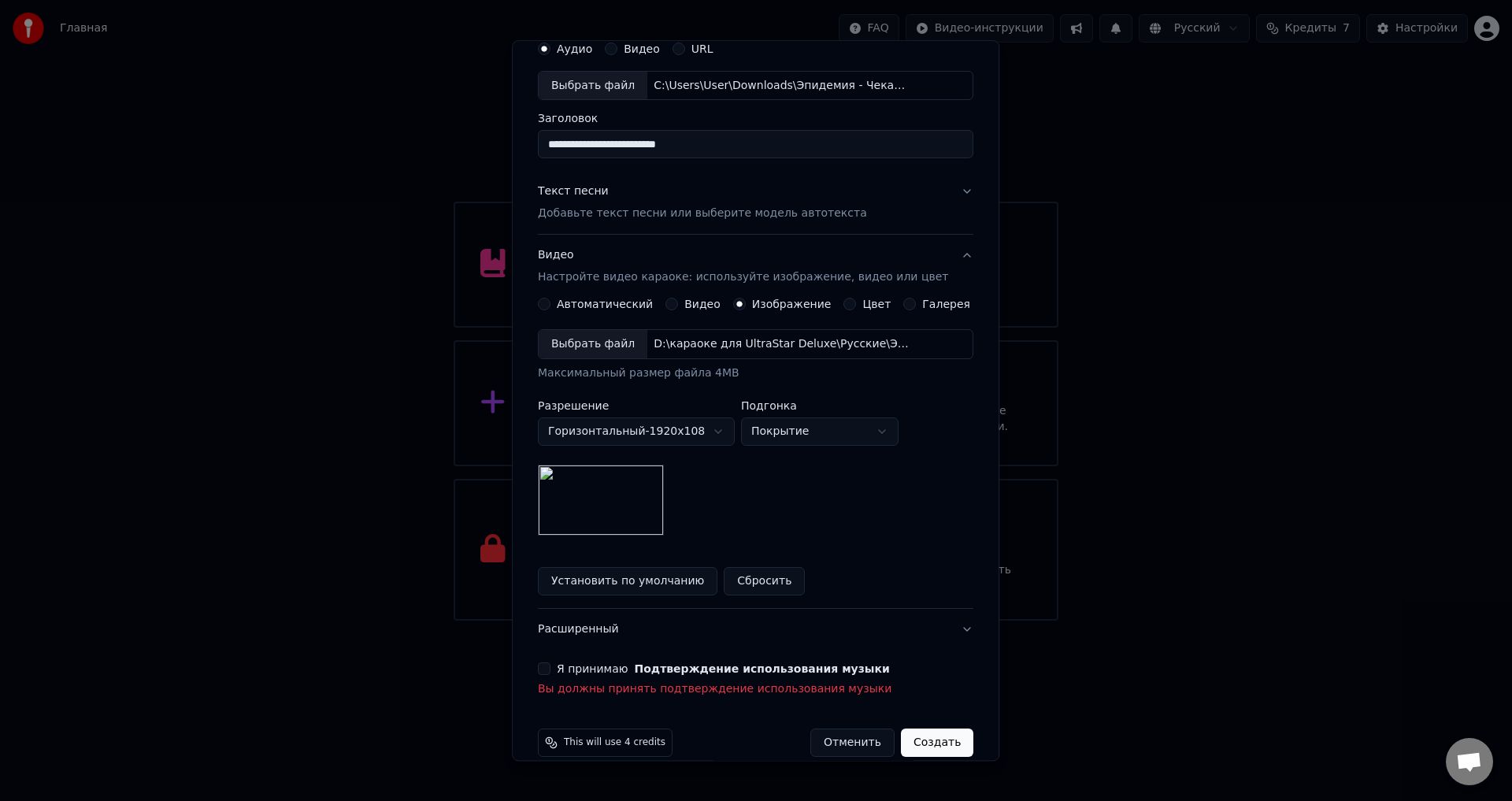
click at [562, 669] on div "Я принимаю Подтверждение использования музыки" at bounding box center [756, 670] width 436 height 13
click at [550, 669] on button "Я принимаю Подтверждение использования музыки" at bounding box center [545, 670] width 13 height 13
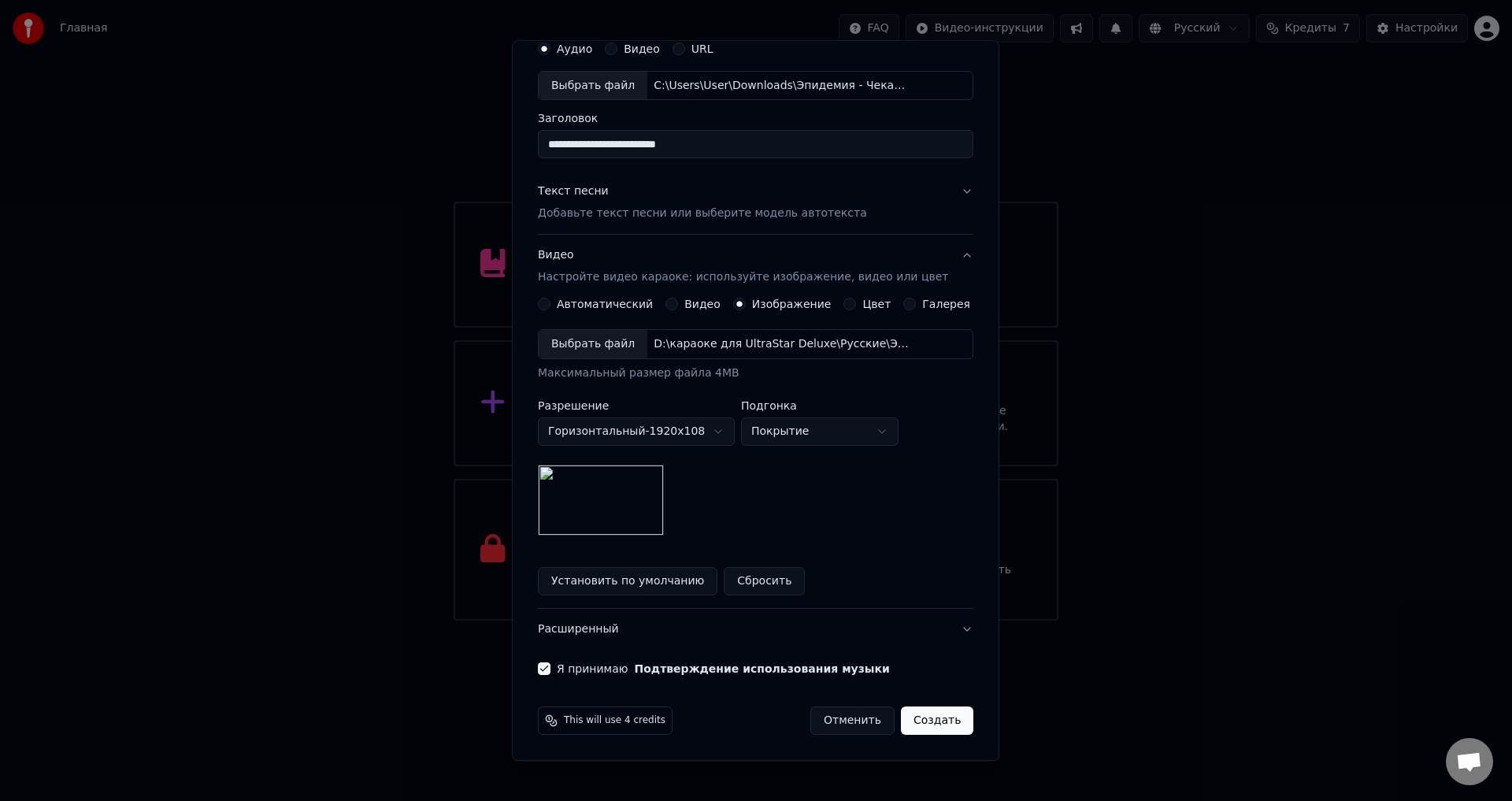
click at [930, 723] on button "Создать" at bounding box center [937, 721] width 72 height 28
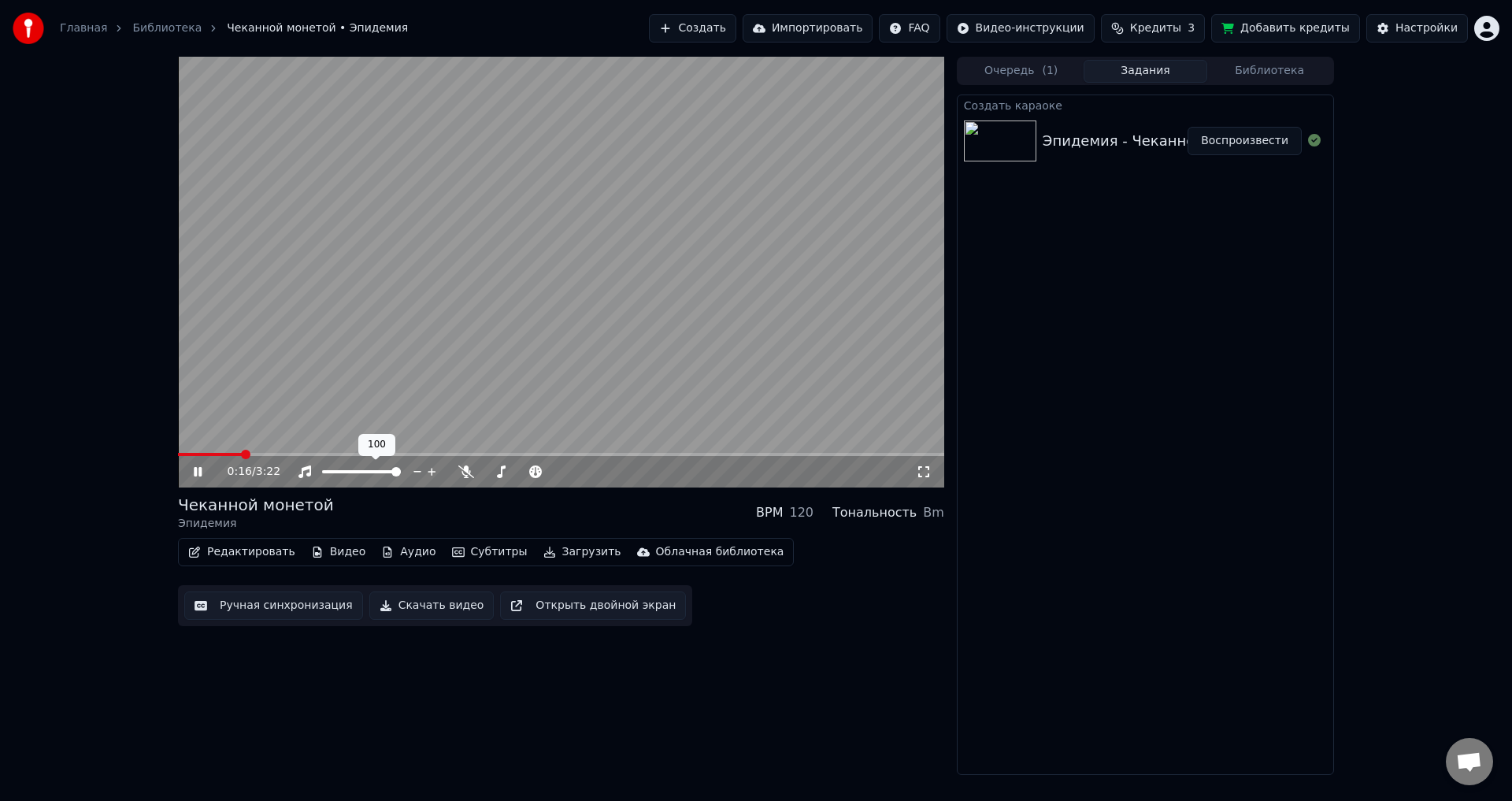
click at [430, 472] on icon at bounding box center [432, 472] width 15 height 15
click at [593, 470] on icon at bounding box center [593, 472] width 8 height 8
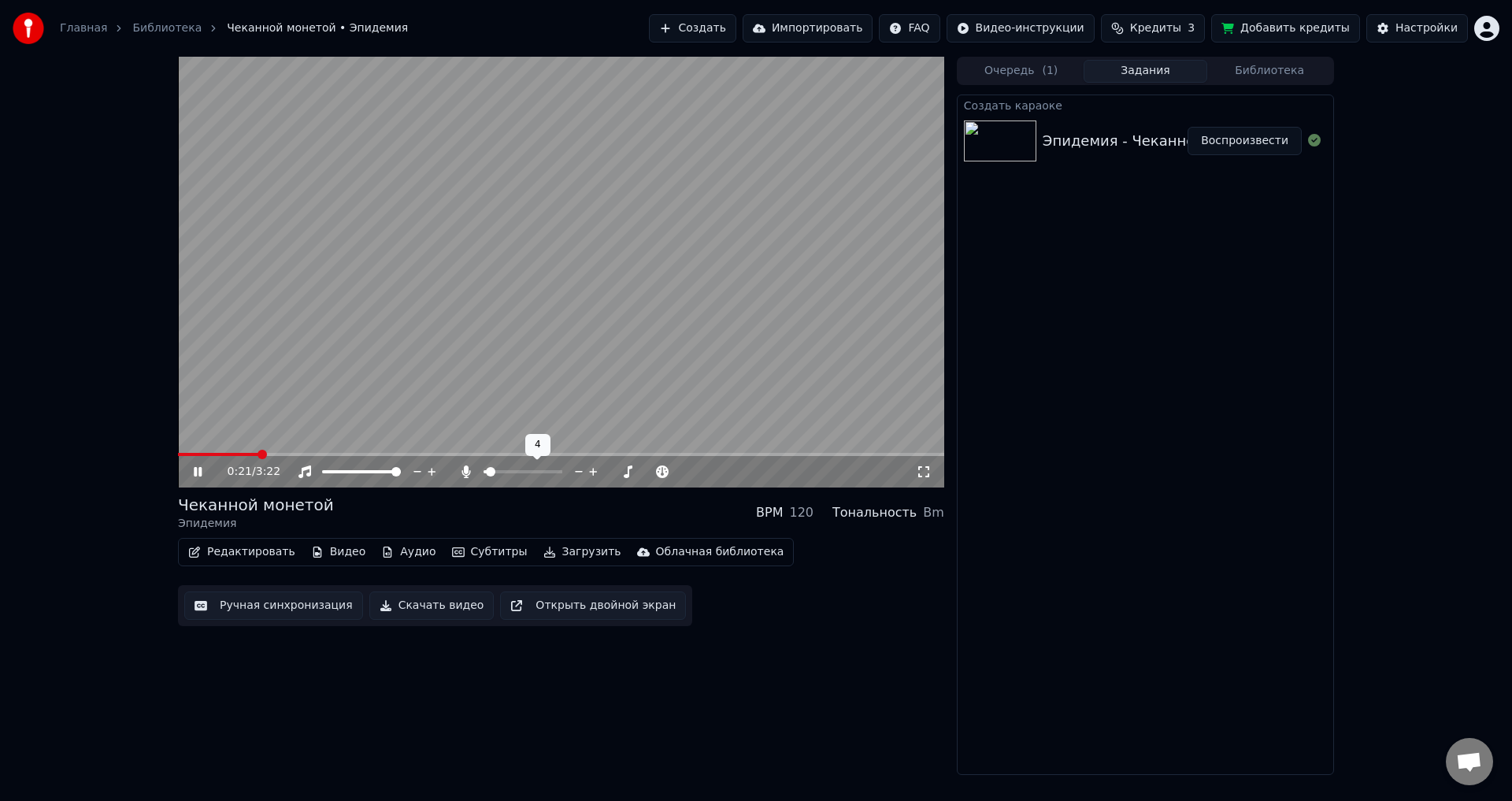
click at [593, 470] on icon at bounding box center [593, 472] width 8 height 8
click at [563, 472] on span at bounding box center [558, 472] width 10 height 10
click at [484, 473] on span at bounding box center [489, 472] width 10 height 10
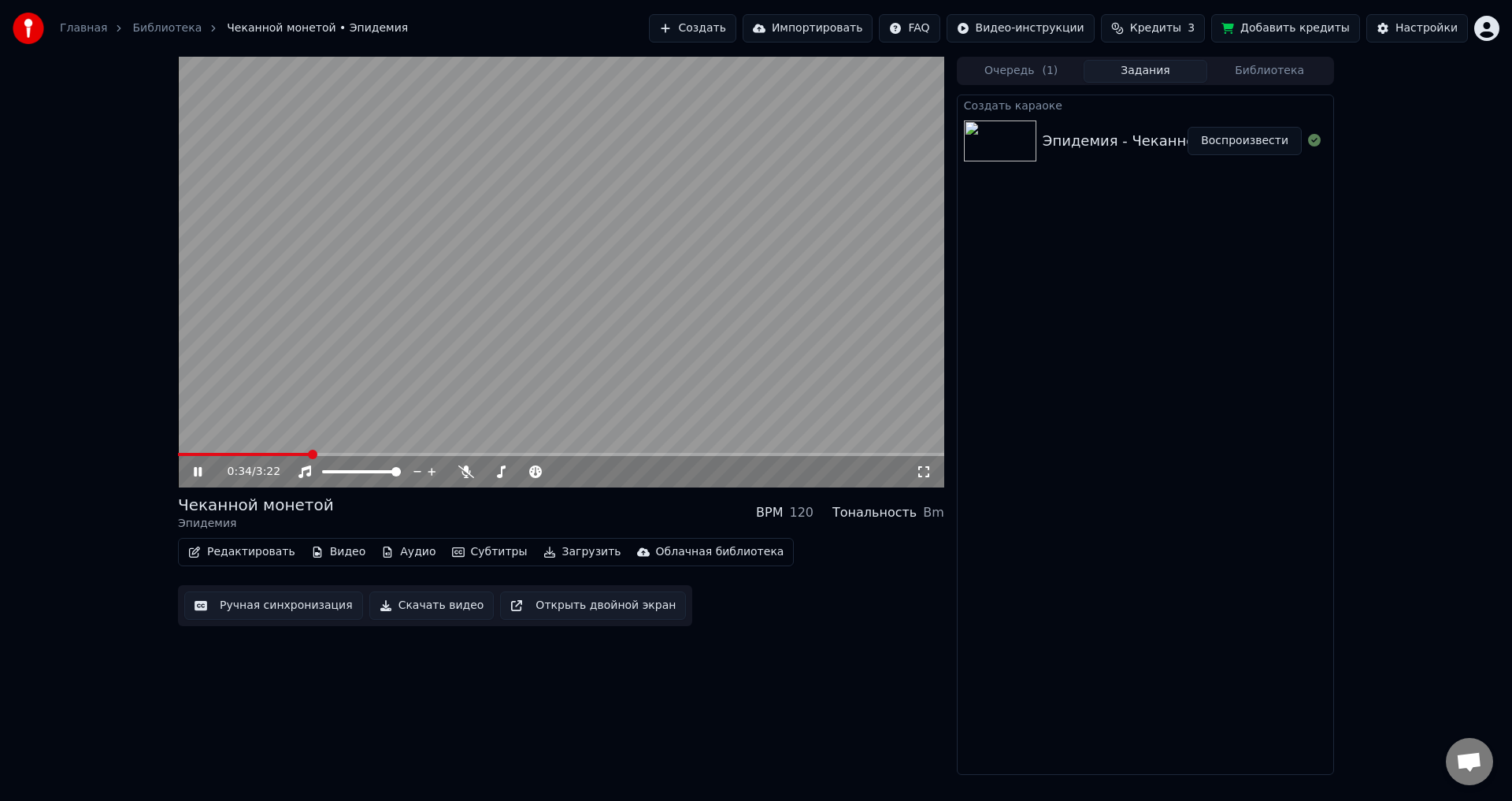
click at [471, 556] on button "Субтитры" at bounding box center [489, 552] width 89 height 22
click at [178, 453] on span at bounding box center [178, 455] width 0 height 3
click at [255, 551] on button "Редактировать" at bounding box center [241, 552] width 119 height 22
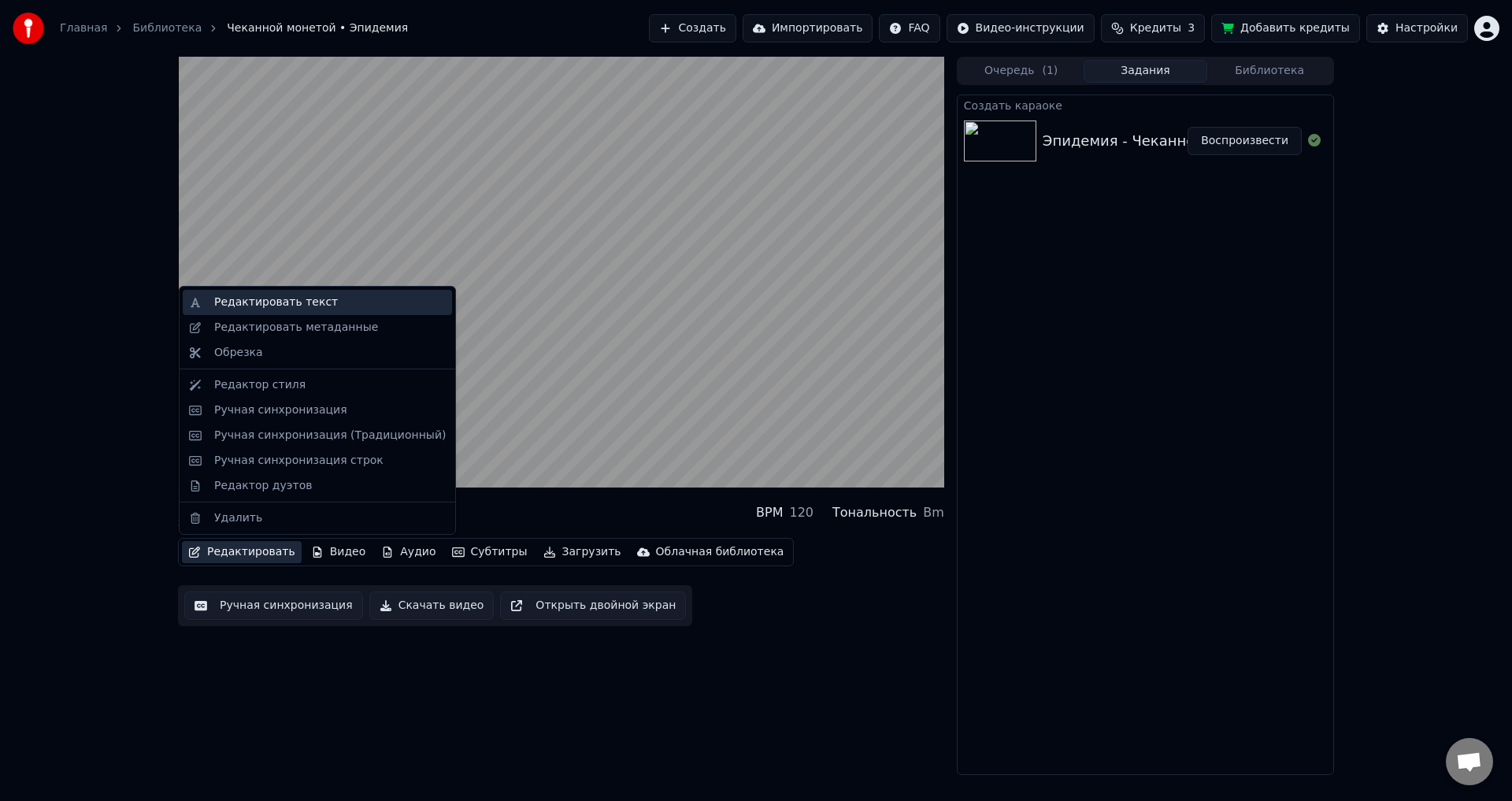
click at [275, 305] on div "Редактировать текст" at bounding box center [276, 302] width 124 height 15
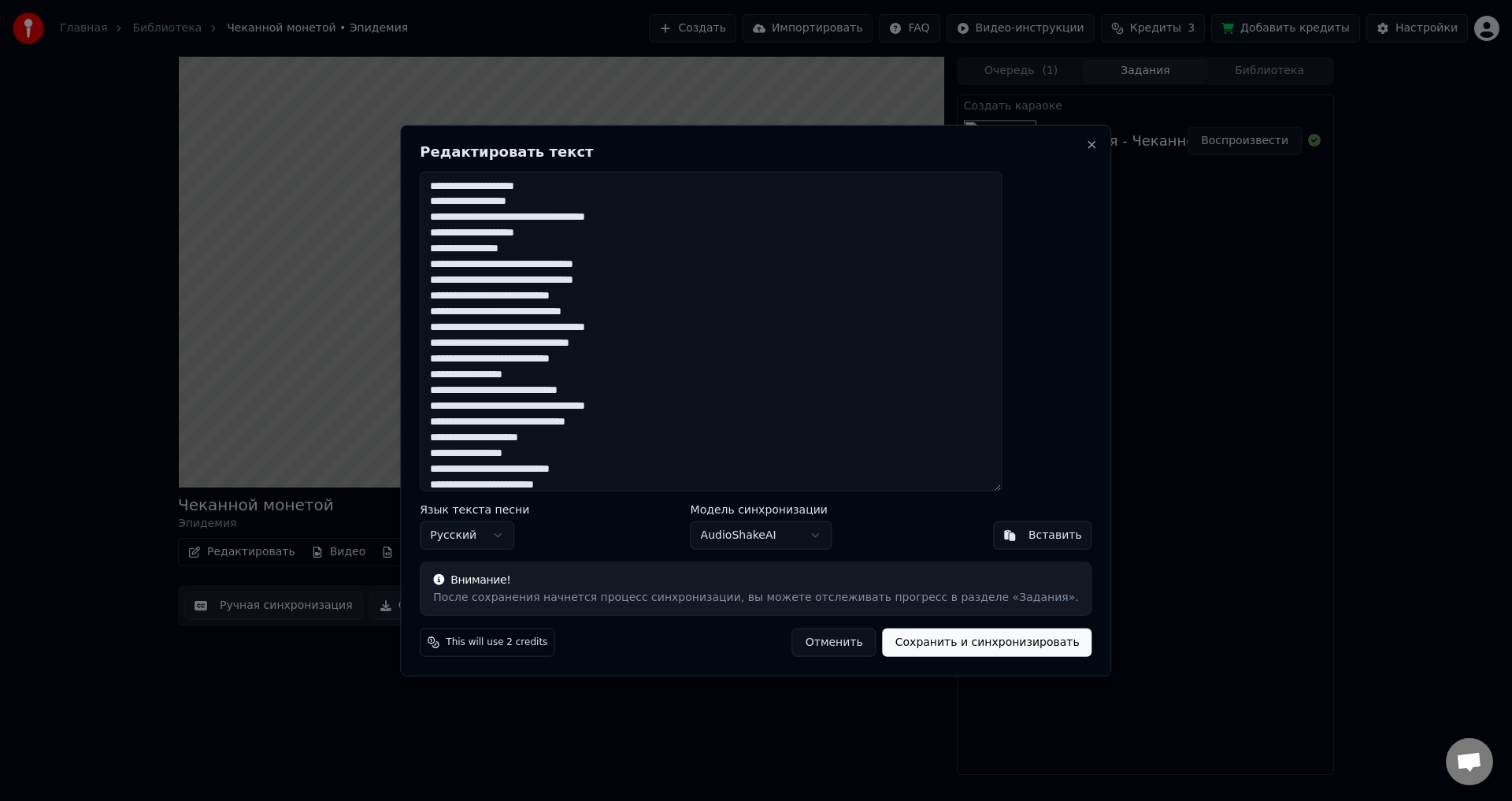
click at [793, 644] on button "Отменить" at bounding box center [835, 642] width 85 height 28
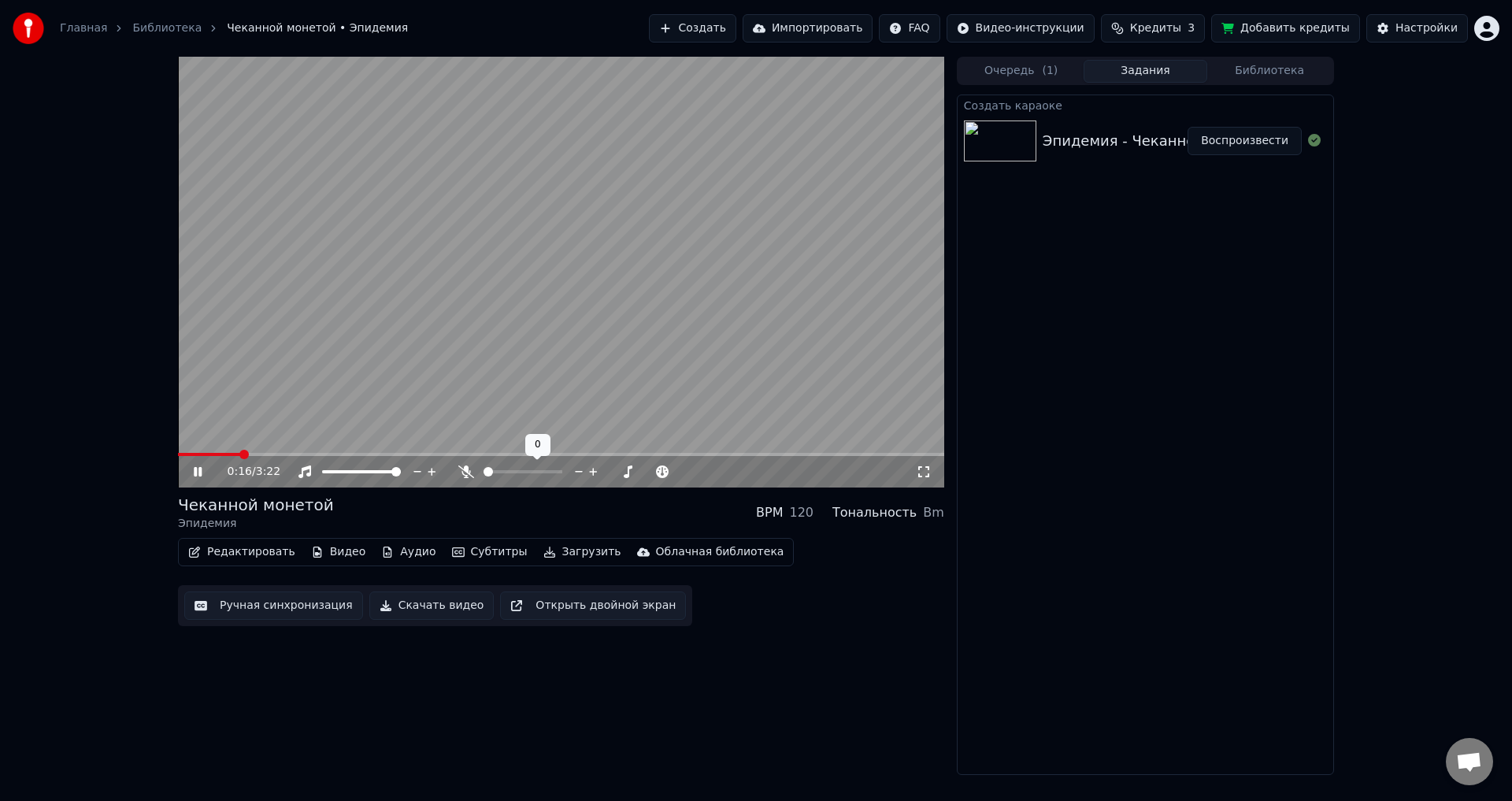
drag, startPoint x: 505, startPoint y: 474, endPoint x: 558, endPoint y: 472, distance: 53.0
click at [567, 472] on div at bounding box center [537, 472] width 127 height 15
click at [563, 472] on span at bounding box center [523, 472] width 79 height 3
click at [205, 453] on span at bounding box center [212, 455] width 68 height 3
click at [542, 550] on button "Загрузить" at bounding box center [582, 552] width 90 height 22
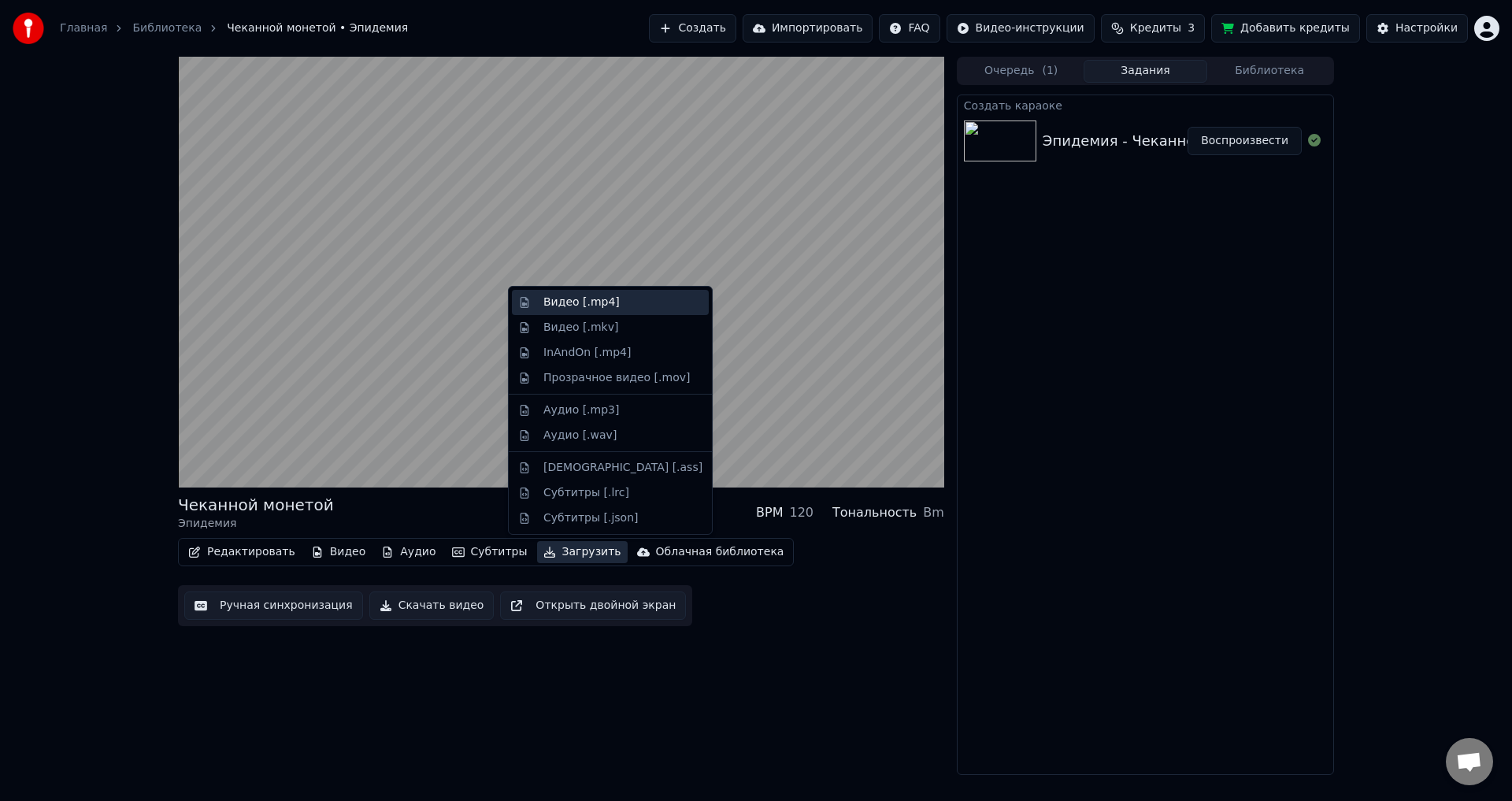
click at [565, 300] on div "Видео [.mp4]" at bounding box center [582, 302] width 76 height 15
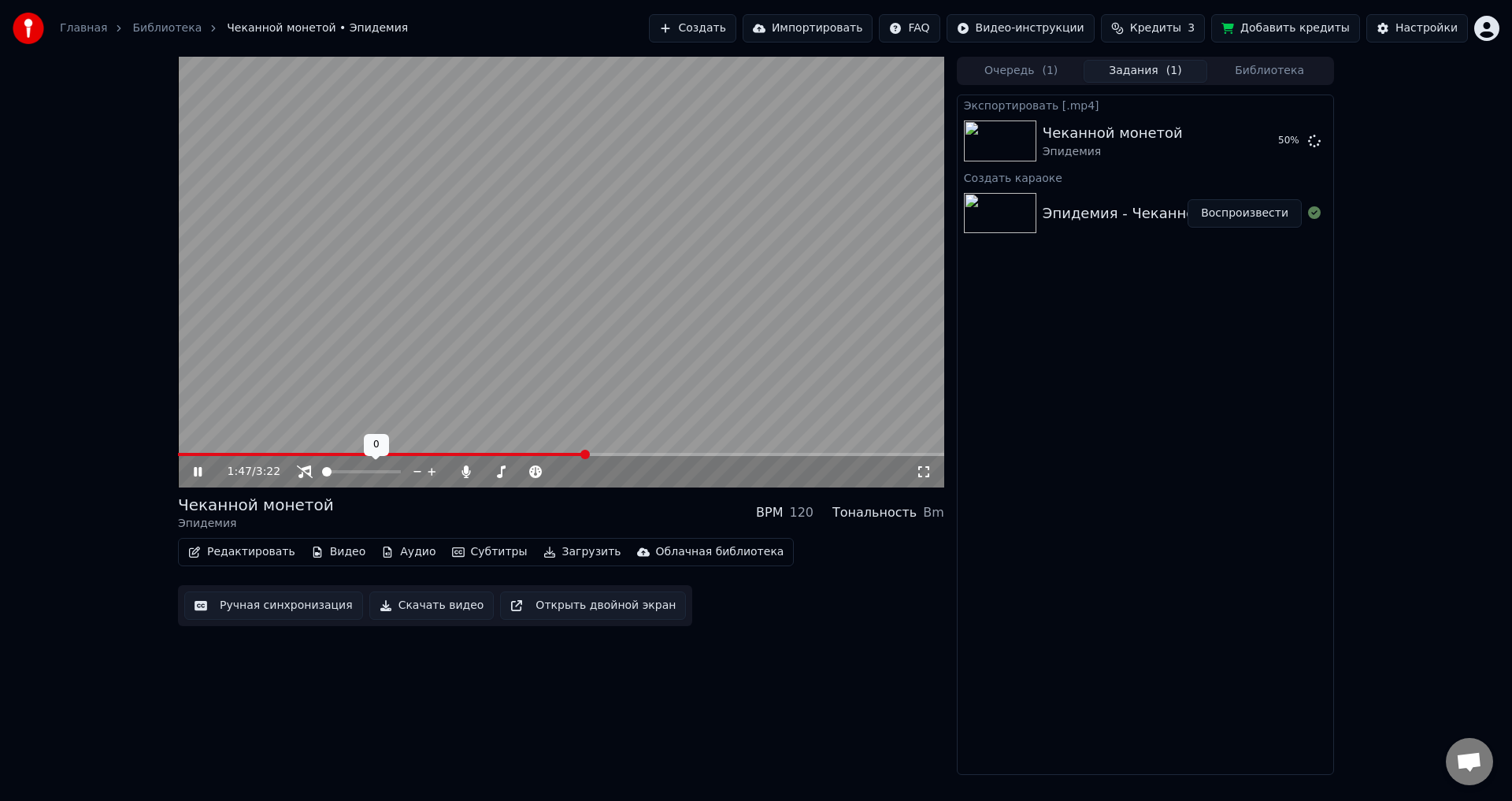
click at [322, 470] on span at bounding box center [327, 472] width 10 height 10
click at [484, 472] on span at bounding box center [484, 472] width 0 height 3
click at [401, 472] on span at bounding box center [397, 472] width 10 height 10
click at [563, 472] on span at bounding box center [523, 472] width 79 height 3
click at [322, 476] on span at bounding box center [327, 472] width 10 height 10
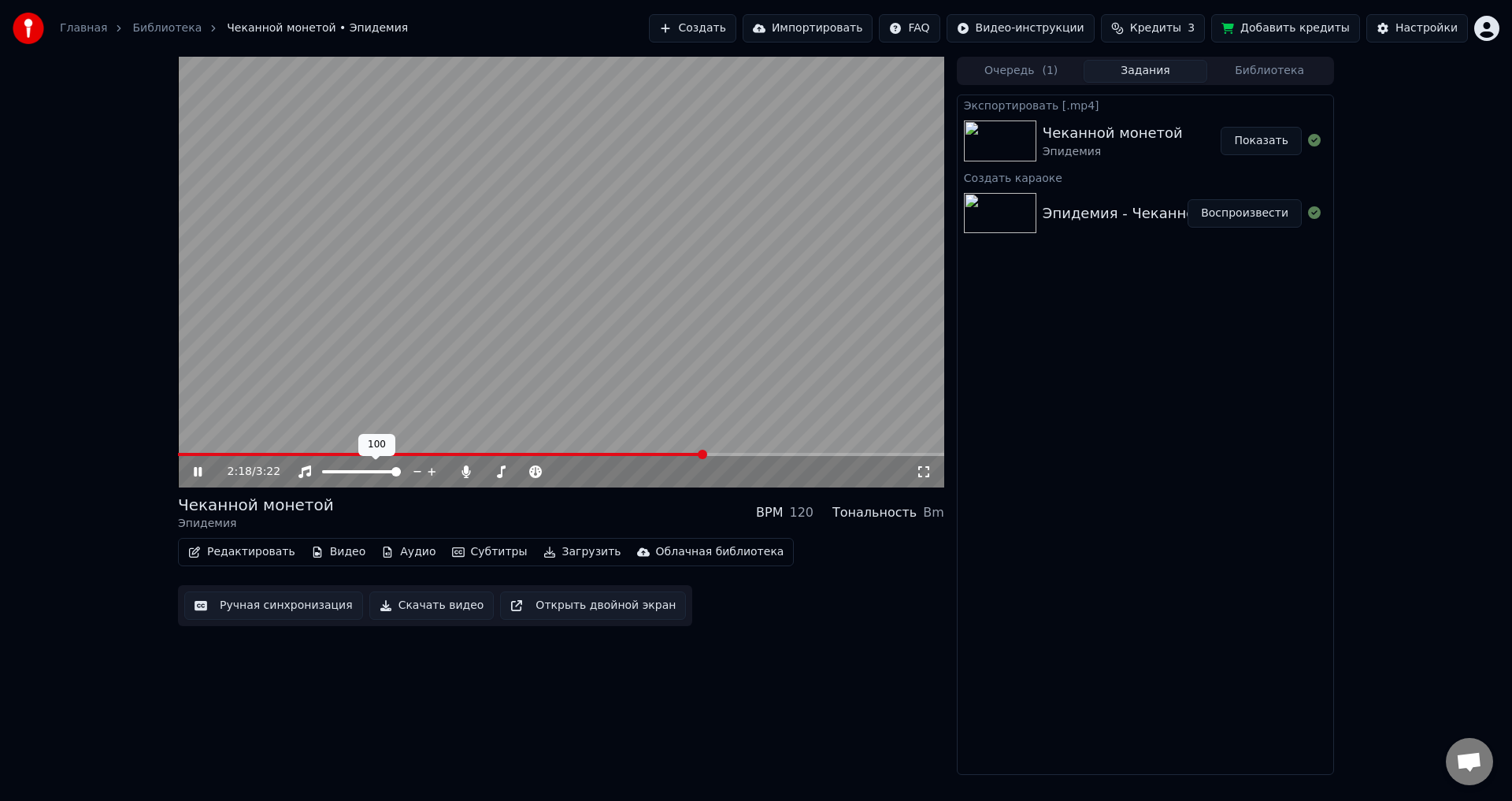
click at [401, 473] on span at bounding box center [361, 472] width 79 height 3
click at [201, 472] on icon at bounding box center [198, 472] width 8 height 10
click at [1258, 140] on button "Показать" at bounding box center [1262, 141] width 81 height 28
click at [358, 367] on video at bounding box center [561, 272] width 767 height 431
click at [484, 472] on span at bounding box center [484, 472] width 0 height 3
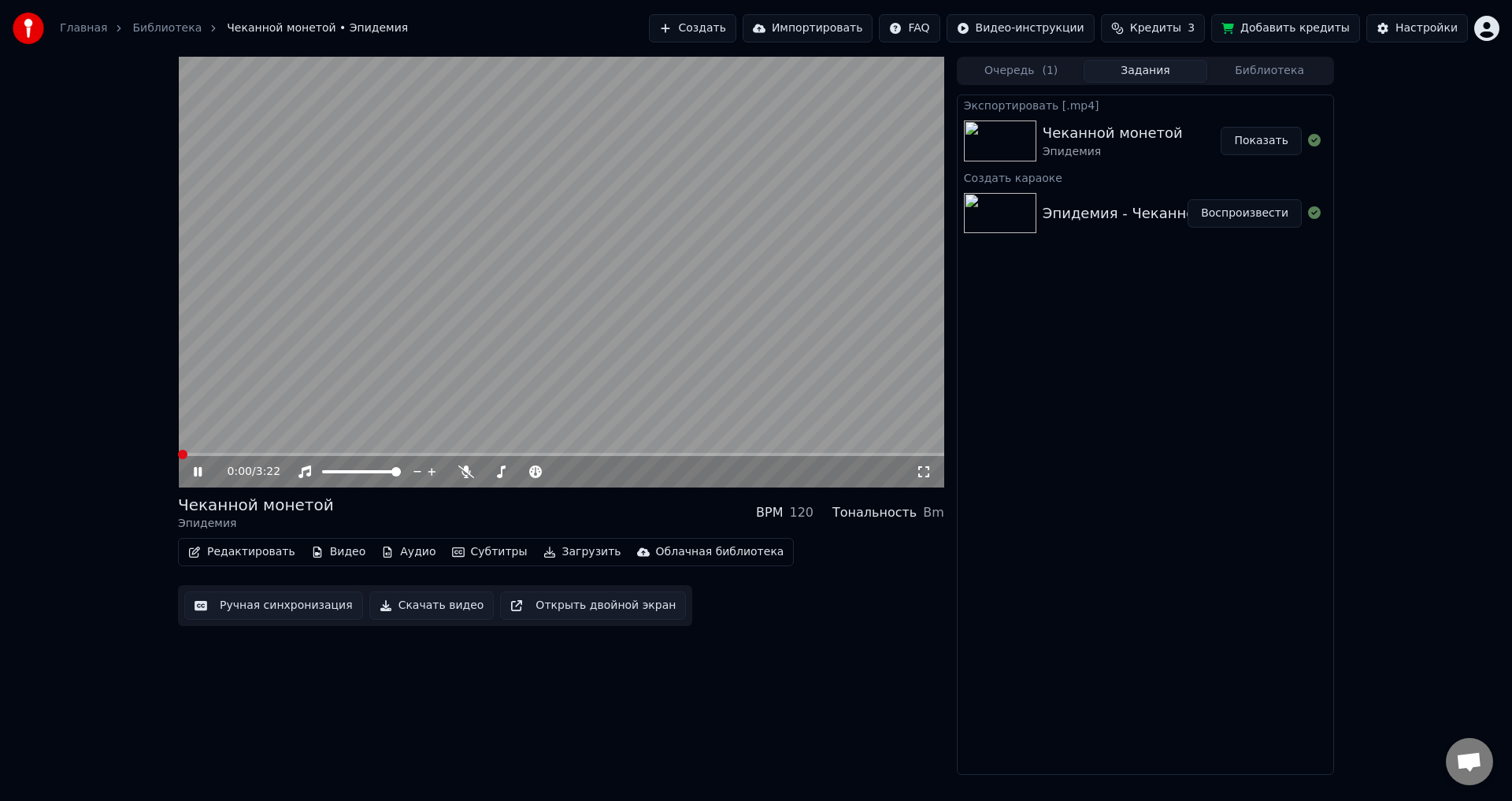
click at [178, 454] on span at bounding box center [178, 455] width 0 height 3
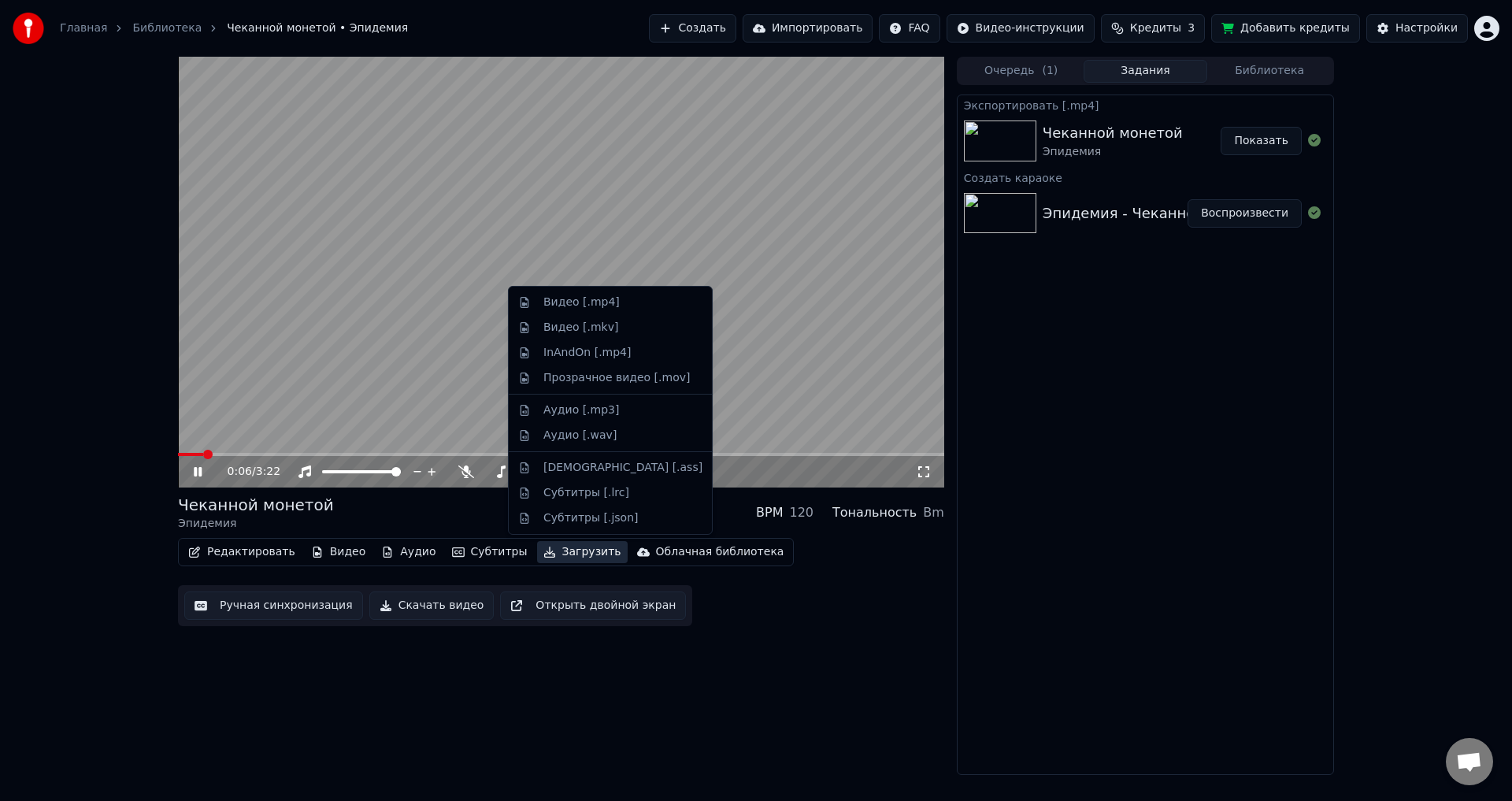
click at [549, 553] on button "Загрузить" at bounding box center [582, 552] width 90 height 22
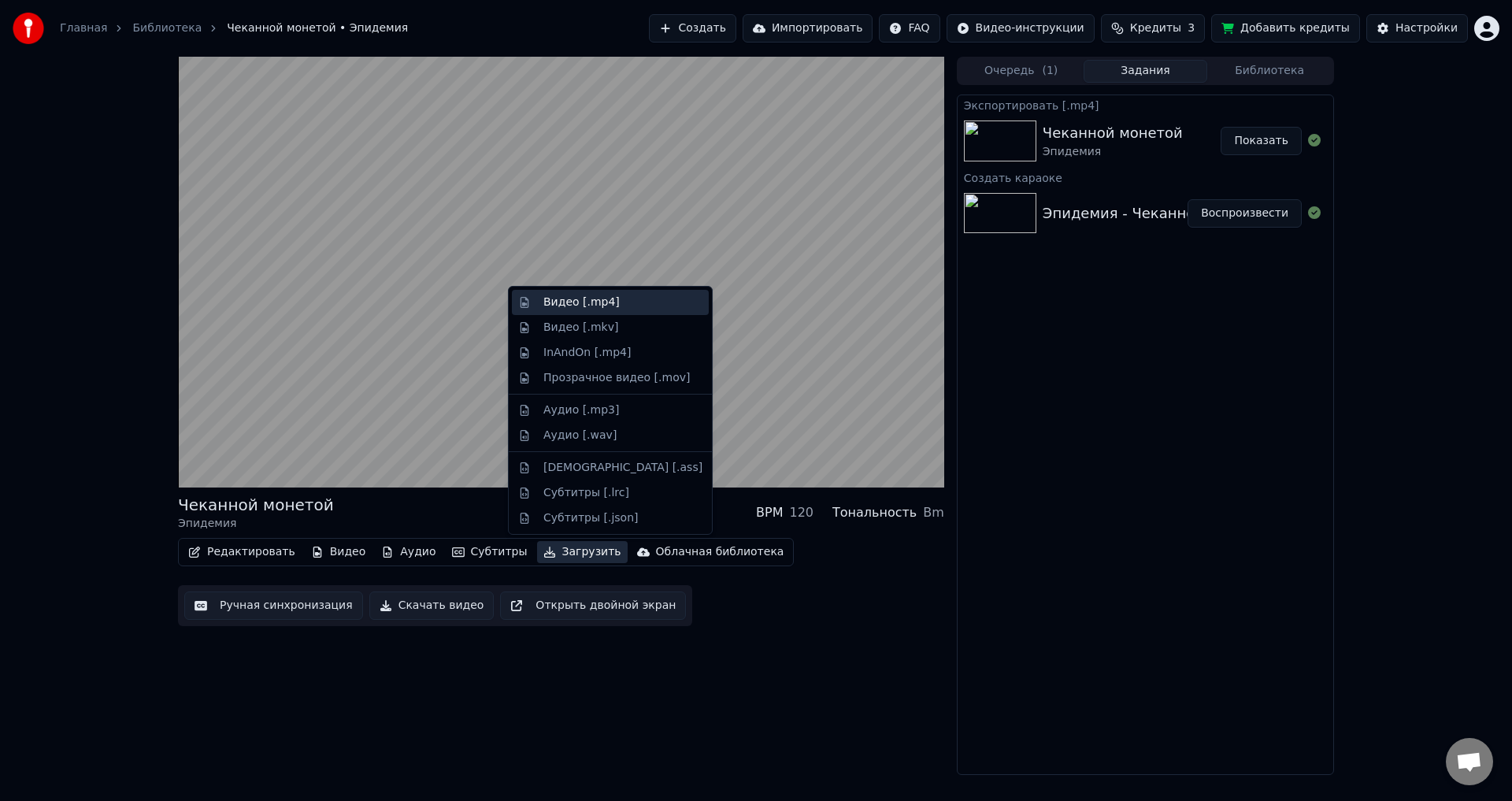
click at [568, 302] on div "Видео [.mp4]" at bounding box center [582, 302] width 76 height 15
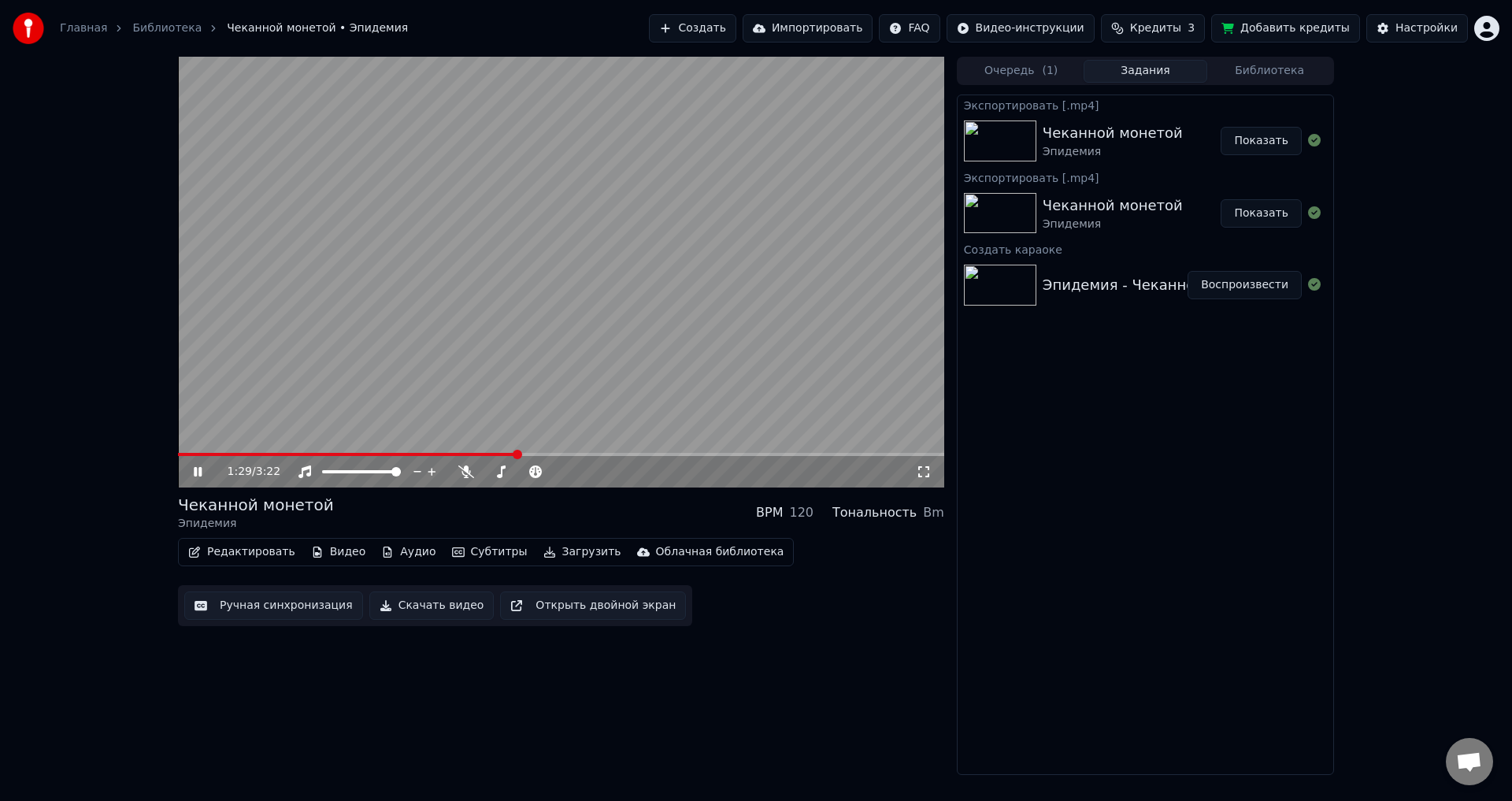
click at [1246, 146] on button "Показать" at bounding box center [1262, 141] width 81 height 28
click at [311, 330] on video at bounding box center [561, 272] width 767 height 431
click at [1254, 141] on button "Показать" at bounding box center [1262, 141] width 81 height 28
click at [1271, 140] on button "Показать" at bounding box center [1262, 141] width 81 height 28
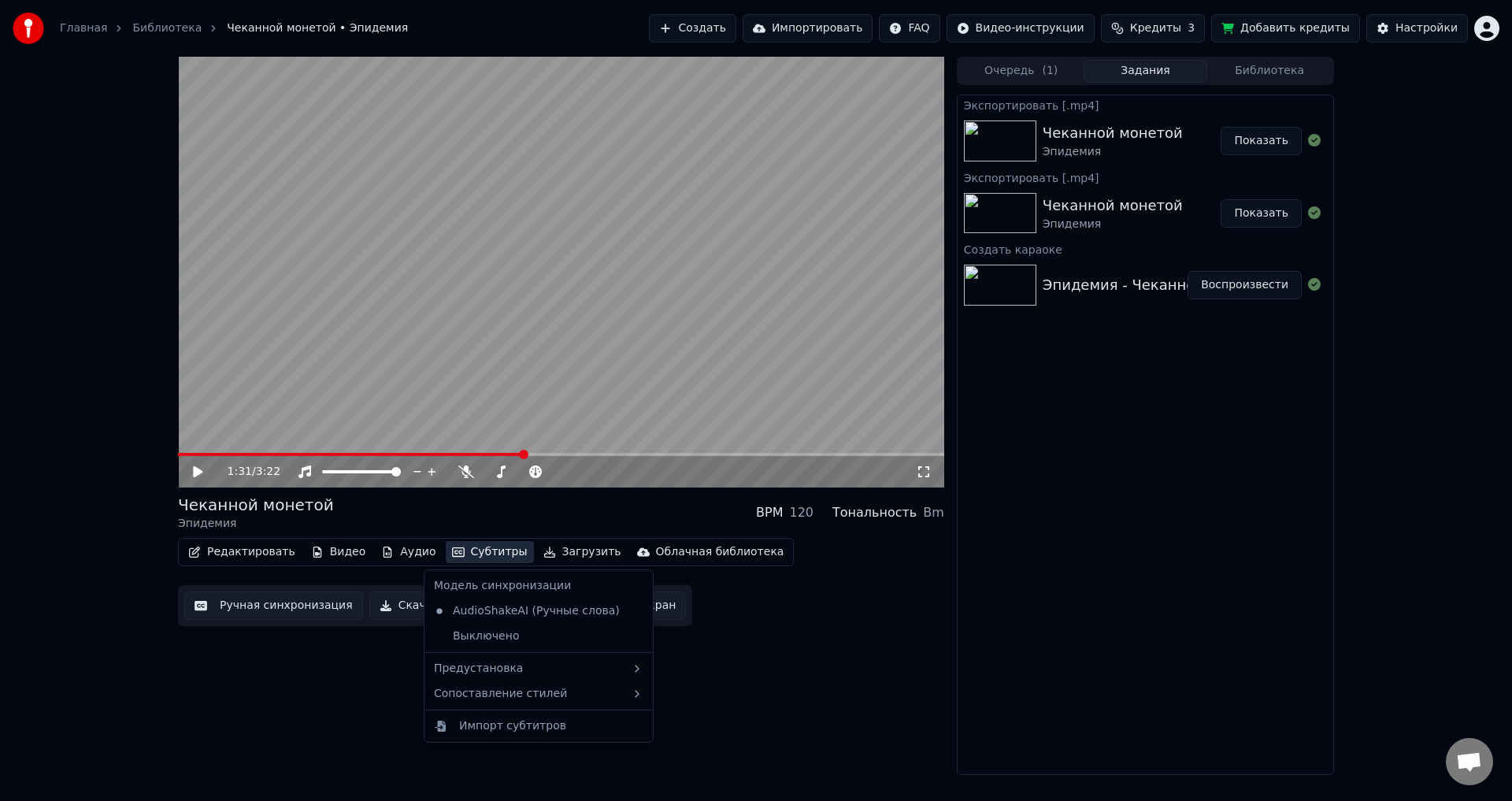
click at [463, 551] on button "Субтитры" at bounding box center [489, 552] width 89 height 22
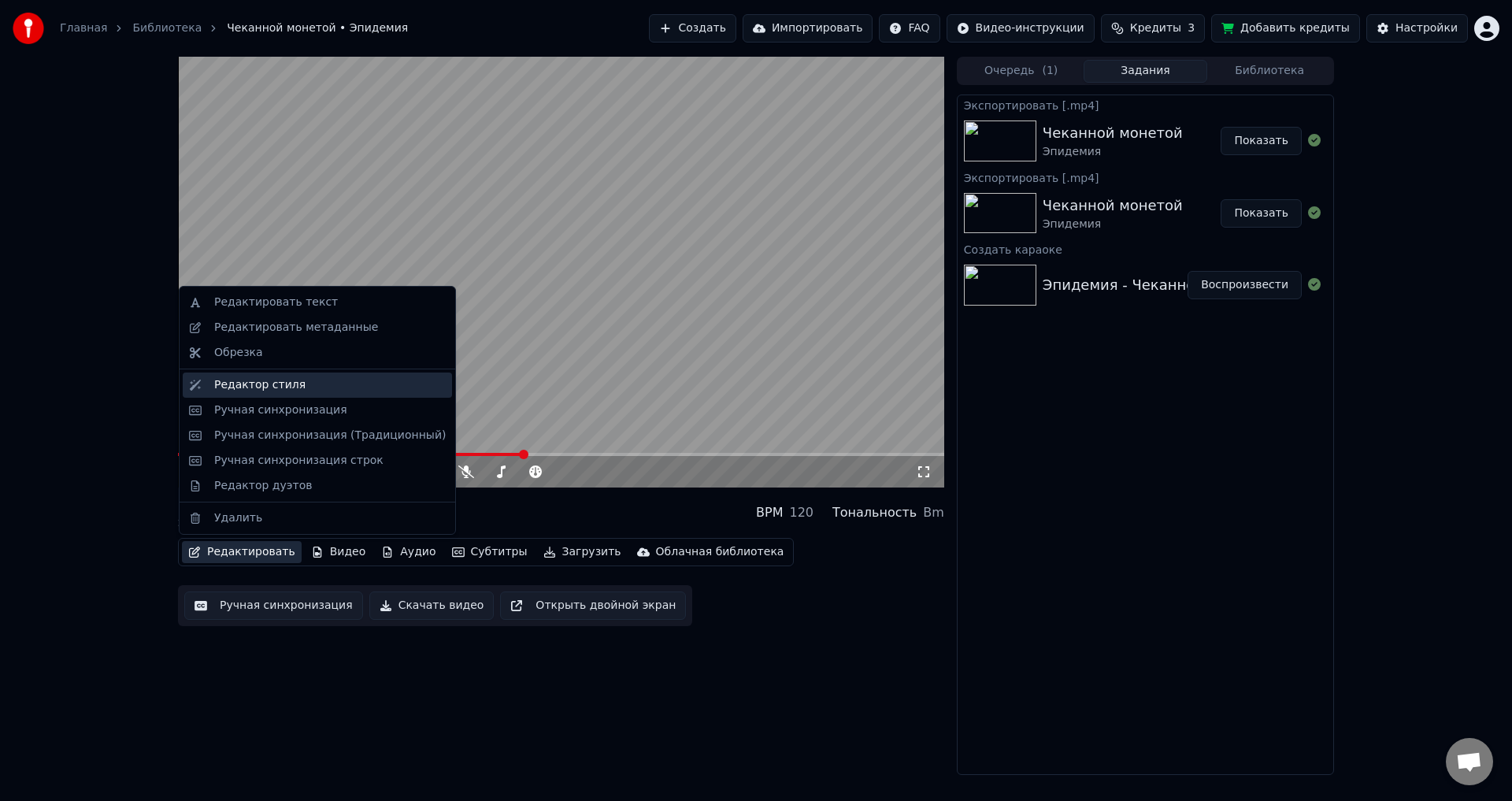
click at [297, 384] on div "Редактор стиля" at bounding box center [330, 385] width 232 height 15
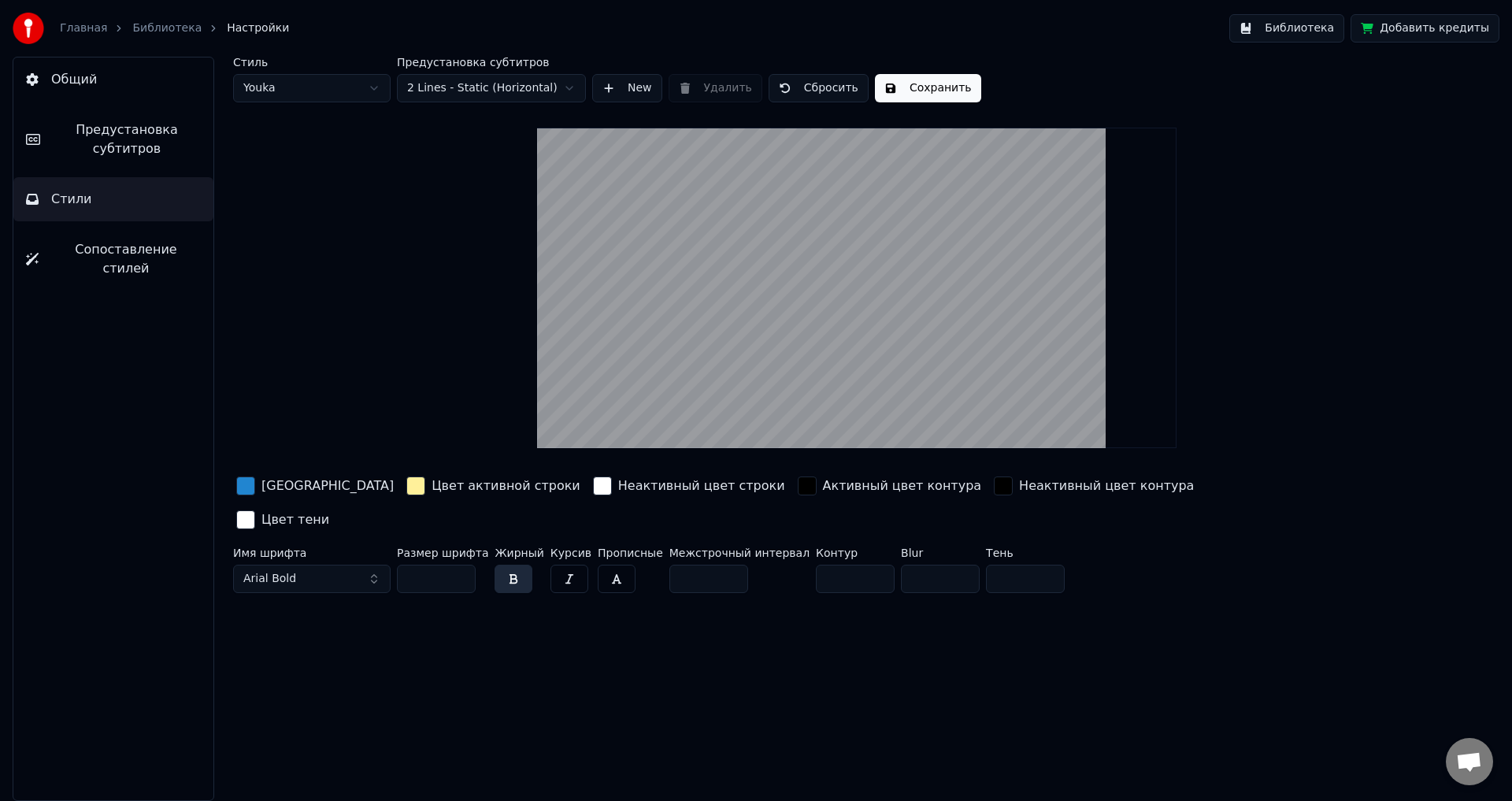
click at [406, 485] on div "button" at bounding box center [415, 485] width 19 height 19
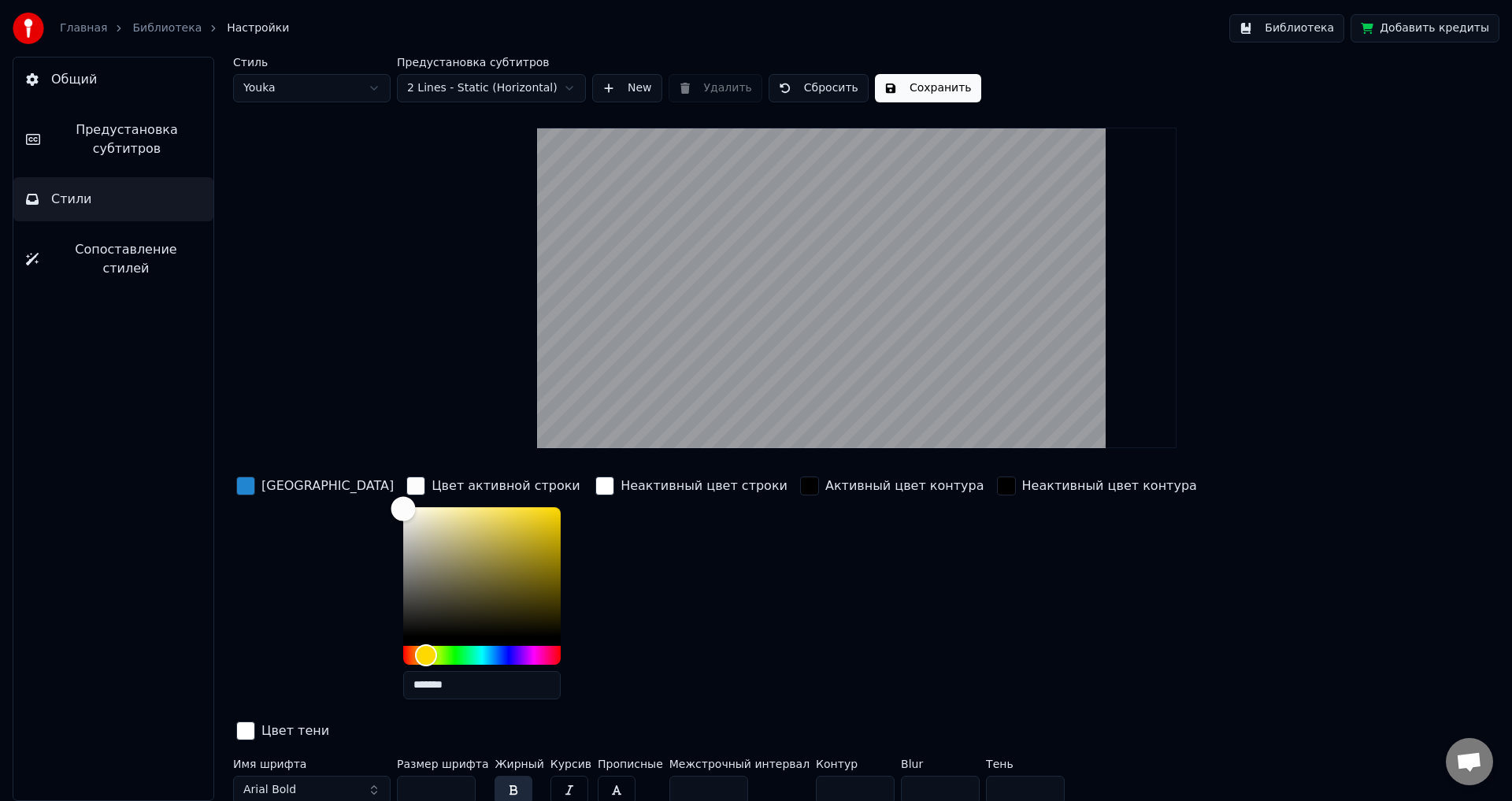
type input "*******"
drag, startPoint x: 411, startPoint y: 507, endPoint x: 320, endPoint y: 507, distance: 91.0
click at [320, 507] on div "Цвет заливки Цвет активной строки ******* Неактивный цвет строки Активный цвет …" at bounding box center [763, 609] width 1058 height 272
click at [257, 529] on div "[GEOGRAPHIC_DATA]" at bounding box center [315, 593] width 164 height 239
click at [276, 490] on div "[GEOGRAPHIC_DATA]" at bounding box center [328, 485] width 133 height 19
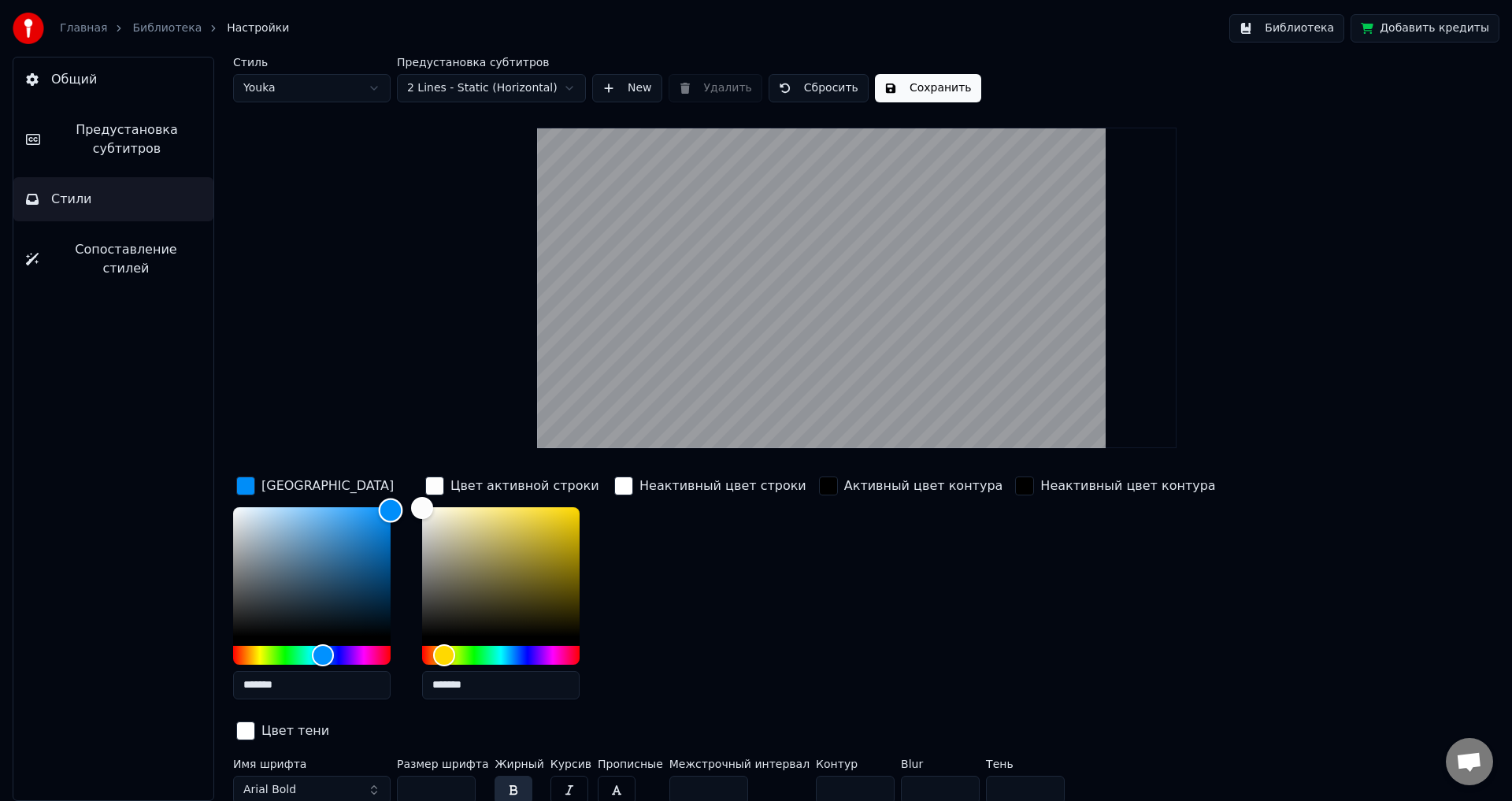
type input "*******"
drag, startPoint x: 368, startPoint y: 527, endPoint x: 407, endPoint y: 507, distance: 43.8
click at [407, 507] on div "*******" at bounding box center [324, 607] width 183 height 198
click at [1067, 665] on div "Неактивный цвет контура" at bounding box center [1115, 593] width 206 height 239
